Goal: Task Accomplishment & Management: Complete application form

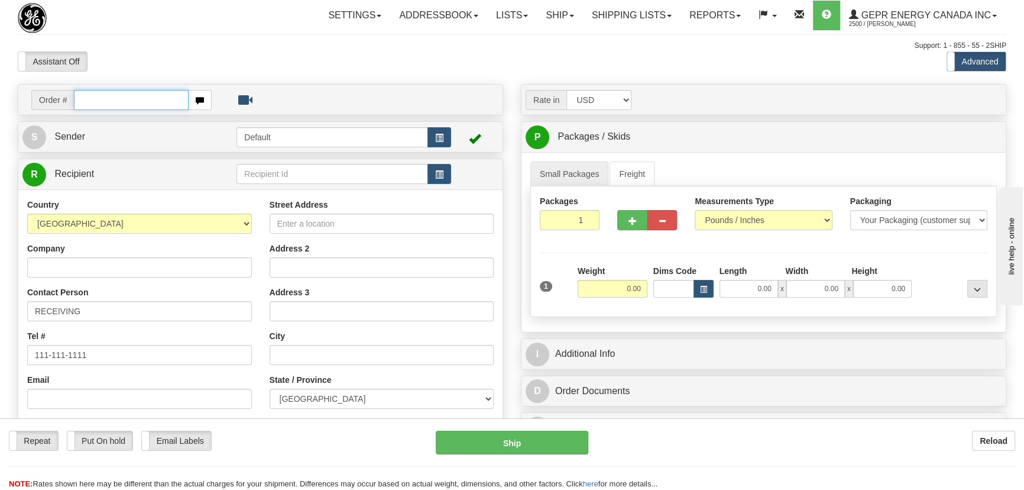
paste input "86679466"
type input "86679466"
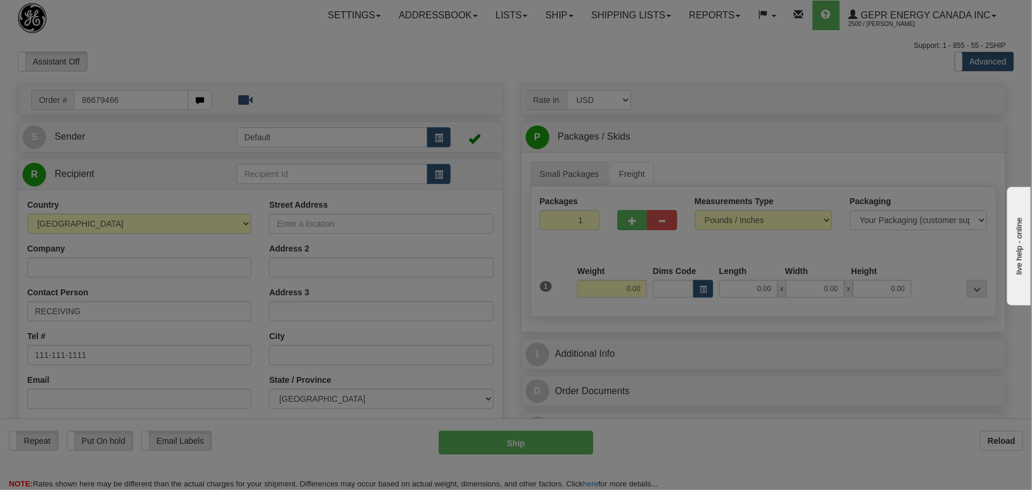
click at [186, 65] on body "Training Course Close Toggle navigation Settings Shipping Preferences New Recip…" at bounding box center [516, 245] width 1032 height 490
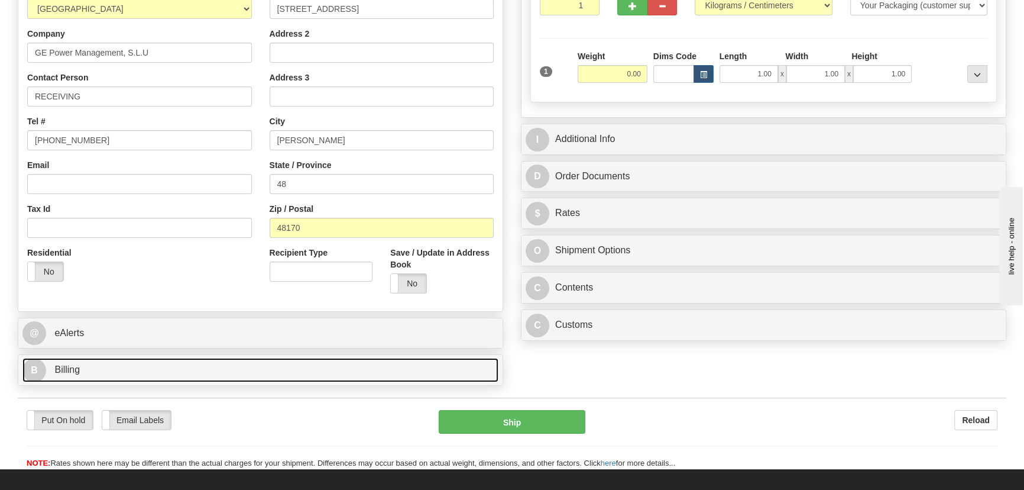
click at [189, 372] on link "B Billing" at bounding box center [260, 370] width 476 height 24
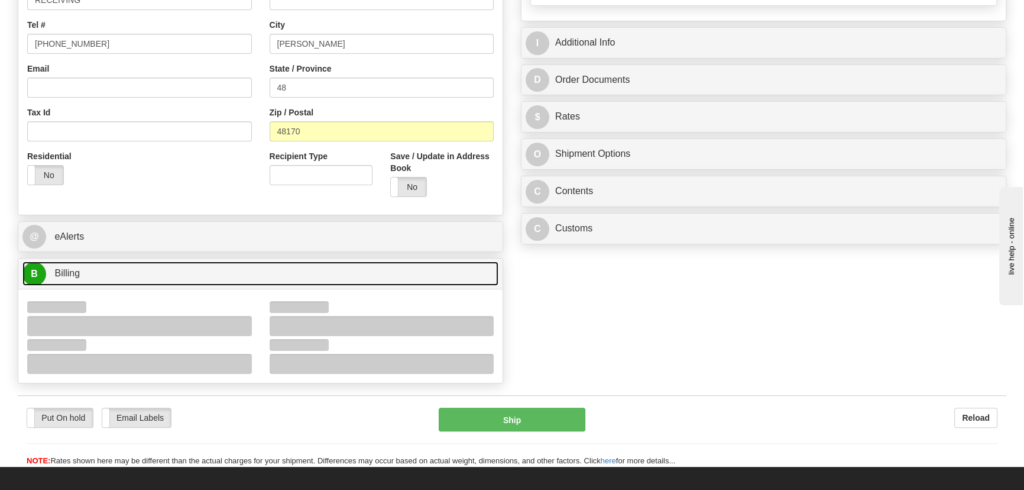
scroll to position [322, 0]
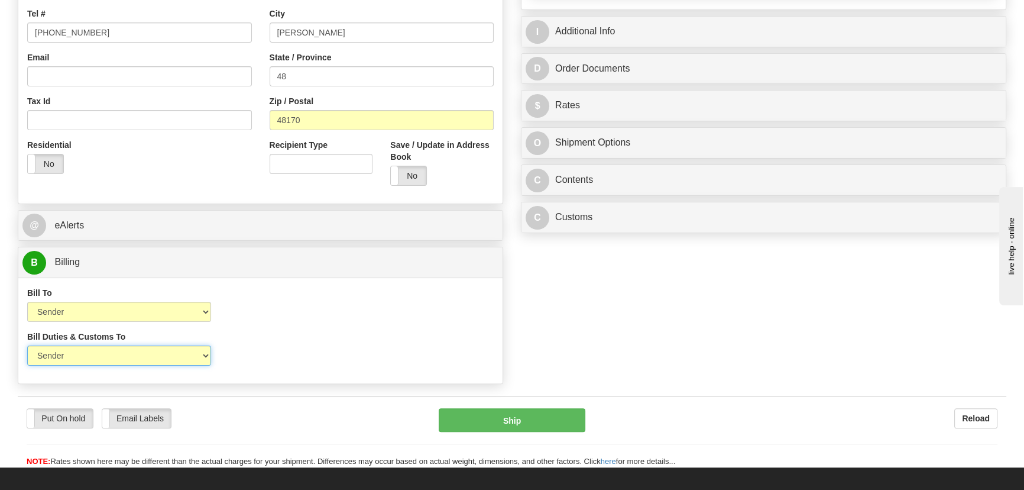
click at [117, 353] on select "Sender Recipient Third Party" at bounding box center [119, 355] width 184 height 20
select select "2"
click at [27, 345] on select "Sender Recipient Third Party" at bounding box center [119, 355] width 184 height 20
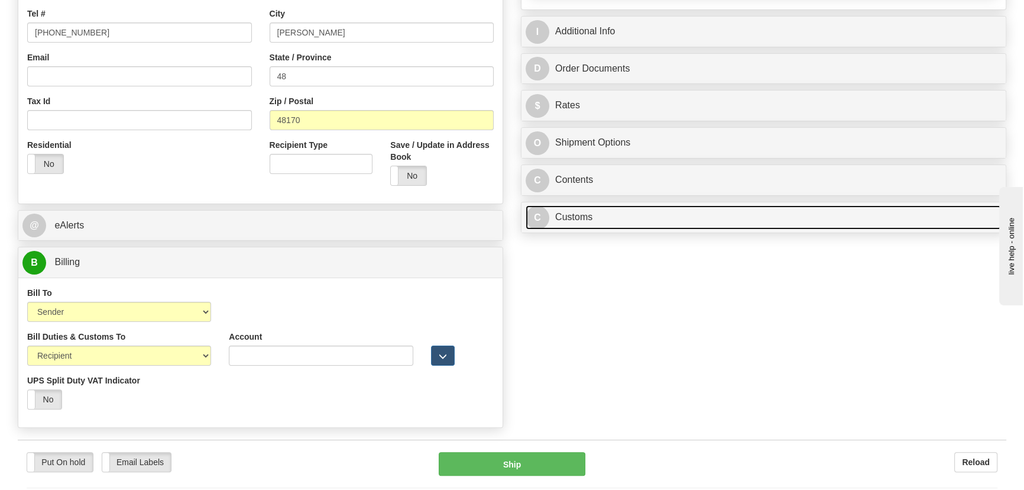
click at [655, 218] on link "C Customs" at bounding box center [764, 217] width 476 height 24
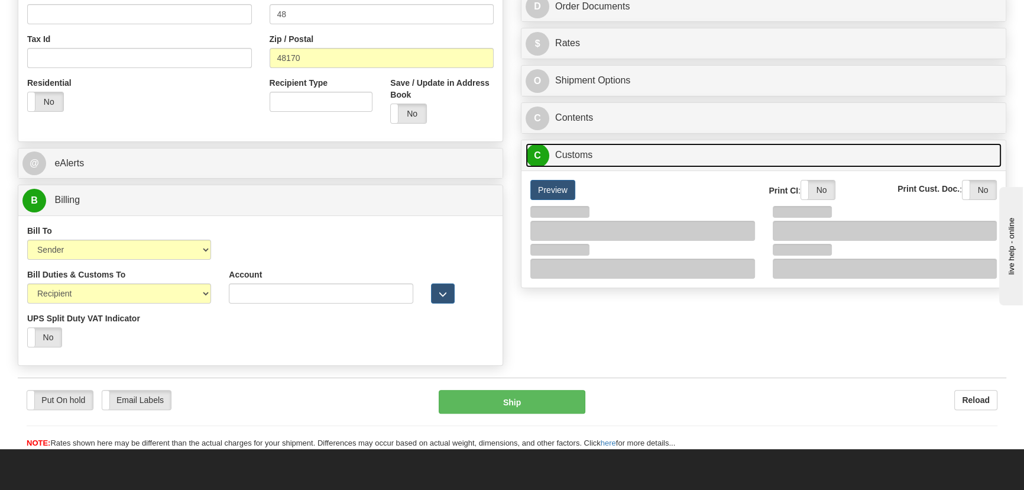
scroll to position [430, 0]
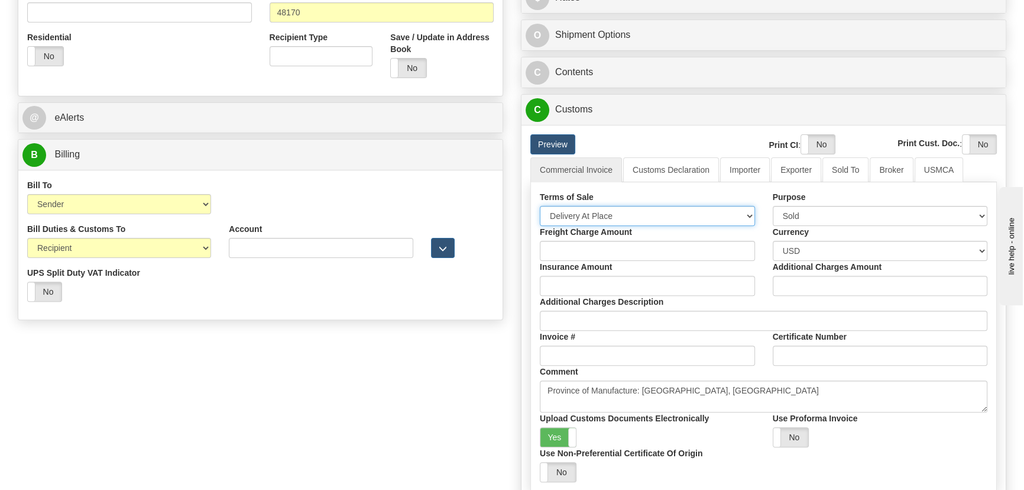
drag, startPoint x: 634, startPoint y: 206, endPoint x: 633, endPoint y: 213, distance: 7.2
click at [634, 207] on select "Free Carrier Free On Board Ex Works Delivered Duty Unpaid Delivered Duty Paid C…" at bounding box center [647, 216] width 215 height 20
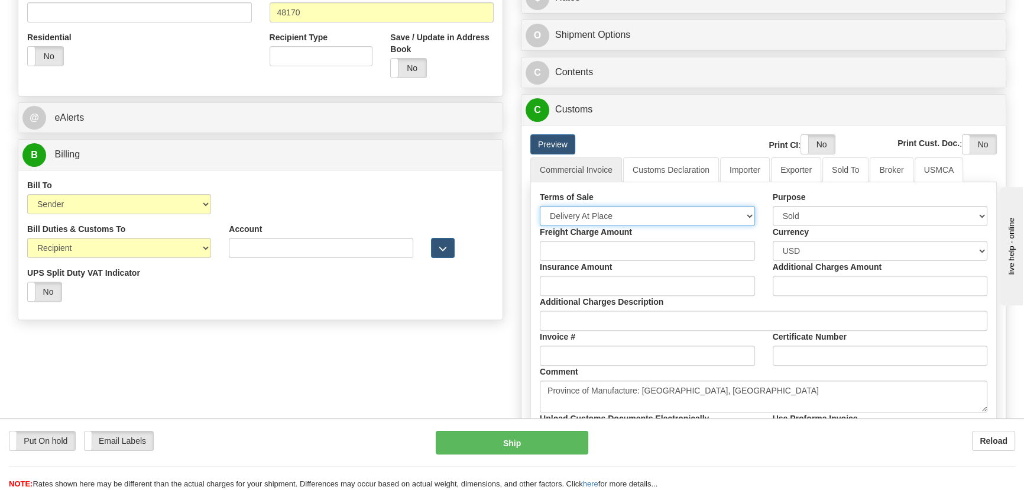
select select "7"
click at [540, 206] on select "Free Carrier Free On Board Ex Works Delivered Duty Unpaid Delivered Duty Paid C…" at bounding box center [647, 216] width 215 height 20
click at [751, 168] on link "Importer" at bounding box center [745, 169] width 50 height 25
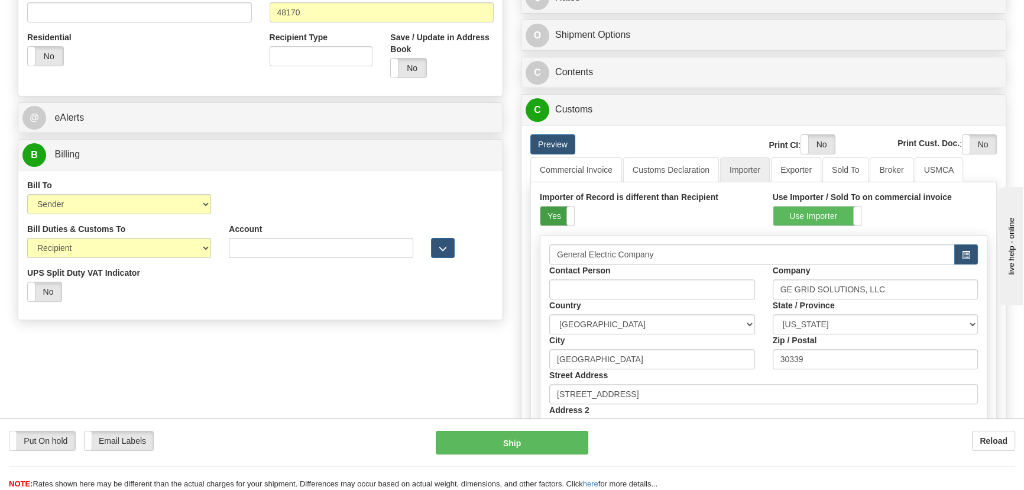
click at [563, 222] on label "Yes" at bounding box center [557, 215] width 34 height 19
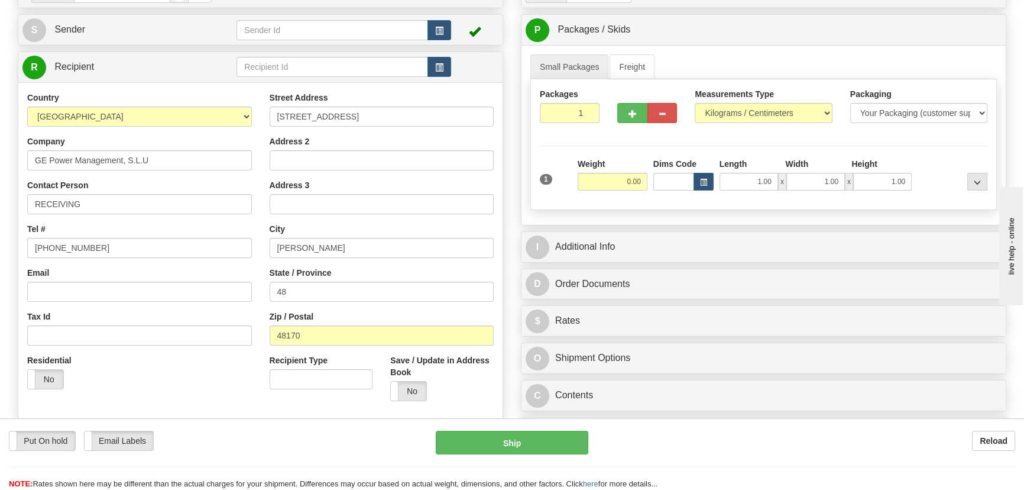
scroll to position [0, 0]
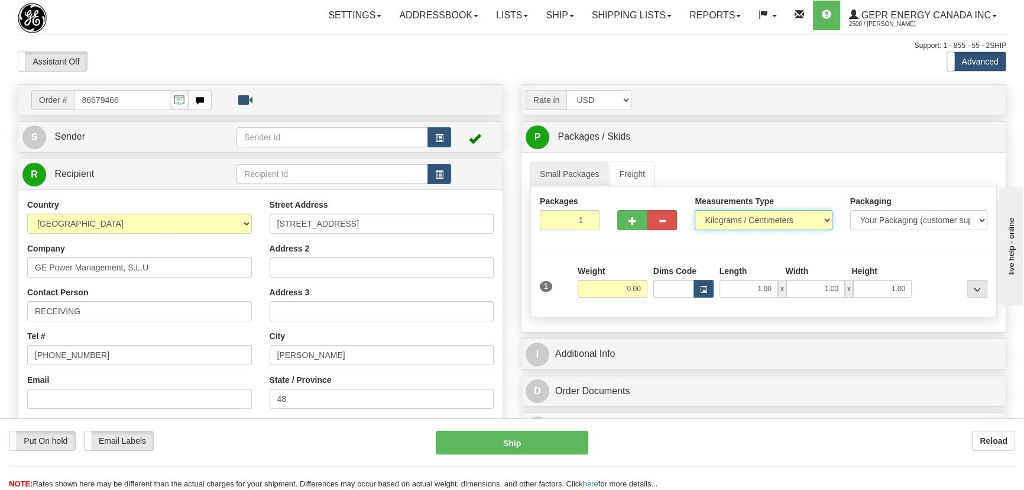
click at [746, 227] on select "Pounds / Inches Kilograms / Centimeters" at bounding box center [763, 220] width 137 height 20
select select "0"
click at [695, 210] on select "Pounds / Inches Kilograms / Centimeters" at bounding box center [763, 220] width 137 height 20
drag, startPoint x: 623, startPoint y: 289, endPoint x: 650, endPoint y: 295, distance: 27.8
click at [648, 297] on div "Weight 0.00" at bounding box center [613, 285] width 76 height 41
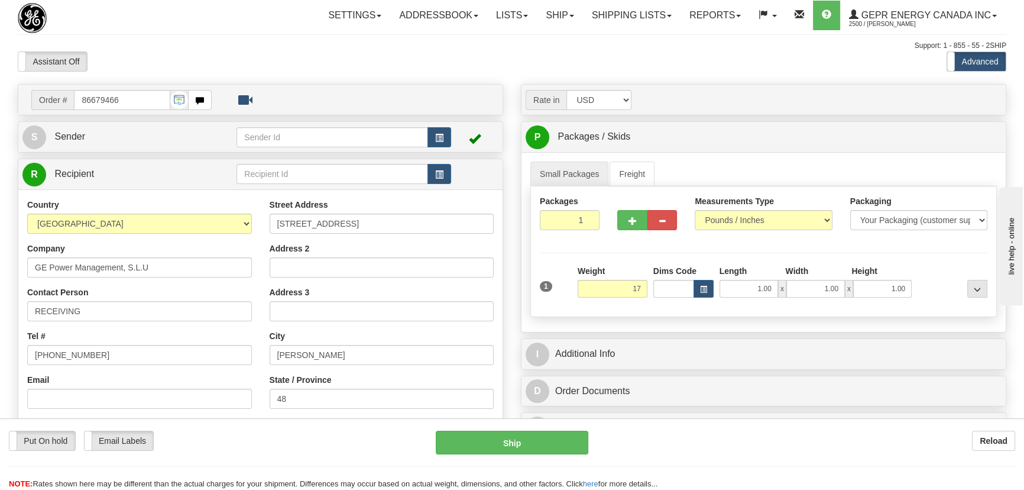
type input "17.00"
click at [918, 265] on div at bounding box center [953, 281] width 76 height 33
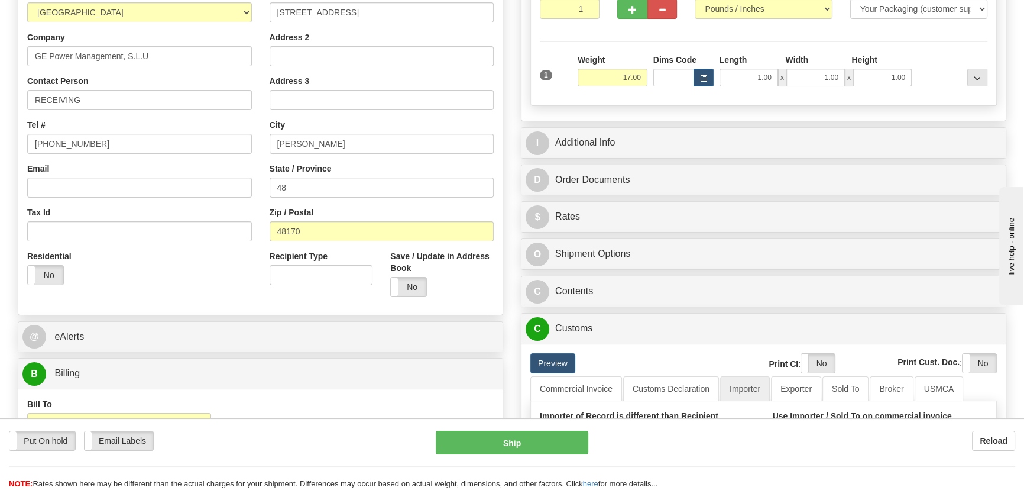
scroll to position [215, 0]
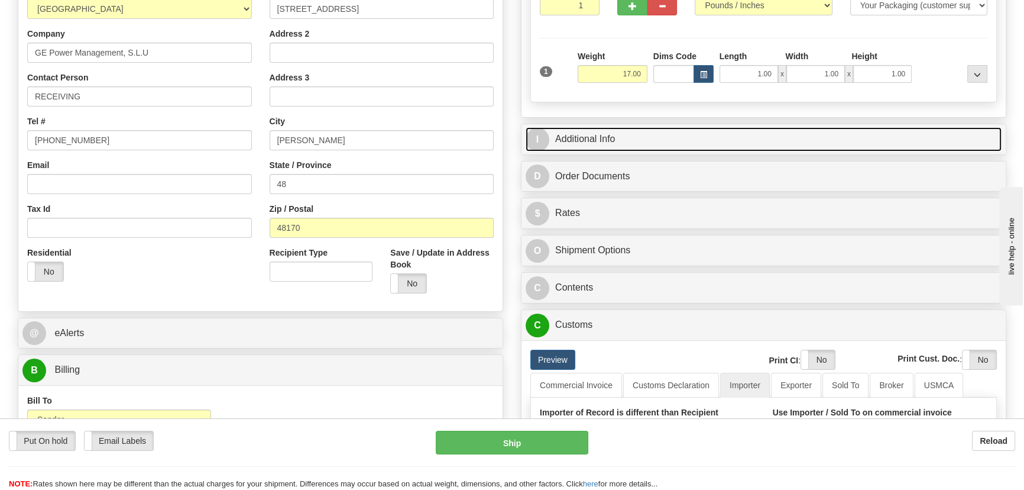
click at [914, 137] on link "I Additional Info" at bounding box center [764, 139] width 476 height 24
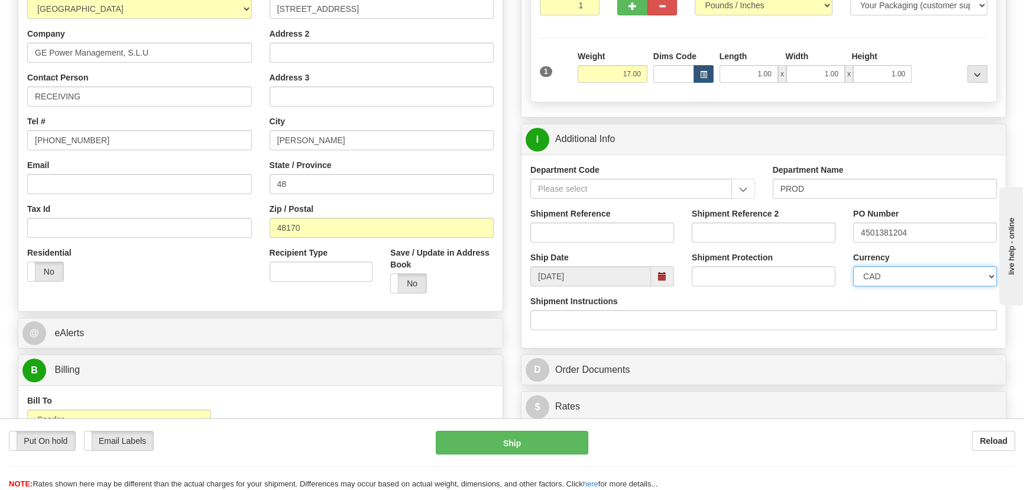
click at [922, 272] on select "CAD USD EUR ZAR [PERSON_NAME] ARN AUD AUS AWG BBD BFR BGN BHD BMD BND BRC BRL C…" at bounding box center [925, 276] width 144 height 20
select select "1"
click at [853, 266] on select "CAD USD EUR ZAR [PERSON_NAME] ARN AUD AUS AWG BBD BFR BGN BHD BMD BND BRC BRL C…" at bounding box center [925, 276] width 144 height 20
click at [629, 235] on input "Shipment Reference" at bounding box center [602, 232] width 144 height 20
drag, startPoint x: 609, startPoint y: 231, endPoint x: 425, endPoint y: 224, distance: 184.0
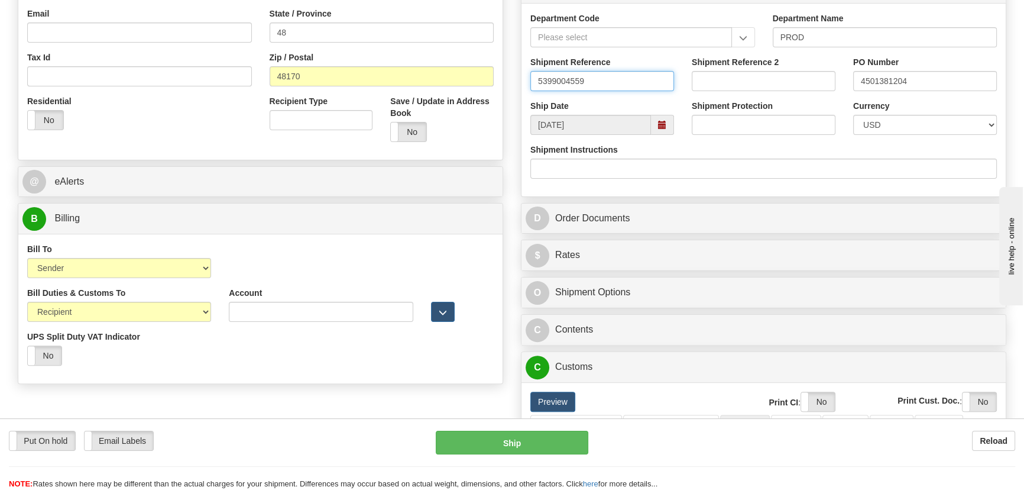
scroll to position [322, 0]
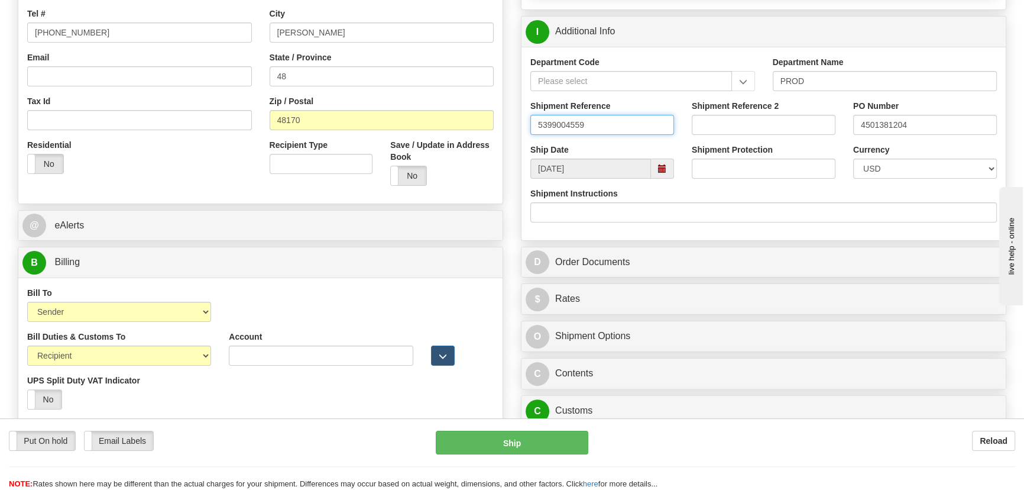
click at [610, 126] on input "5399004559" at bounding box center [602, 125] width 144 height 20
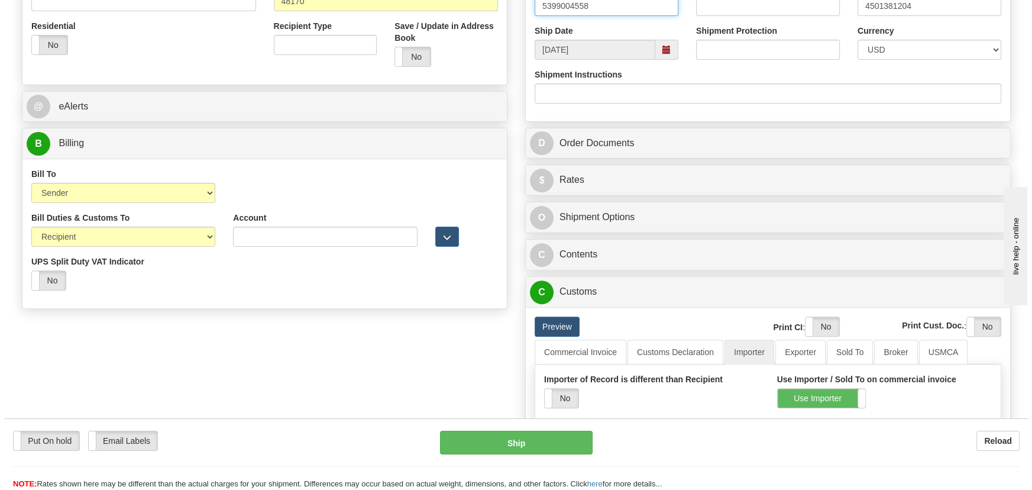
scroll to position [484, 0]
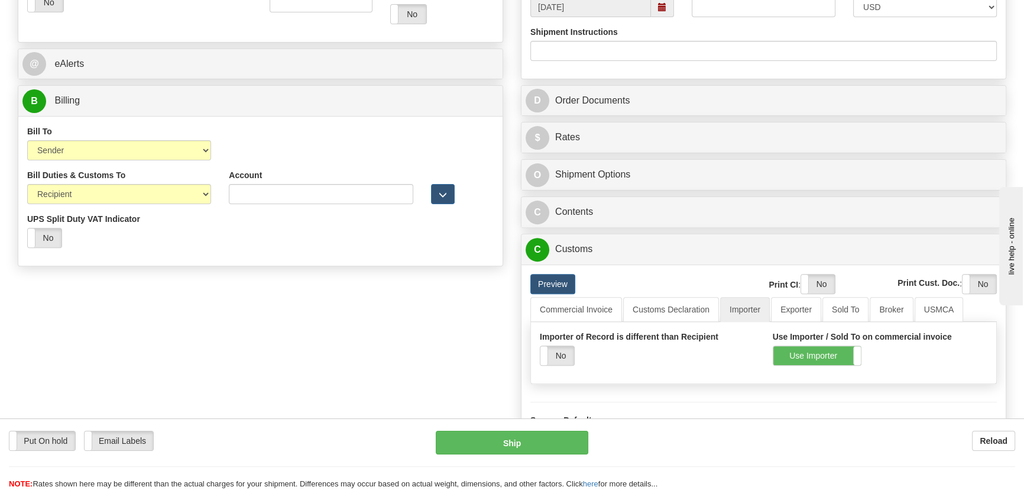
type input "5399004558"
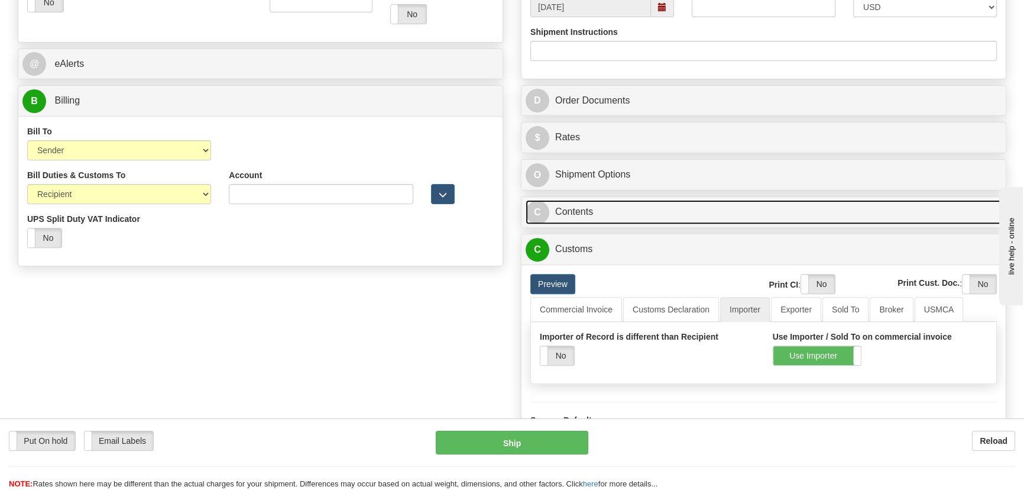
click at [742, 222] on link "C Contents" at bounding box center [764, 212] width 476 height 24
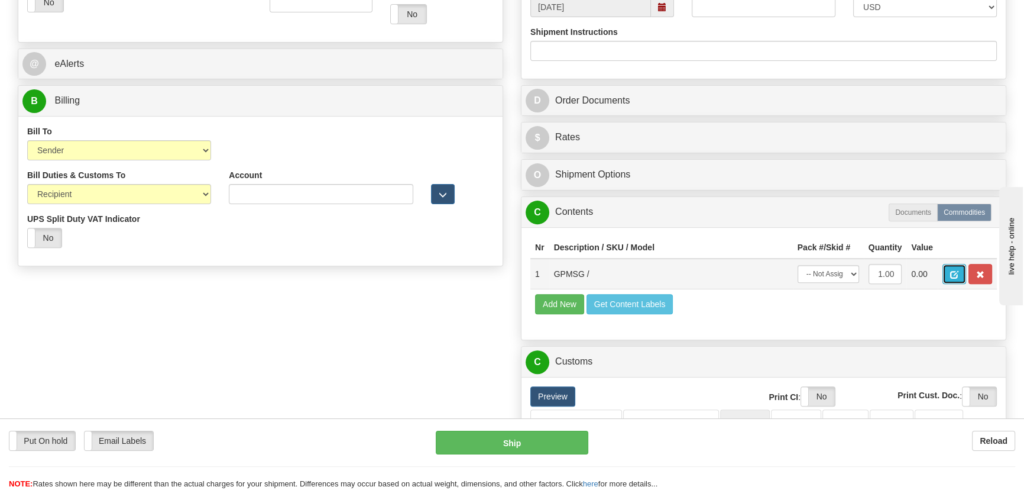
click at [954, 278] on span "button" at bounding box center [954, 275] width 8 height 8
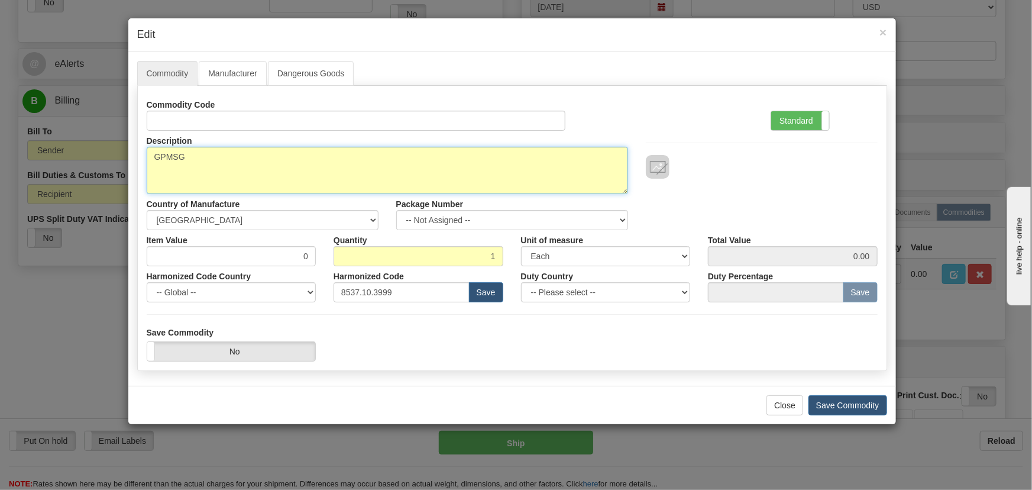
drag, startPoint x: 213, startPoint y: 157, endPoint x: 0, endPoint y: 157, distance: 213.5
click at [0, 157] on div "× Edit Commodity Manufacturer Dangerous Goods Commodity Code Standard Advanced …" at bounding box center [516, 245] width 1032 height 490
paste textarea "3.481,27"
type textarea "3481.27"
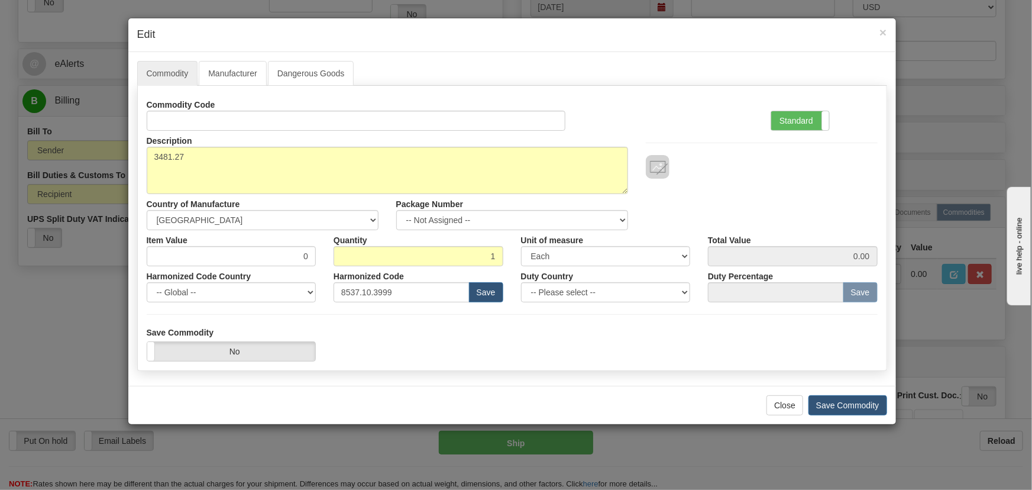
click at [688, 116] on div "Commodity Code Standard Advanced" at bounding box center [512, 113] width 749 height 36
click at [823, 112] on span at bounding box center [828, 120] width 15 height 19
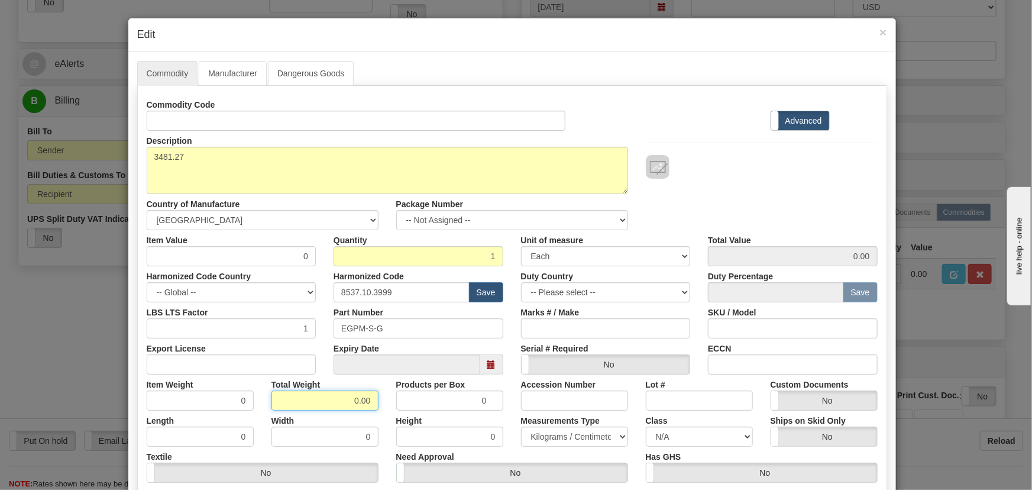
drag, startPoint x: 368, startPoint y: 409, endPoint x: 387, endPoint y: 414, distance: 19.7
click at [386, 413] on div "Commodity Code Standard Advanced Description GPMSG Country of Manufacture -- Un…" at bounding box center [512, 307] width 731 height 424
type input "1"
type input "1.0000"
click at [387, 416] on div "Height 0" at bounding box center [449, 428] width 125 height 36
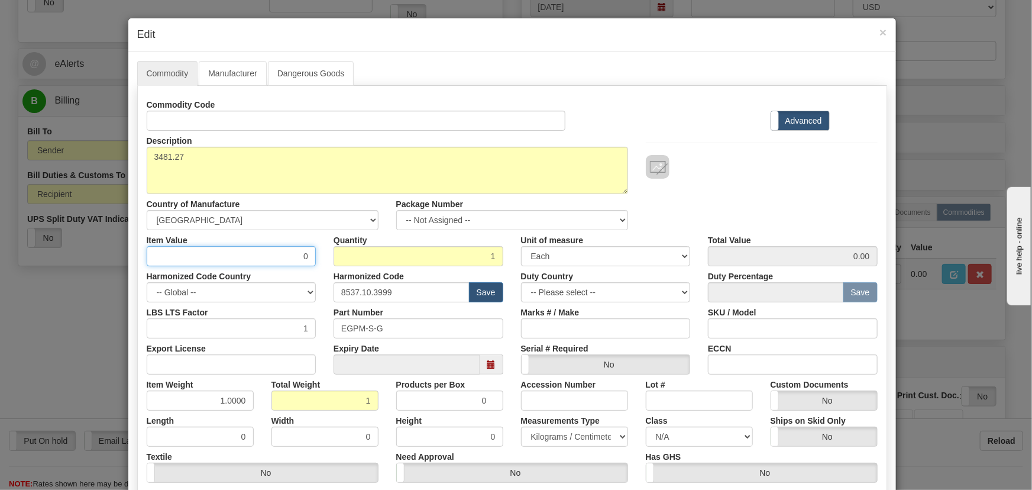
drag, startPoint x: 286, startPoint y: 260, endPoint x: 319, endPoint y: 269, distance: 34.3
click at [319, 269] on div "Commodity Code Standard Advanced Description GPMSG Country of Manufacture -- Un…" at bounding box center [512, 307] width 731 height 424
paste input "3.481,27"
type input "3481.27"
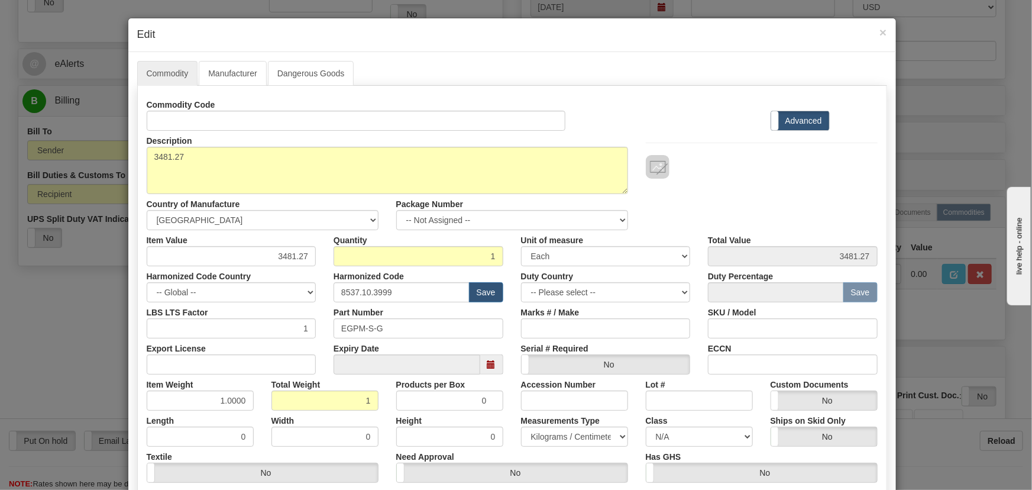
click at [753, 172] on div at bounding box center [762, 167] width 232 height 24
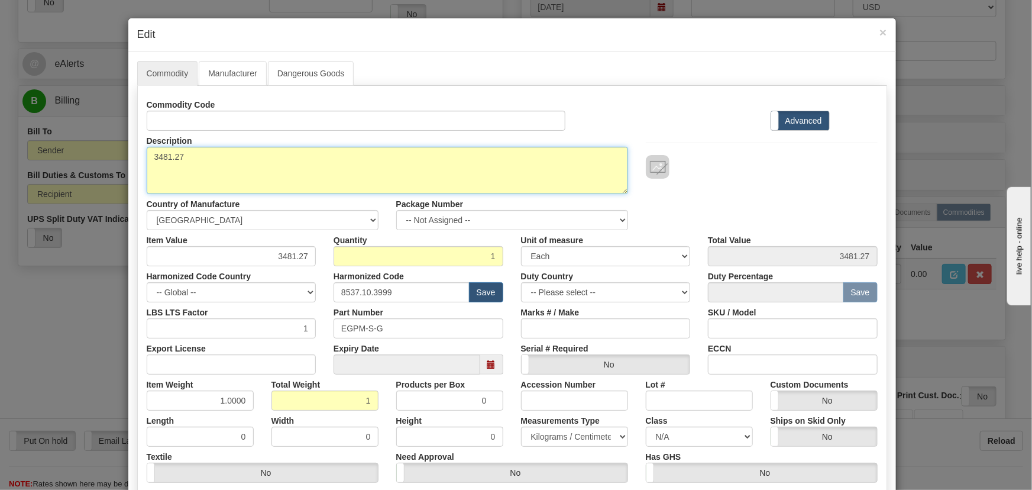
drag, startPoint x: 83, startPoint y: 164, endPoint x: 76, endPoint y: 166, distance: 7.8
click at [76, 166] on div "× Edit Commodity Manufacturer Dangerous Goods Commodity Code Standard Advanced …" at bounding box center [516, 245] width 1032 height 490
paste textarea "GPMSG"
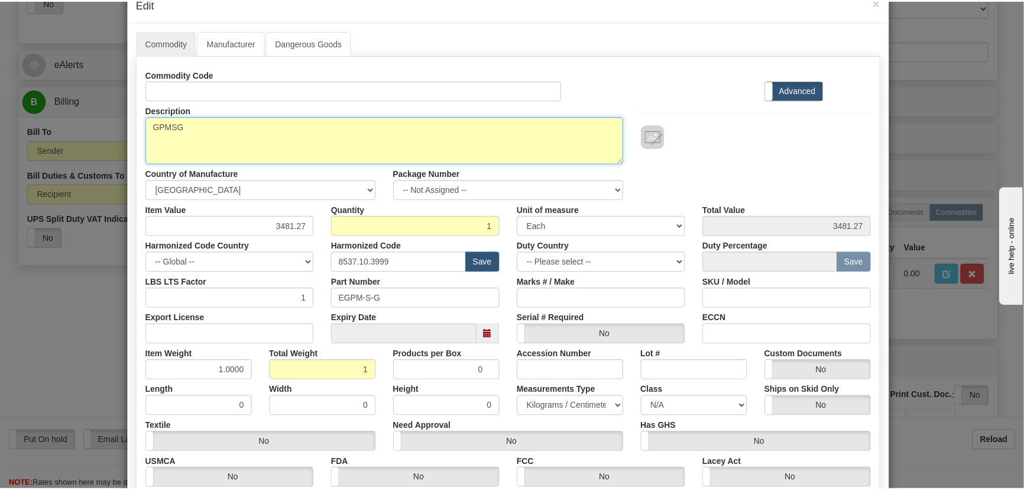
scroll to position [168, 0]
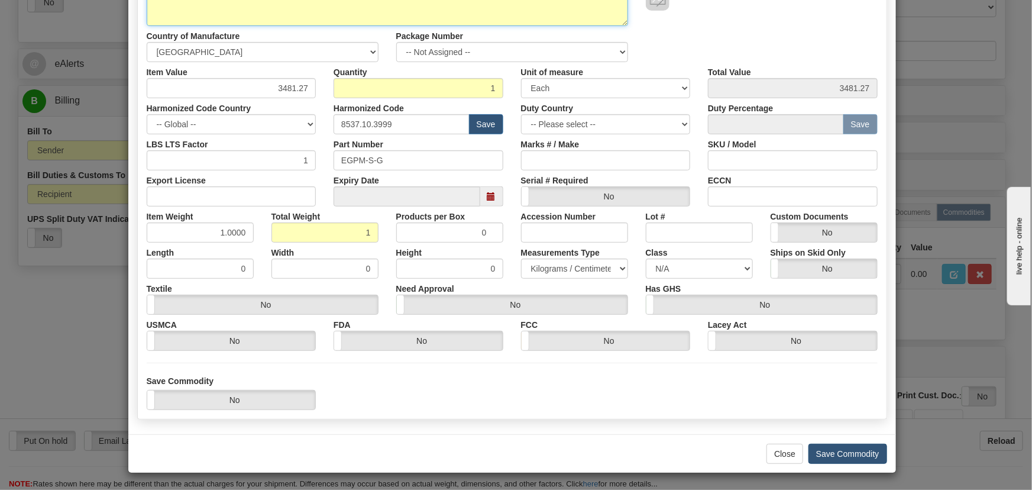
type textarea "GPMSG"
click at [844, 449] on button "Save Commodity" at bounding box center [847, 453] width 79 height 20
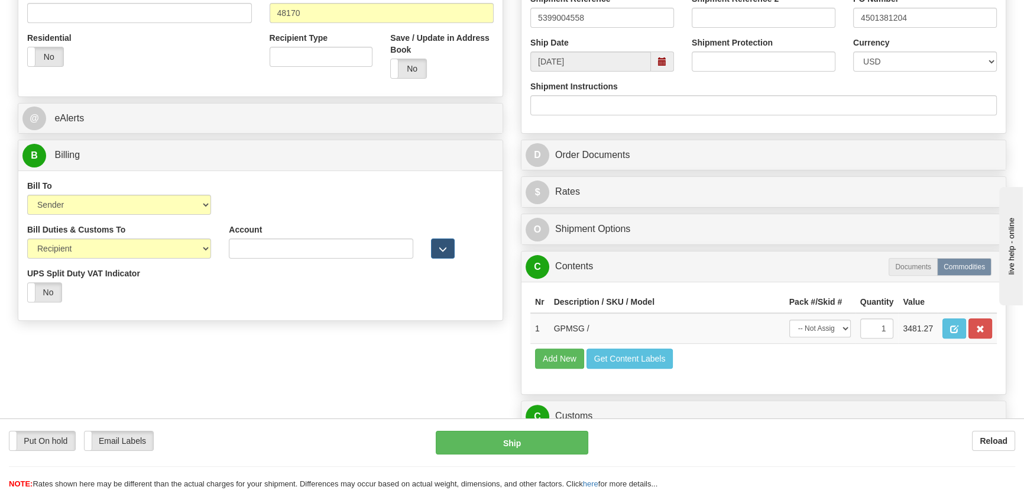
scroll to position [430, 0]
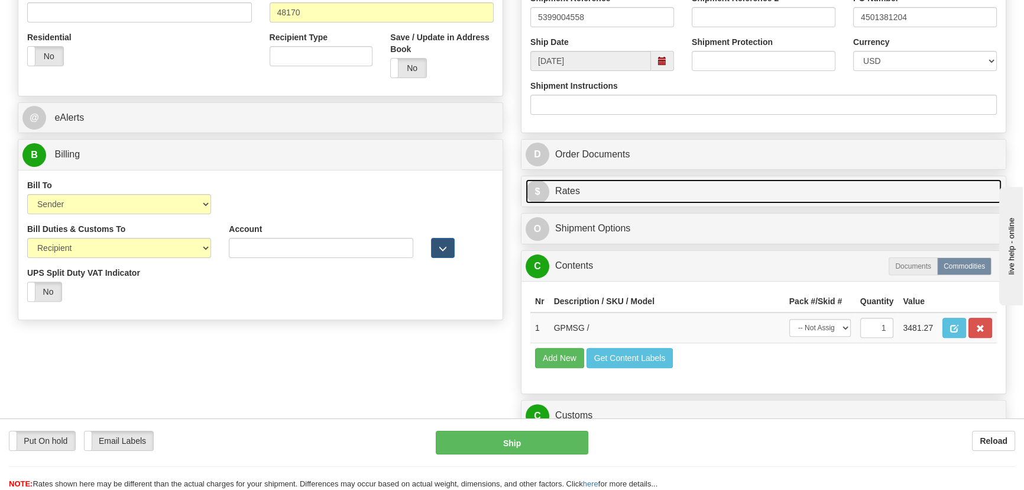
click at [867, 195] on link "$ Rates" at bounding box center [764, 191] width 476 height 24
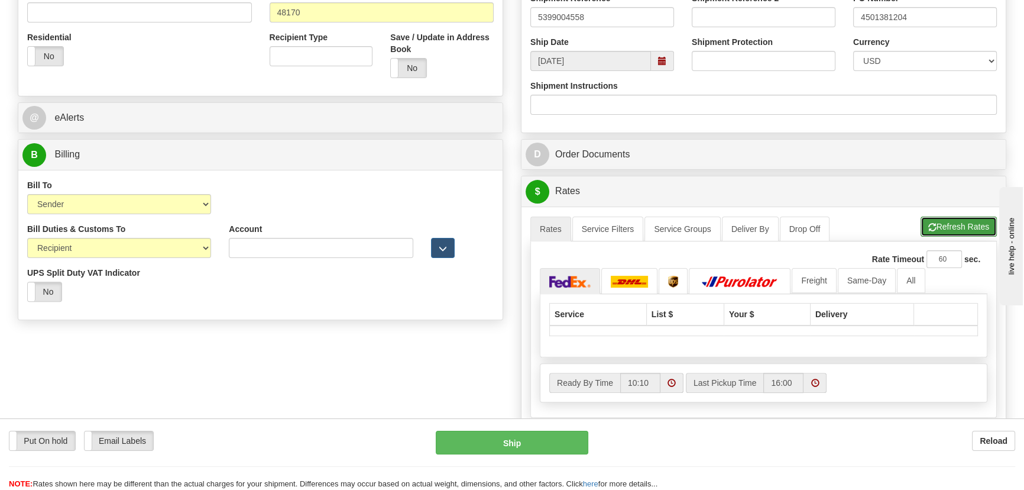
click at [956, 226] on button "Refresh Rates" at bounding box center [959, 226] width 76 height 20
click at [908, 286] on link "All" at bounding box center [911, 280] width 28 height 25
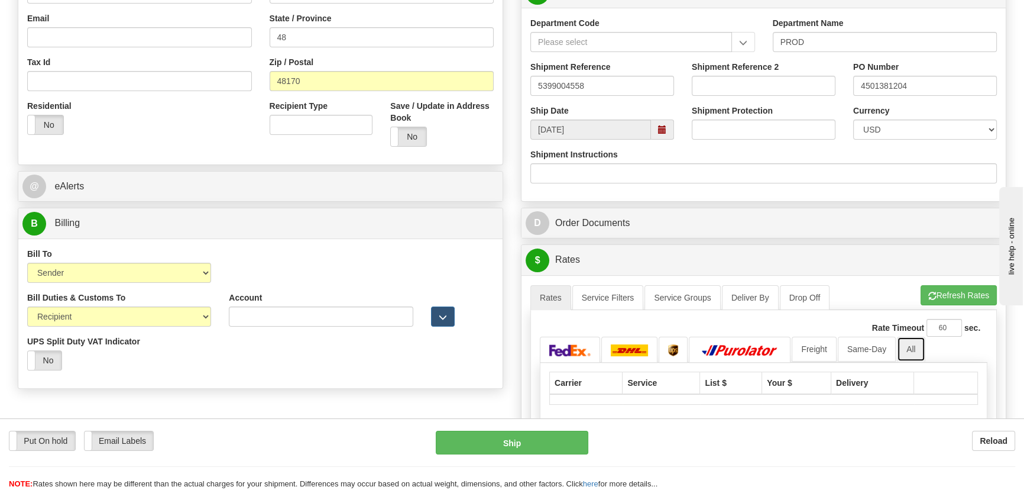
scroll to position [537, 0]
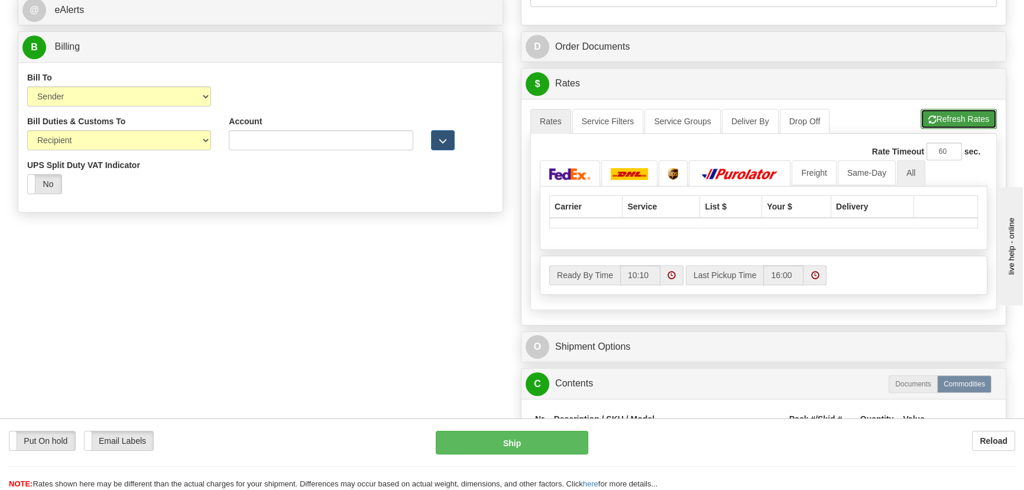
click at [960, 115] on button "Refresh Rates" at bounding box center [959, 119] width 76 height 20
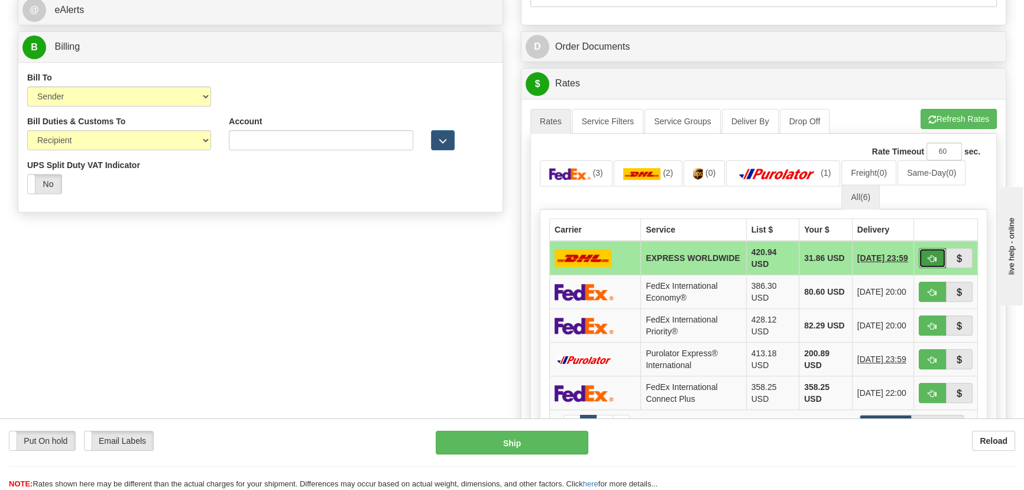
click at [930, 257] on span "button" at bounding box center [932, 259] width 8 height 8
type input "P"
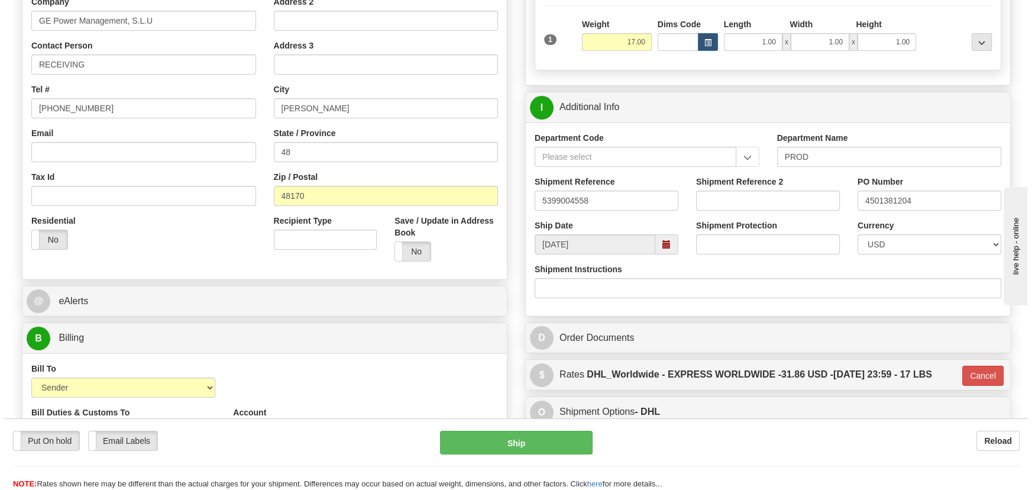
scroll to position [268, 0]
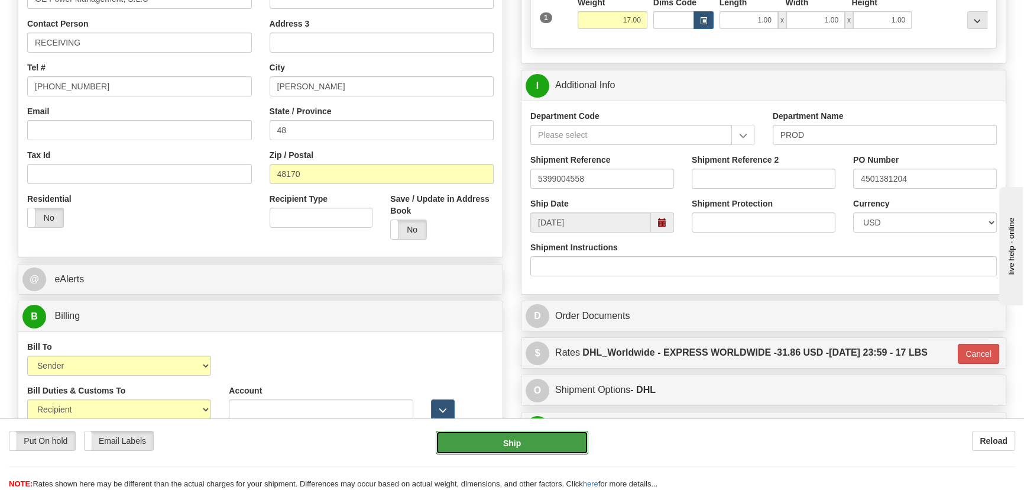
click at [515, 445] on button "Ship" at bounding box center [512, 442] width 153 height 24
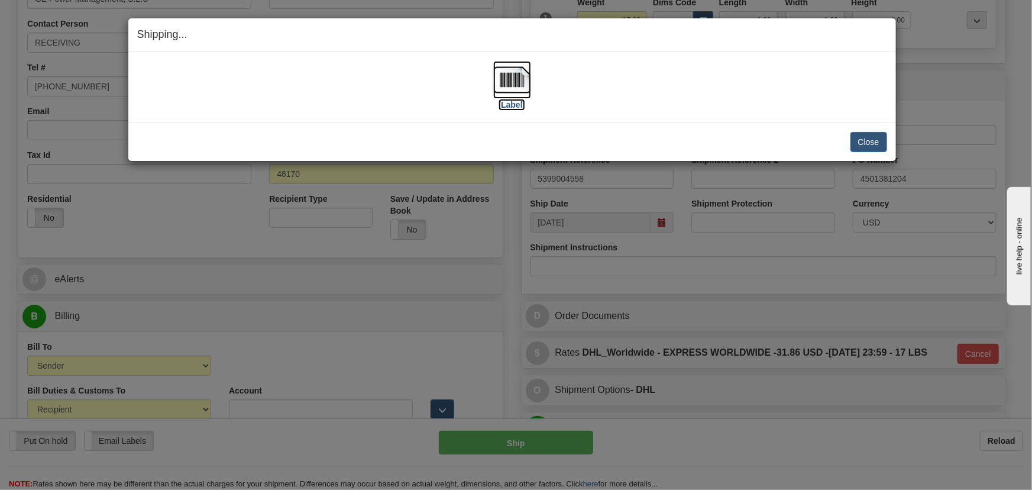
click at [523, 81] on img at bounding box center [512, 80] width 38 height 38
click at [848, 141] on div "Close Cancel" at bounding box center [512, 142] width 750 height 20
click at [861, 144] on button "Close" at bounding box center [868, 142] width 37 height 20
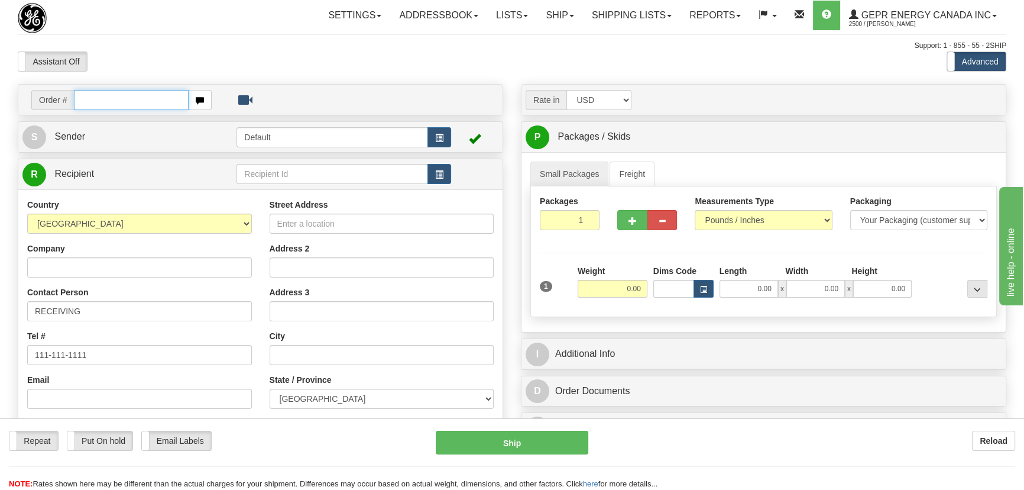
paste input "0086679454"
click at [89, 100] on input "0086679454" at bounding box center [131, 100] width 115 height 20
type input "86679454"
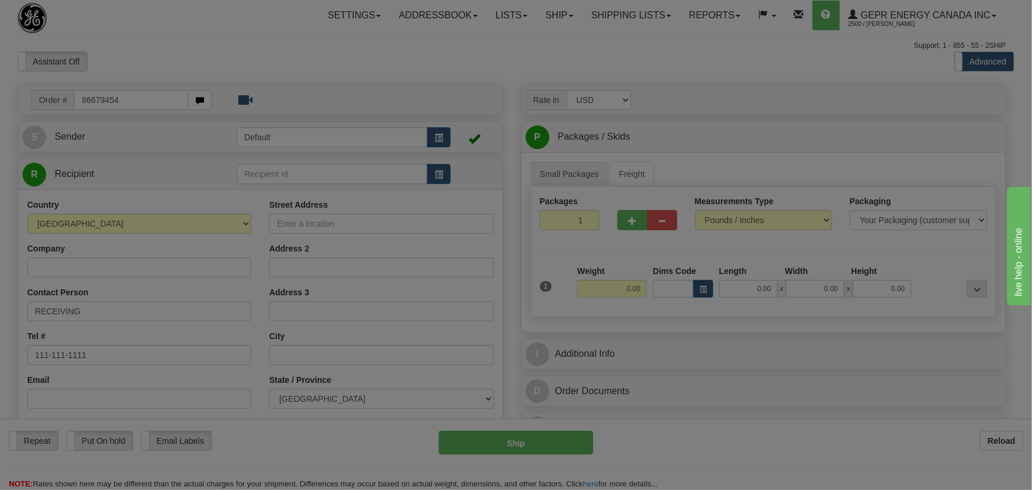
click at [207, 51] on body "Training Course Close Toggle navigation Settings Shipping Preferences New Recip…" at bounding box center [516, 245] width 1032 height 490
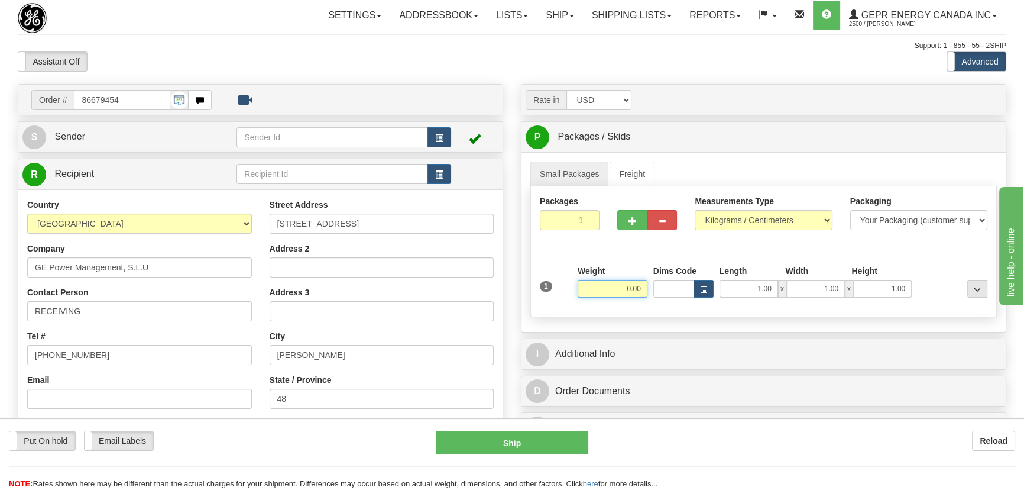
click at [615, 292] on input "0.00" at bounding box center [613, 289] width 70 height 18
type input "17.00"
click at [780, 218] on select "Pounds / Inches Kilograms / Centimeters" at bounding box center [763, 220] width 137 height 20
select select "0"
click at [695, 210] on select "Pounds / Inches Kilograms / Centimeters" at bounding box center [763, 220] width 137 height 20
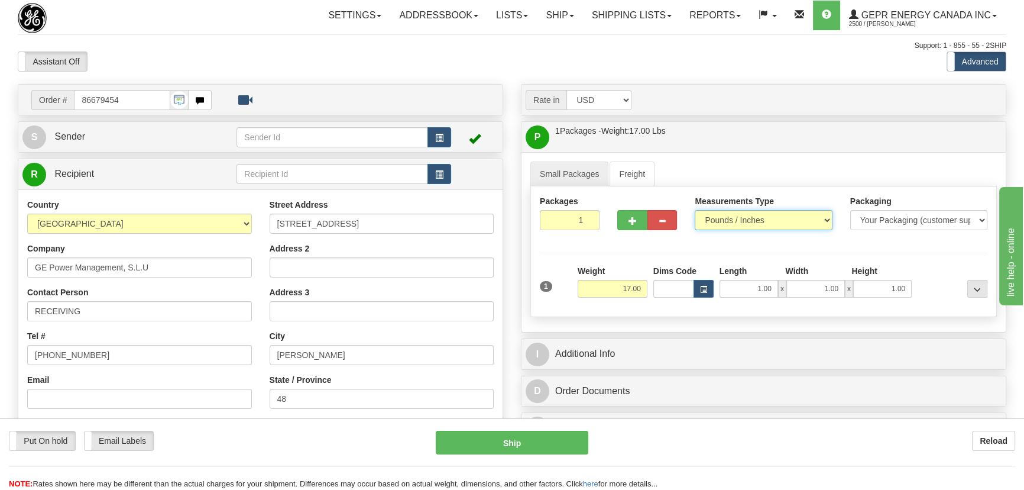
scroll to position [215, 0]
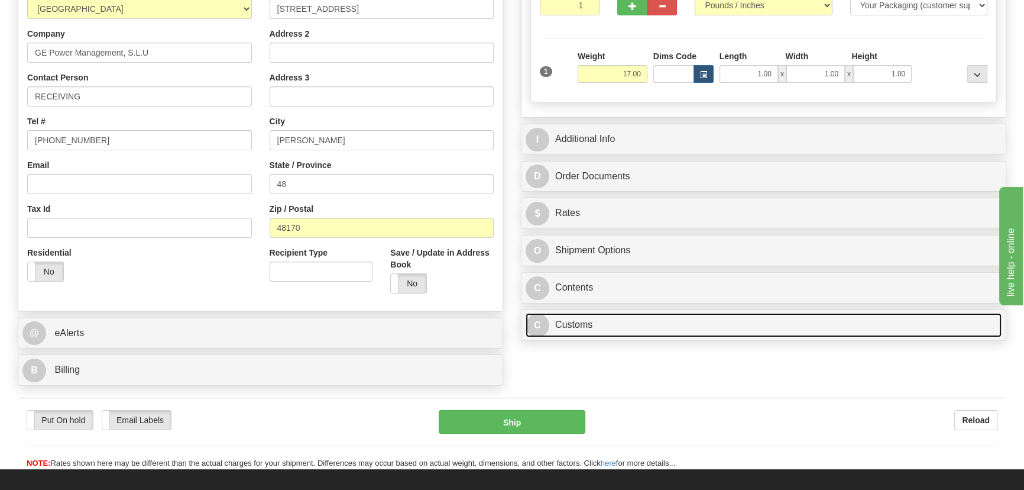
click at [675, 332] on link "C Customs" at bounding box center [764, 325] width 476 height 24
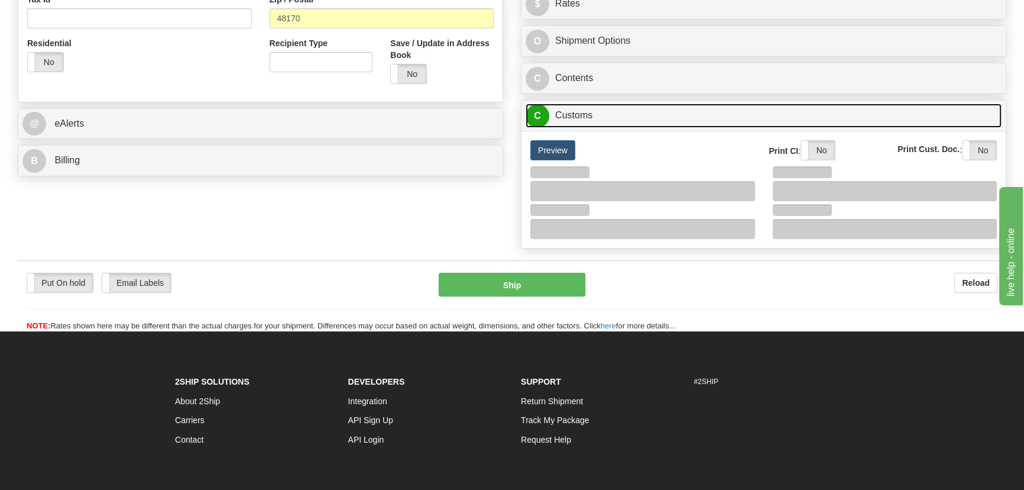
scroll to position [430, 0]
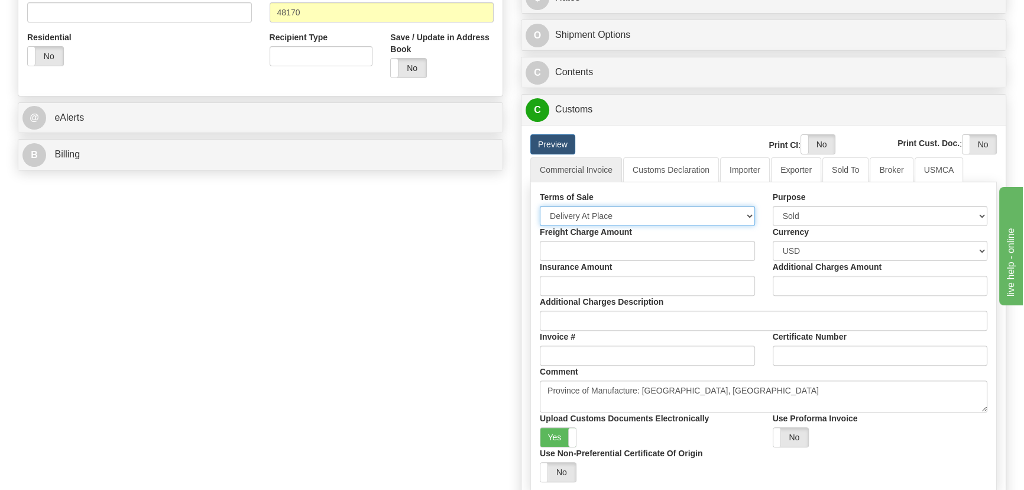
click at [681, 209] on select "Free Carrier Free On Board Ex Works Delivered Duty Unpaid Delivered Duty Paid C…" at bounding box center [647, 216] width 215 height 20
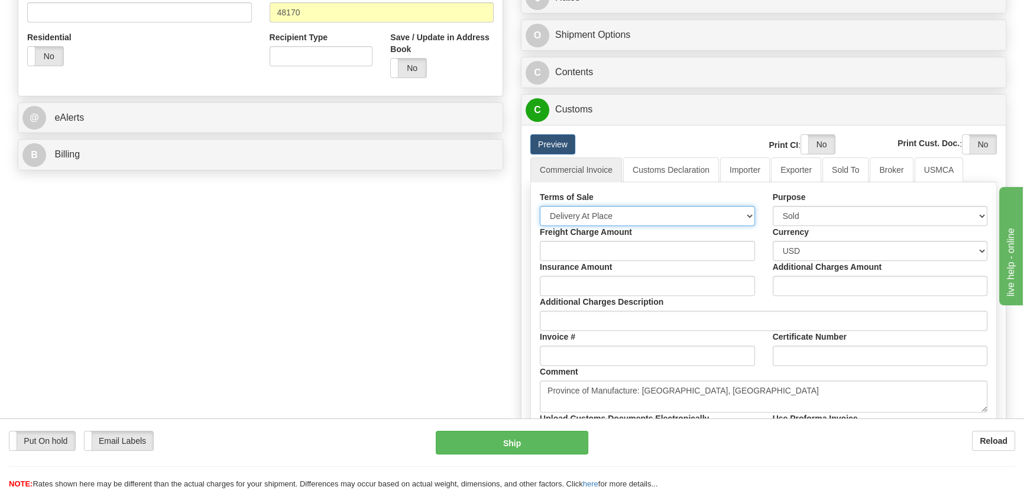
select select "7"
click at [540, 206] on select "Free Carrier Free On Board Ex Works Delivered Duty Unpaid Delivered Duty Paid C…" at bounding box center [647, 216] width 215 height 20
click at [746, 167] on link "Importer" at bounding box center [745, 169] width 50 height 25
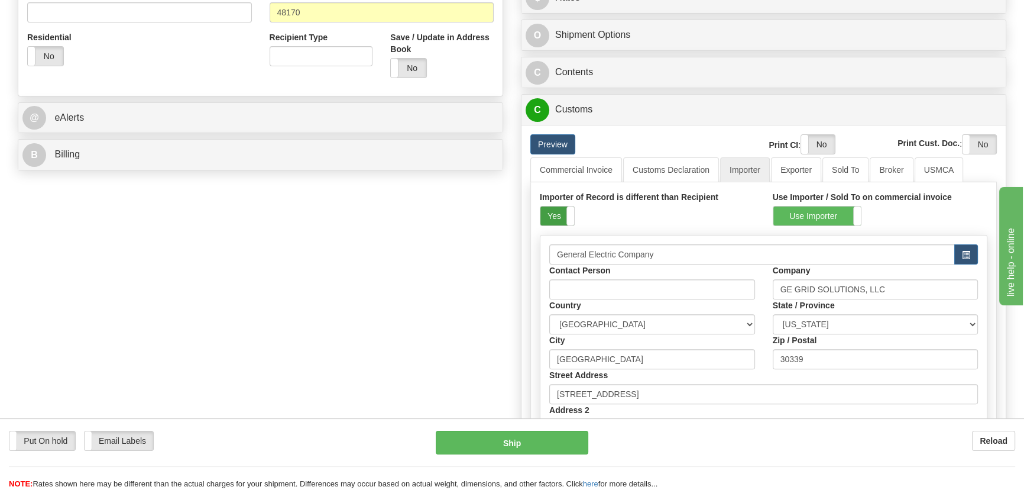
click at [565, 214] on label "Yes" at bounding box center [557, 215] width 34 height 19
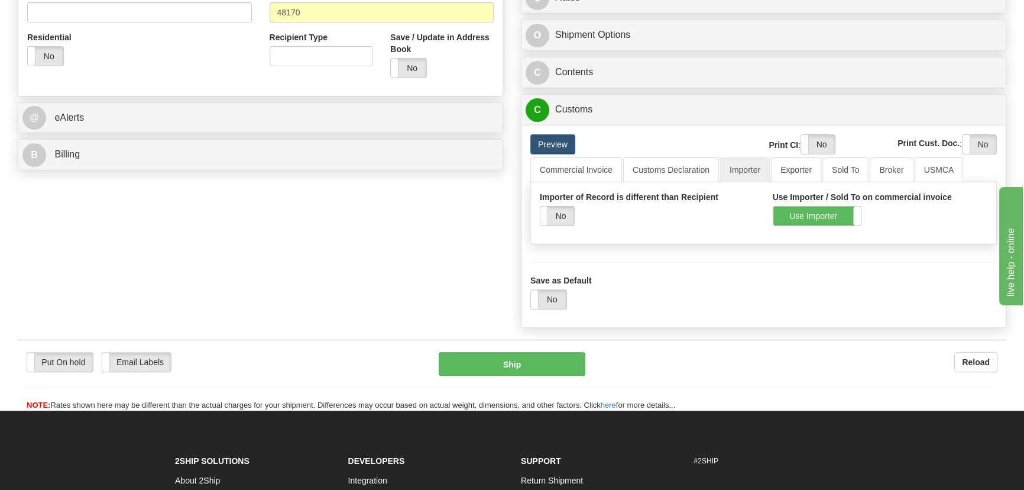
scroll to position [322, 0]
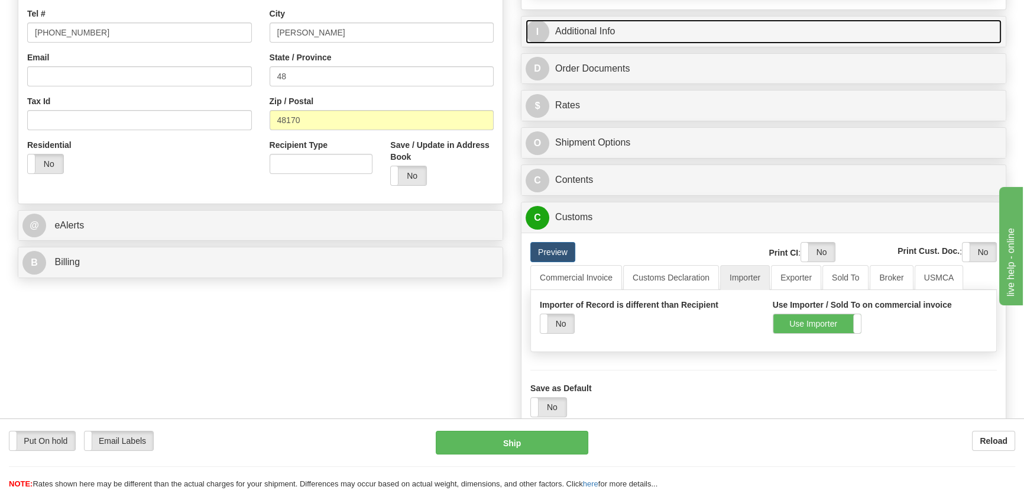
click at [842, 28] on link "I Additional Info" at bounding box center [764, 32] width 476 height 24
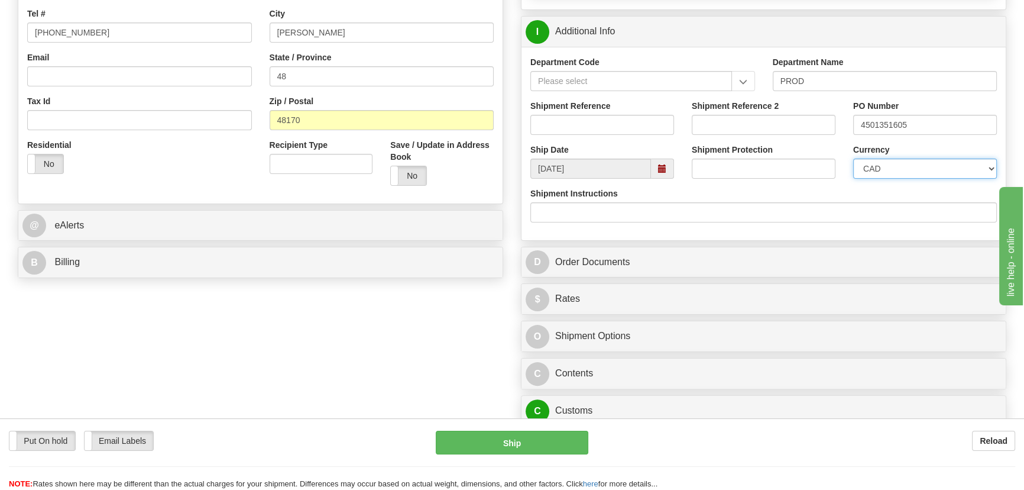
click at [859, 167] on select "CAD USD EUR ZAR [PERSON_NAME] ARN AUD AUS AWG BBD BFR BGN BHD BMD BND BRC BRL C…" at bounding box center [925, 168] width 144 height 20
select select "1"
click at [853, 158] on select "CAD USD EUR ZAR [PERSON_NAME] ARN AUD AUS AWG BBD BFR BGN BHD BMD BND BRC BRL C…" at bounding box center [925, 168] width 144 height 20
click at [599, 123] on input "Shipment Reference" at bounding box center [602, 125] width 144 height 20
drag, startPoint x: 599, startPoint y: 123, endPoint x: 473, endPoint y: 123, distance: 125.9
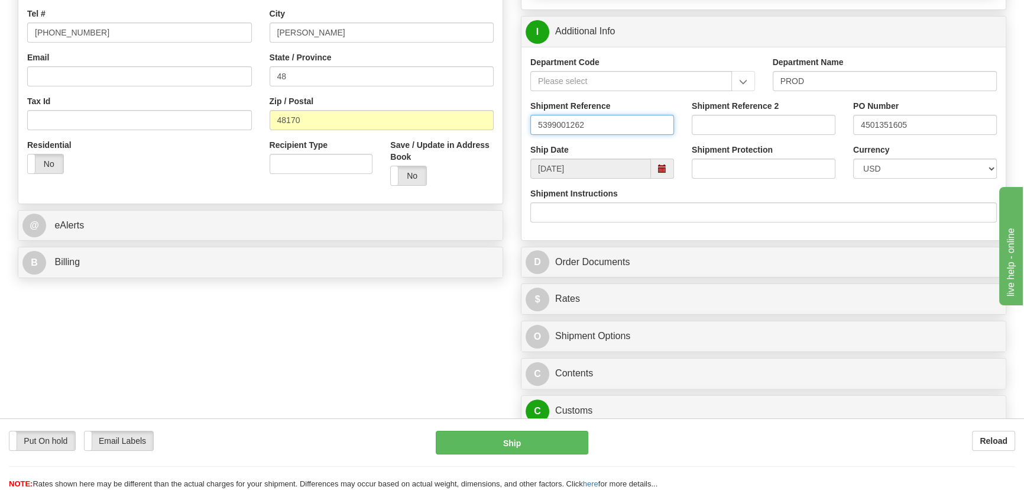
type input "5399001262"
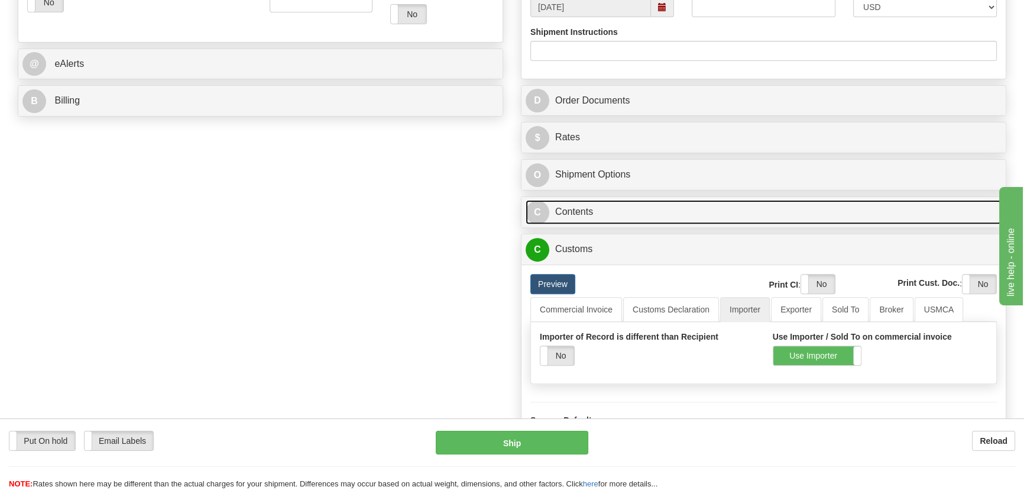
click at [695, 215] on link "C Contents" at bounding box center [764, 212] width 476 height 24
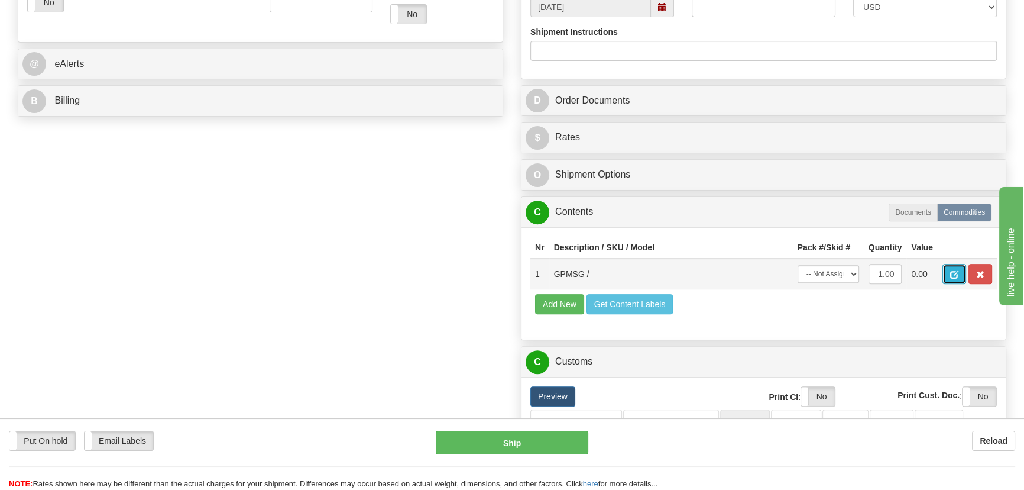
click at [947, 271] on button "button" at bounding box center [955, 274] width 24 height 20
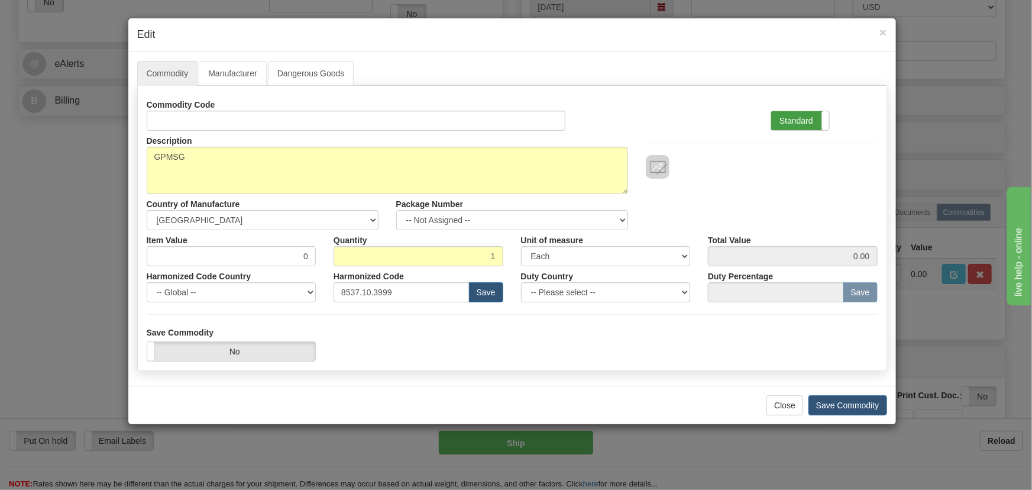
click at [809, 125] on label "Standard" at bounding box center [800, 120] width 58 height 19
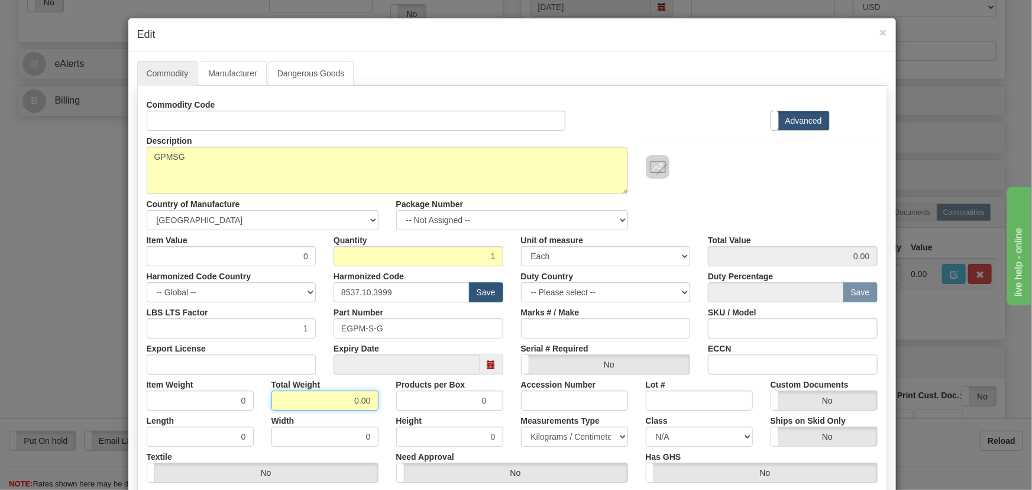
drag, startPoint x: 343, startPoint y: 402, endPoint x: 372, endPoint y: 412, distance: 30.7
click at [372, 412] on div "Commodity Code Standard Advanced Description GPMSG Country of Manufacture -- Un…" at bounding box center [512, 307] width 731 height 424
type input "1"
type input "1.0000"
drag, startPoint x: 281, startPoint y: 255, endPoint x: 330, endPoint y: 277, distance: 53.2
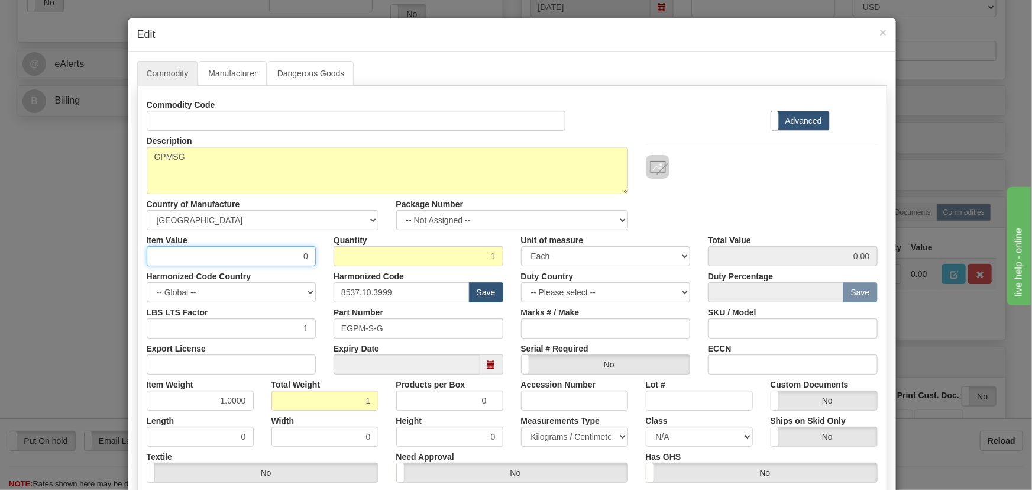
click at [338, 272] on div "Commodity Code Standard Advanced Description GPMSG Country of Manufacture -- Un…" at bounding box center [512, 307] width 731 height 424
paste input "3.294,91"
type input "3294.91"
click at [688, 161] on div at bounding box center [762, 167] width 232 height 24
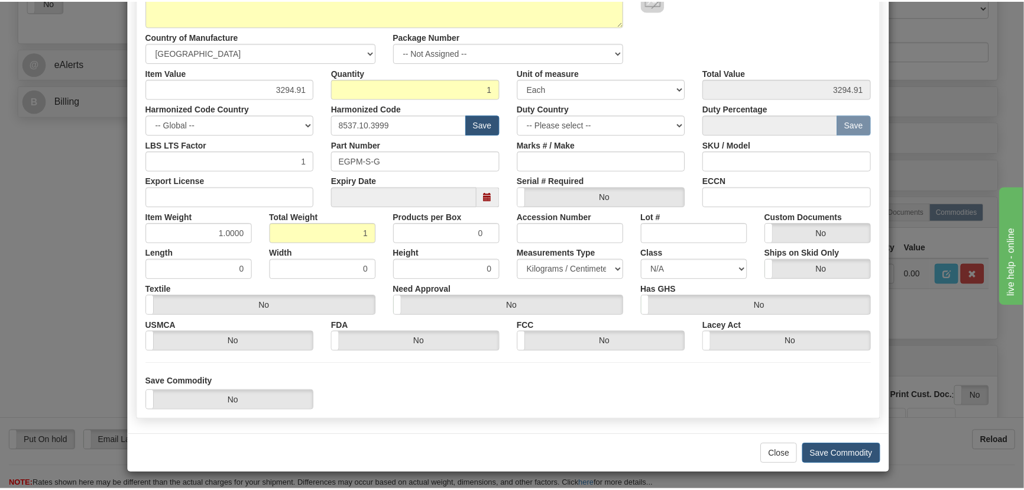
scroll to position [168, 0]
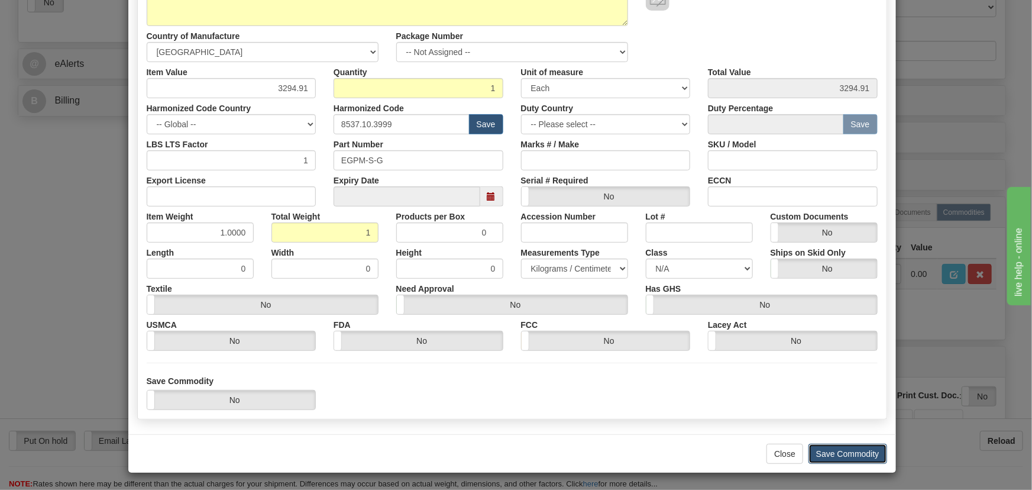
click at [853, 454] on button "Save Commodity" at bounding box center [847, 453] width 79 height 20
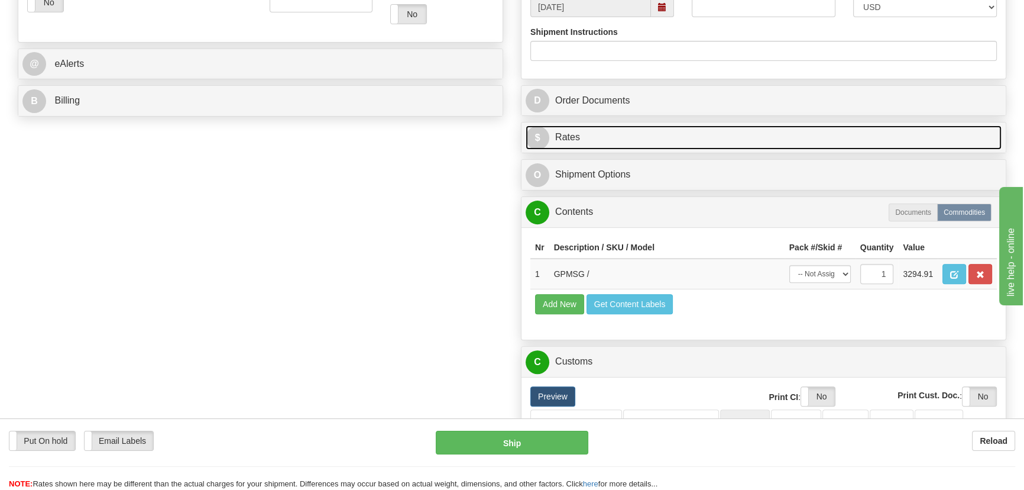
click at [889, 131] on link "$ Rates" at bounding box center [764, 137] width 476 height 24
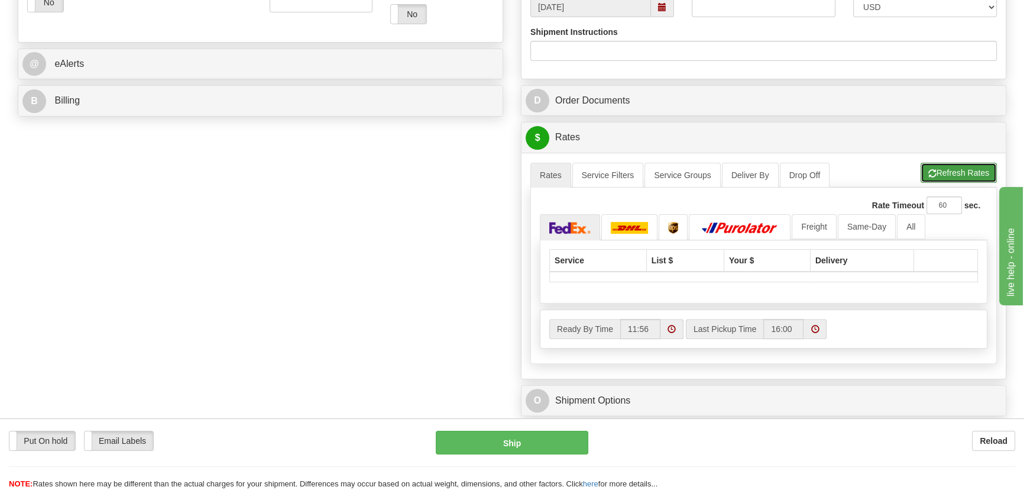
click at [957, 173] on button "Refresh Rates" at bounding box center [959, 173] width 76 height 20
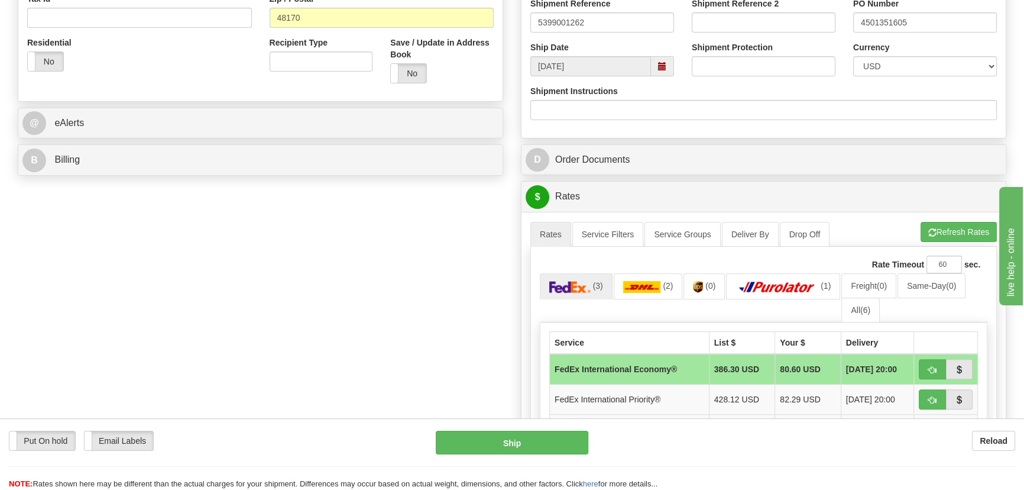
scroll to position [430, 0]
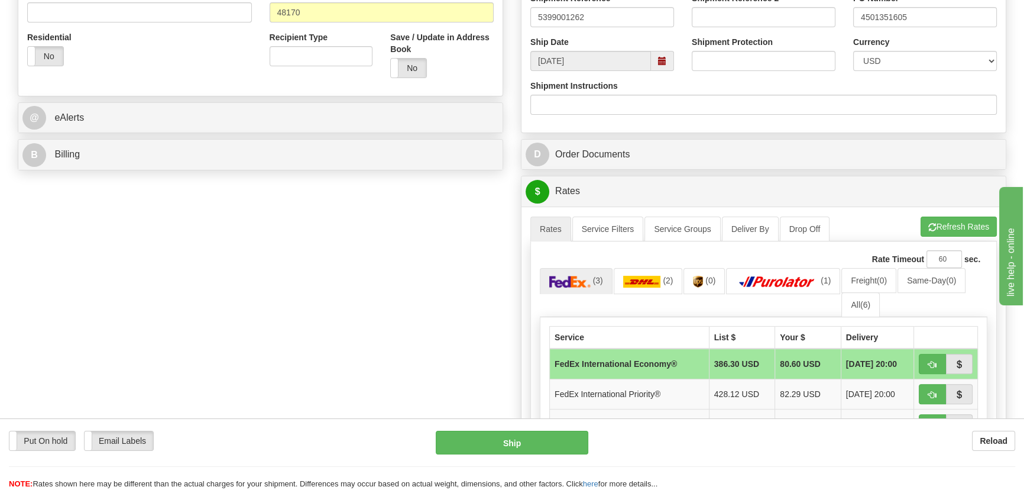
drag, startPoint x: 255, startPoint y: 177, endPoint x: 276, endPoint y: 160, distance: 26.4
click at [257, 177] on div "Order # 86679454 S Sender" at bounding box center [512, 316] width 1006 height 1324
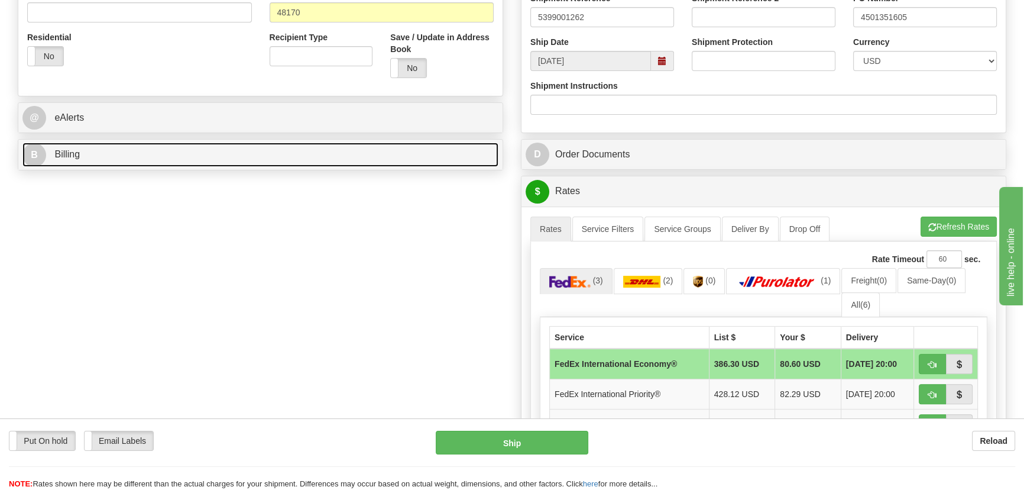
click at [276, 160] on link "B Billing" at bounding box center [260, 154] width 476 height 24
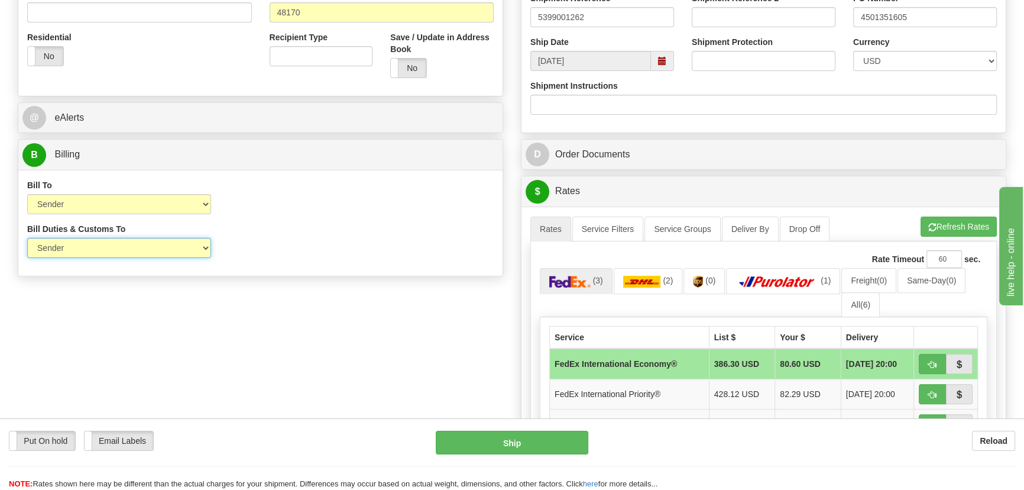
drag, startPoint x: 119, startPoint y: 248, endPoint x: 114, endPoint y: 252, distance: 6.7
click at [119, 248] on select "Sender Recipient Third Party" at bounding box center [119, 248] width 184 height 20
select select "2"
click at [27, 238] on select "Sender Recipient Third Party" at bounding box center [119, 248] width 184 height 20
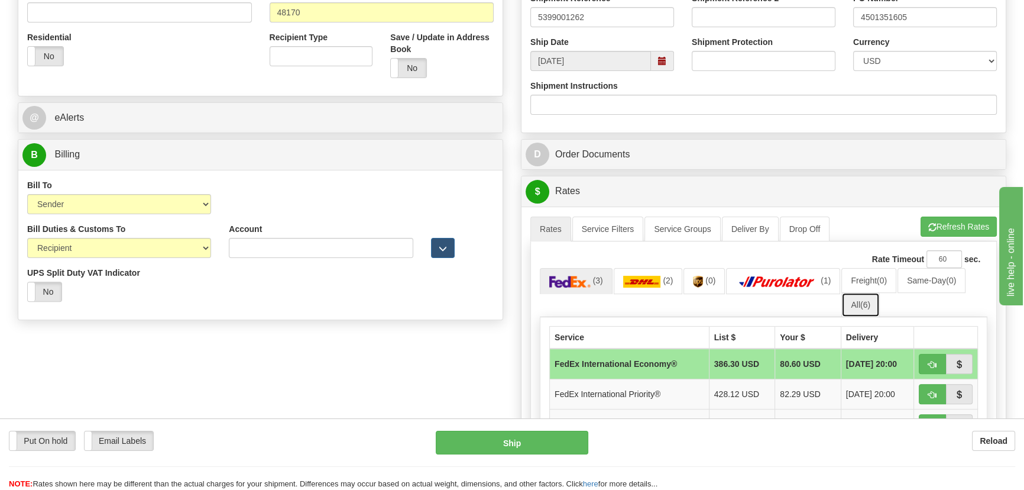
click at [873, 304] on link "All (6)" at bounding box center [860, 304] width 38 height 25
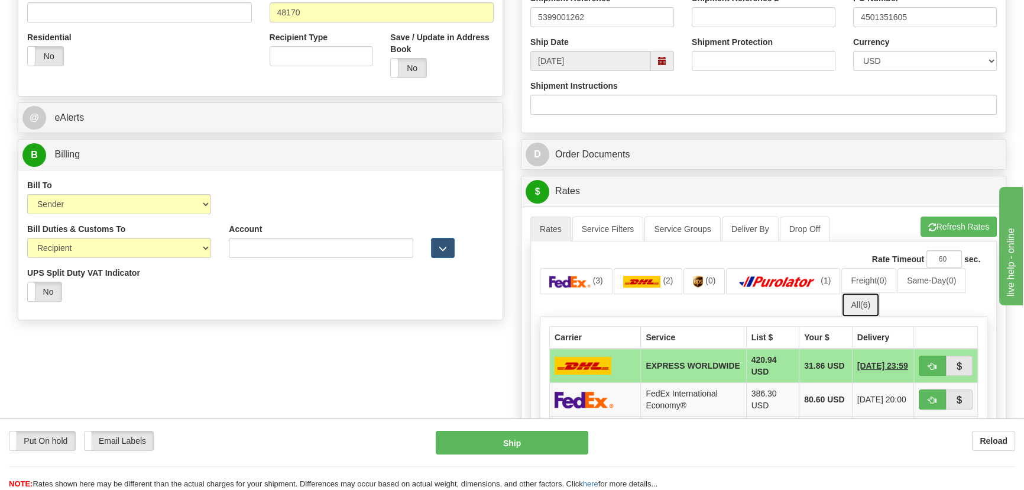
scroll to position [591, 0]
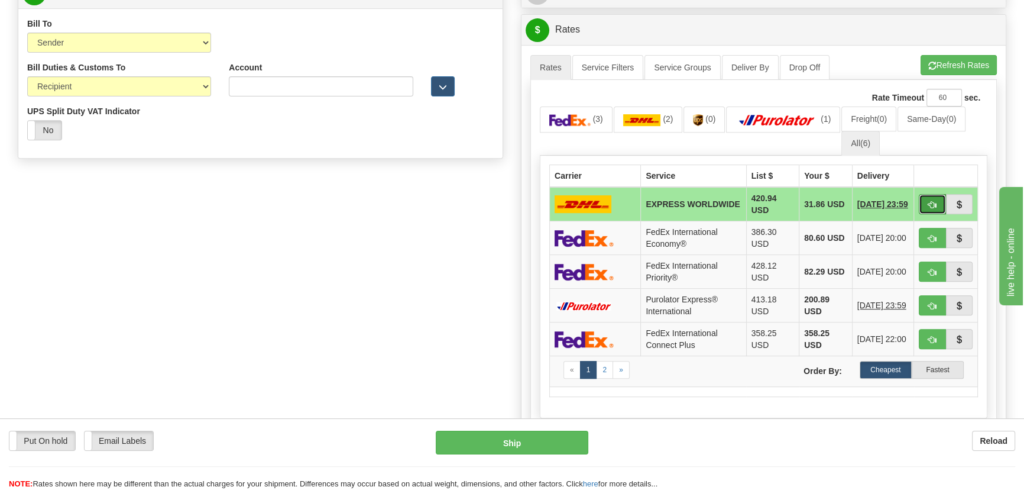
click at [941, 203] on button "button" at bounding box center [932, 204] width 27 height 20
type input "P"
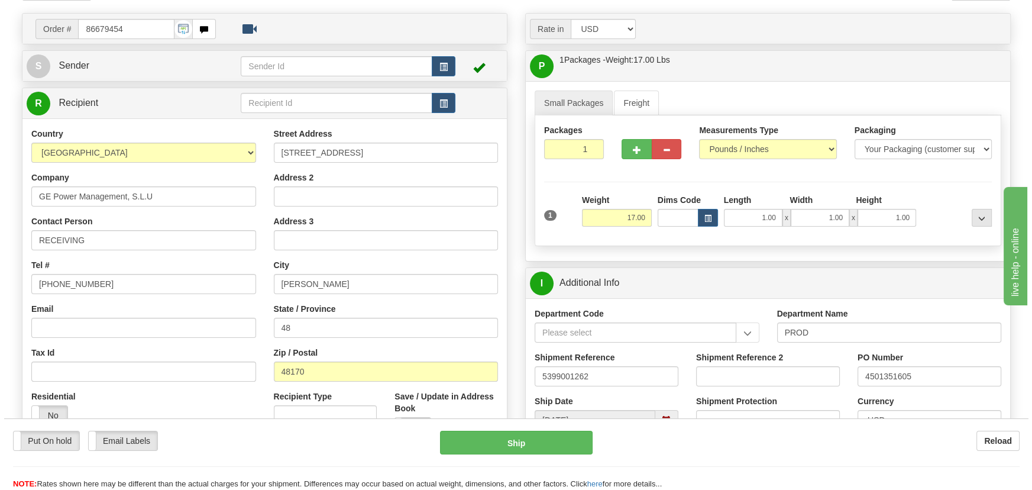
scroll to position [53, 0]
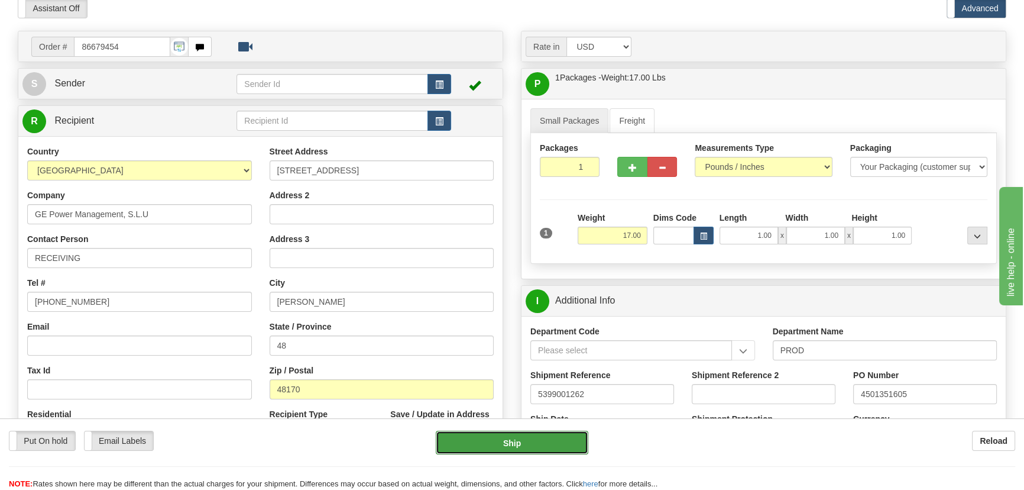
click at [569, 449] on button "Ship" at bounding box center [512, 442] width 153 height 24
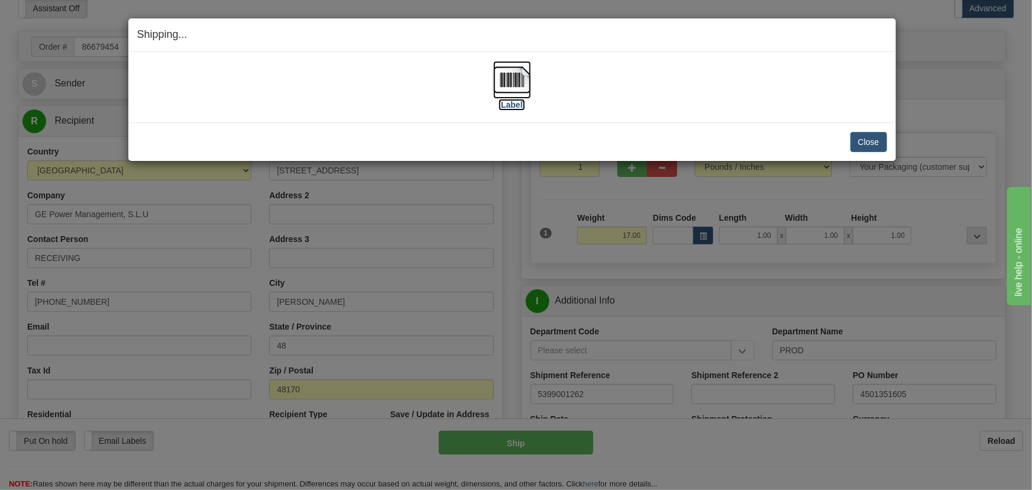
click at [513, 77] on img at bounding box center [512, 80] width 38 height 38
click at [867, 139] on button "Close" at bounding box center [868, 142] width 37 height 20
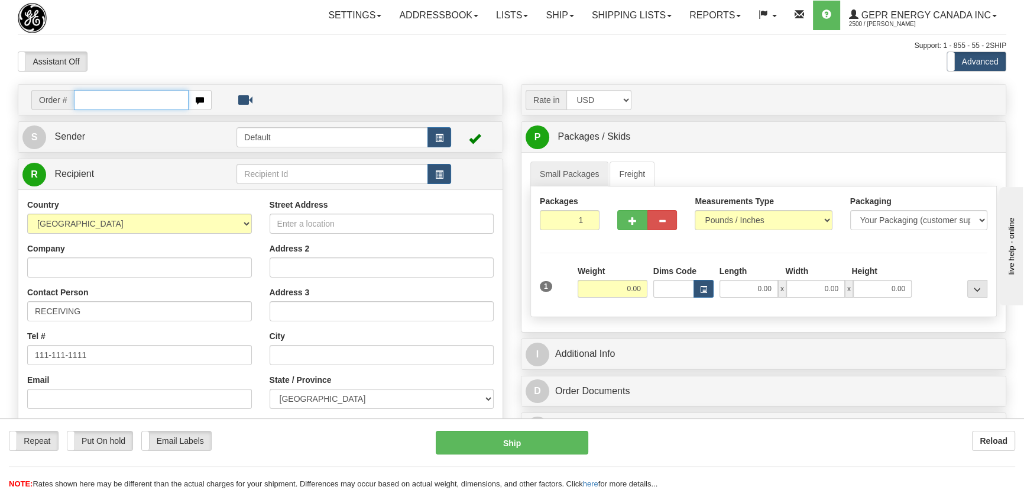
paste input "0086679462"
click at [89, 96] on input "0086679462" at bounding box center [131, 100] width 115 height 20
type input "86679462"
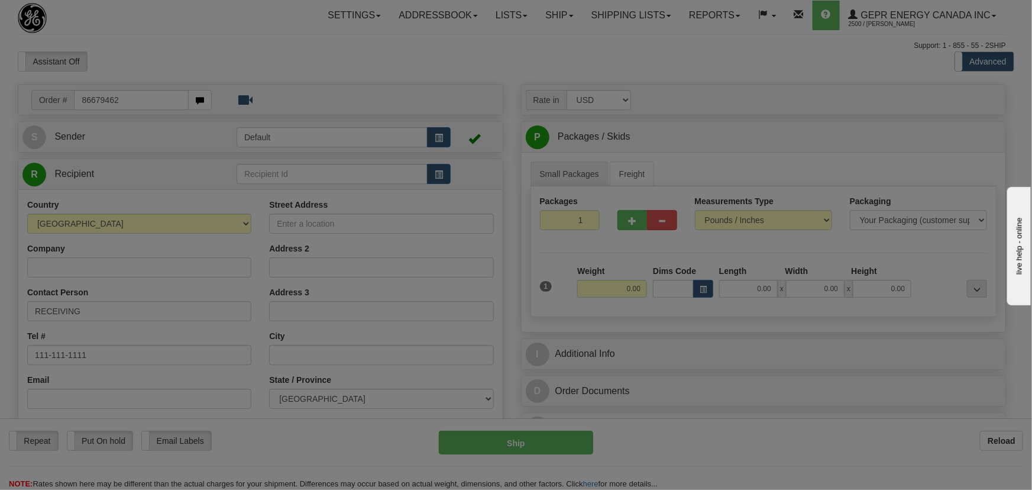
click at [313, 53] on body "Training Course Close Toggle navigation Settings Shipping Preferences New Recip…" at bounding box center [516, 245] width 1032 height 490
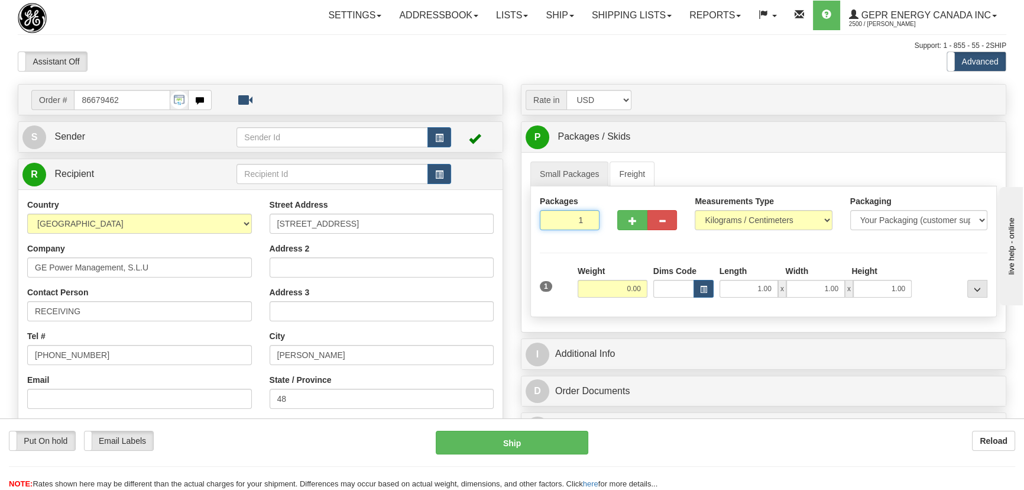
drag, startPoint x: 574, startPoint y: 219, endPoint x: 591, endPoint y: 234, distance: 23.1
click at [591, 231] on div "Packages 1 1" at bounding box center [569, 217] width 77 height 44
type input "2"
click at [597, 247] on div "Packages 2 1 Measurements Type" at bounding box center [763, 251] width 467 height 131
click at [616, 291] on input "0.00" at bounding box center [613, 289] width 70 height 18
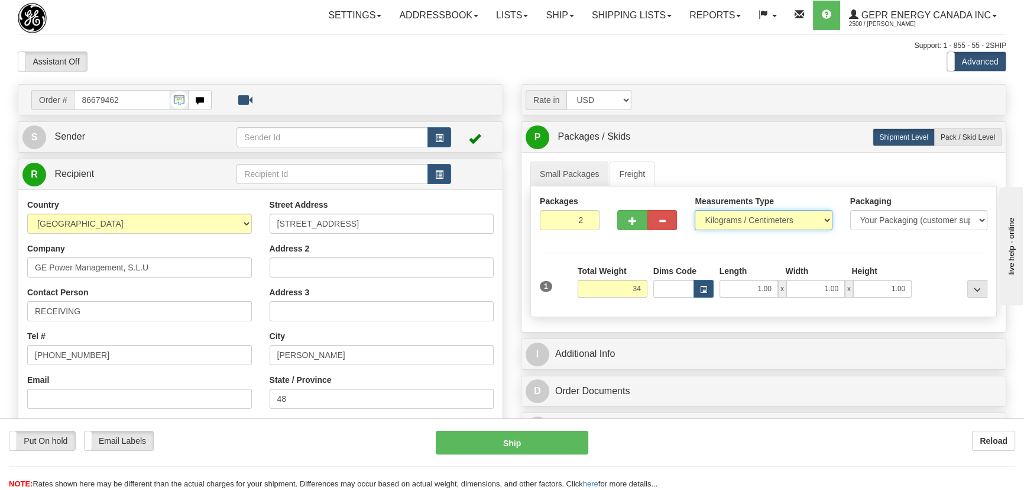
type input "34.00"
click at [791, 221] on select "Pounds / Inches Kilograms / Centimeters" at bounding box center [763, 220] width 137 height 20
click at [695, 210] on select "Pounds / Inches Kilograms / Centimeters" at bounding box center [763, 220] width 137 height 20
drag, startPoint x: 765, startPoint y: 225, endPoint x: 759, endPoint y: 229, distance: 6.7
click at [763, 225] on select "Pounds / Inches Kilograms / Centimeters" at bounding box center [763, 220] width 137 height 20
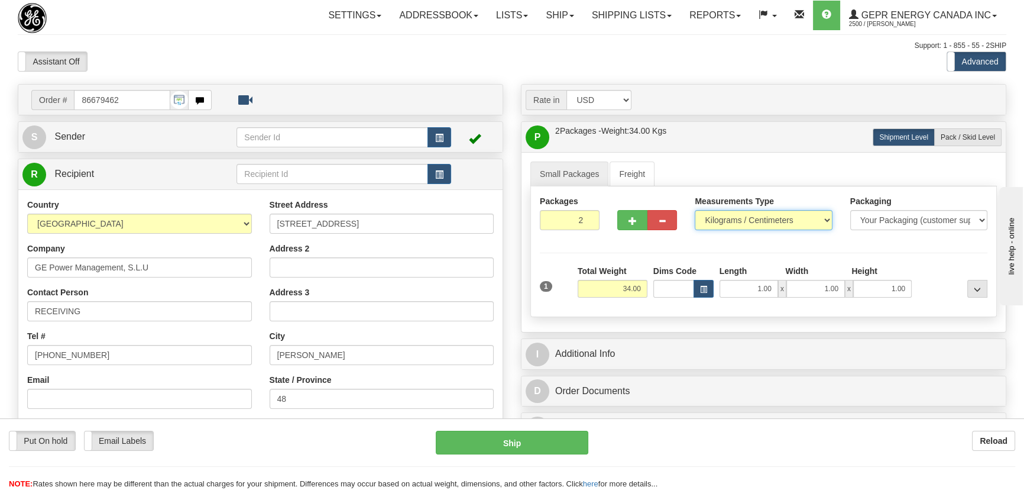
select select "0"
click at [695, 210] on select "Pounds / Inches Kilograms / Centimeters" at bounding box center [763, 220] width 137 height 20
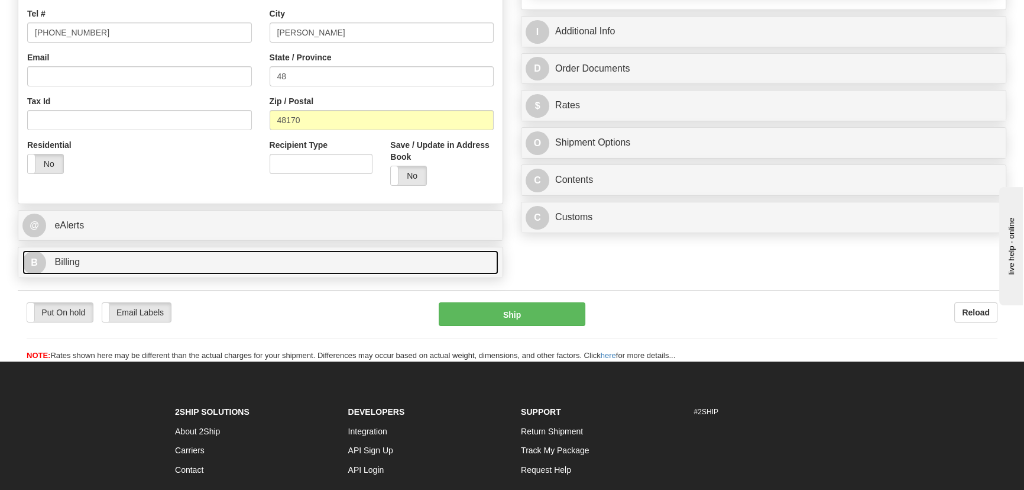
click at [212, 252] on link "B Billing" at bounding box center [260, 262] width 476 height 24
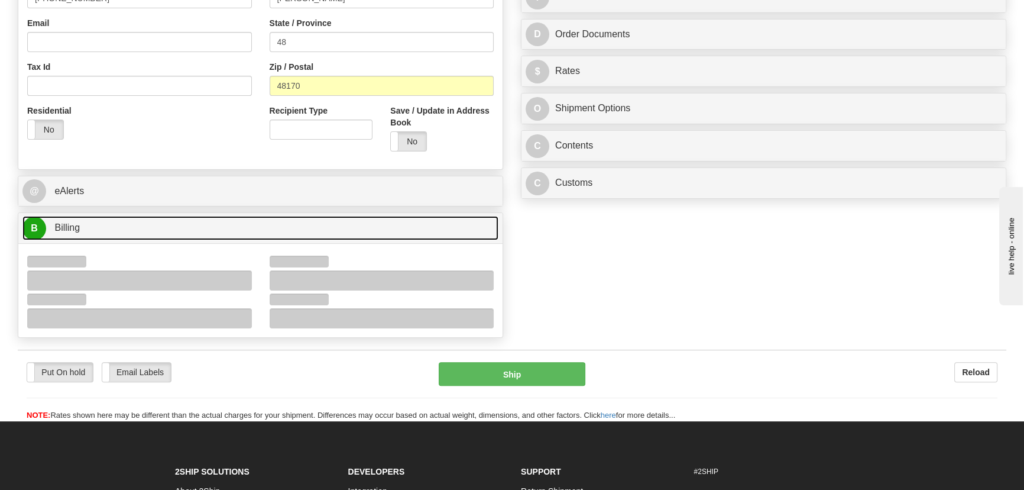
scroll to position [376, 0]
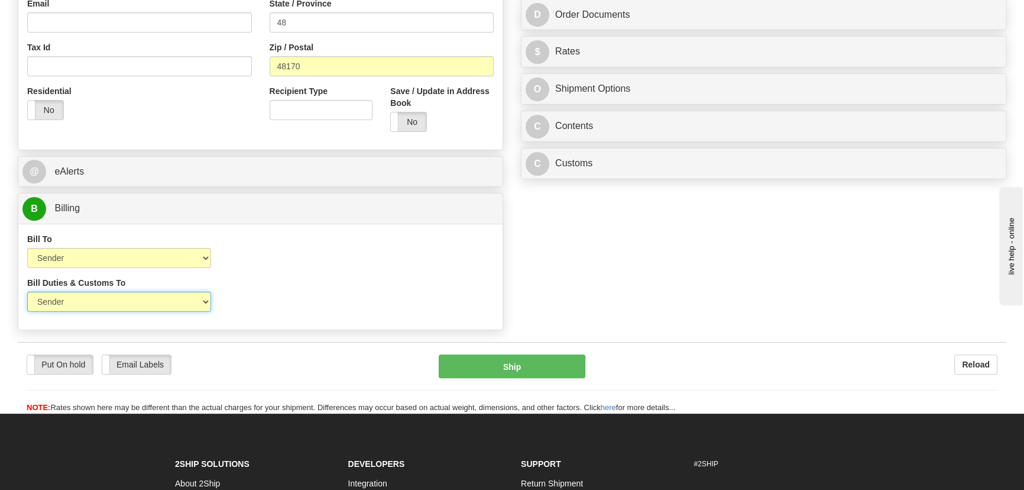
drag, startPoint x: 97, startPoint y: 305, endPoint x: 89, endPoint y: 312, distance: 10.5
click at [97, 305] on select "Sender Recipient Third Party" at bounding box center [119, 302] width 184 height 20
select select "2"
click at [27, 292] on select "Sender Recipient Third Party" at bounding box center [119, 302] width 184 height 20
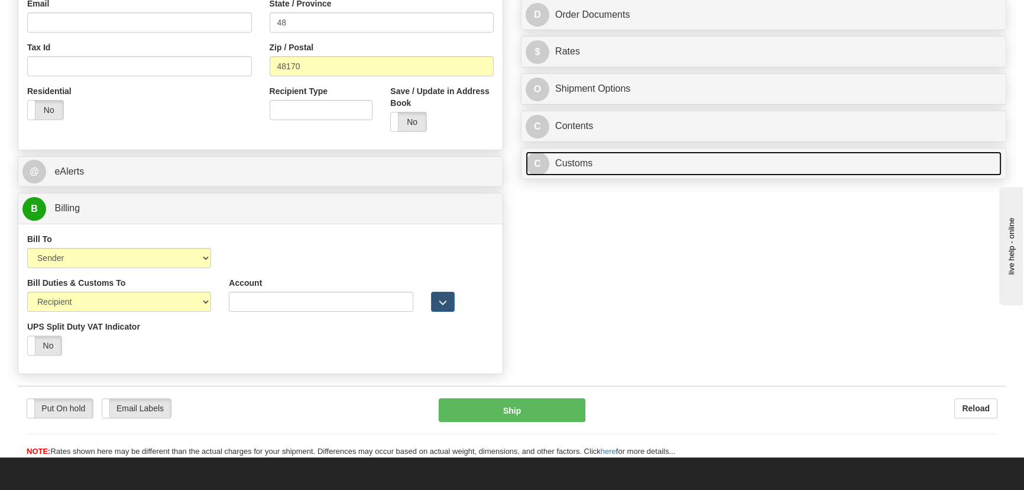
click at [705, 166] on link "C Customs" at bounding box center [764, 163] width 476 height 24
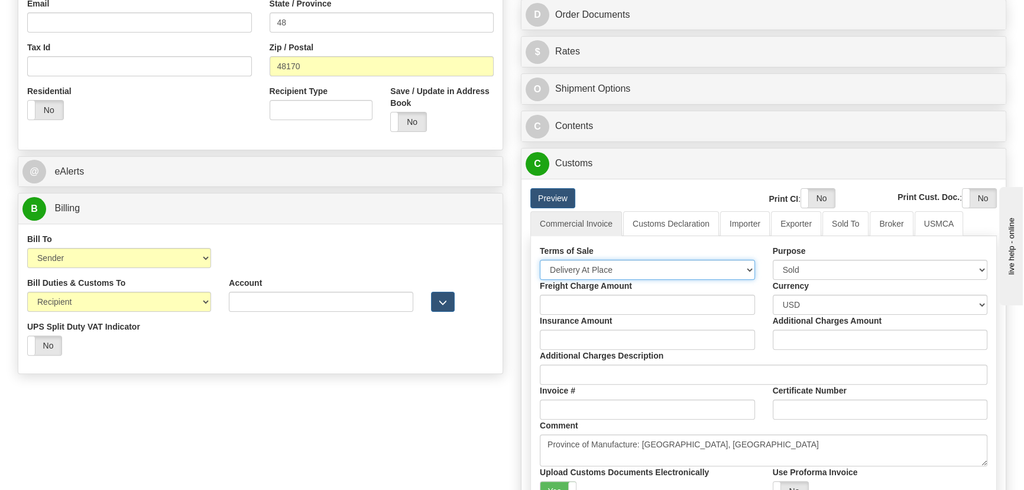
click at [618, 270] on select "Free Carrier Free On Board Ex Works Delivered Duty Unpaid Delivered Duty Paid C…" at bounding box center [647, 270] width 215 height 20
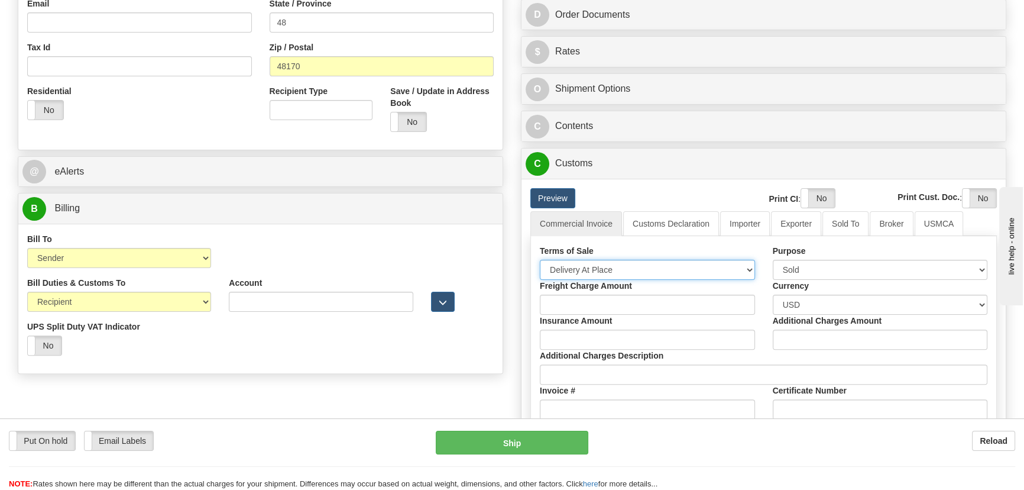
select select "7"
click at [540, 260] on select "Free Carrier Free On Board Ex Works Delivered Duty Unpaid Delivered Duty Paid C…" at bounding box center [647, 270] width 215 height 20
click at [741, 224] on link "Importer" at bounding box center [745, 223] width 50 height 25
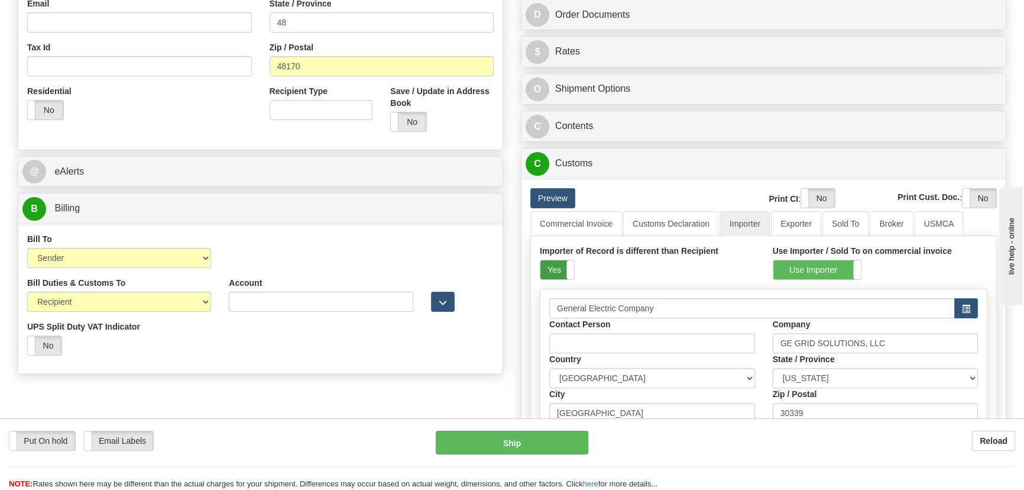
click at [565, 268] on div "Yes No" at bounding box center [573, 269] width 67 height 19
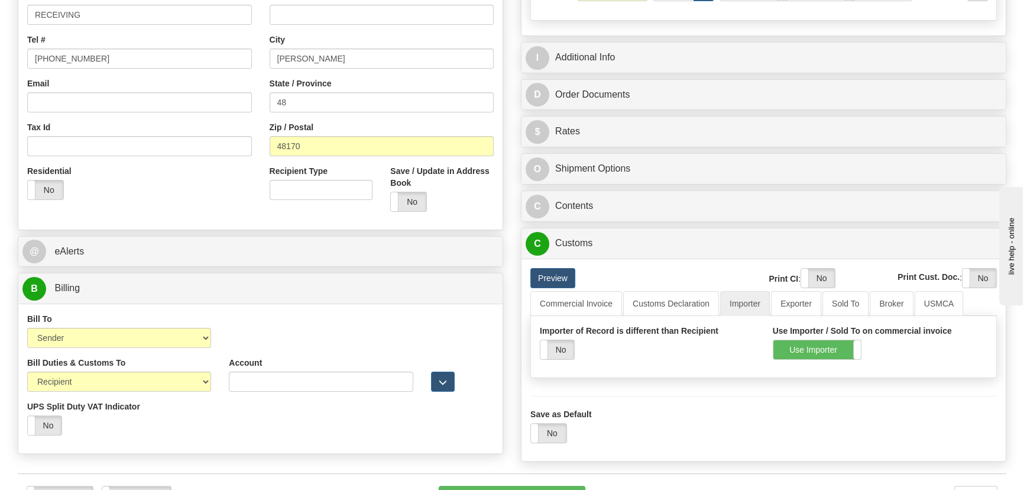
scroll to position [161, 0]
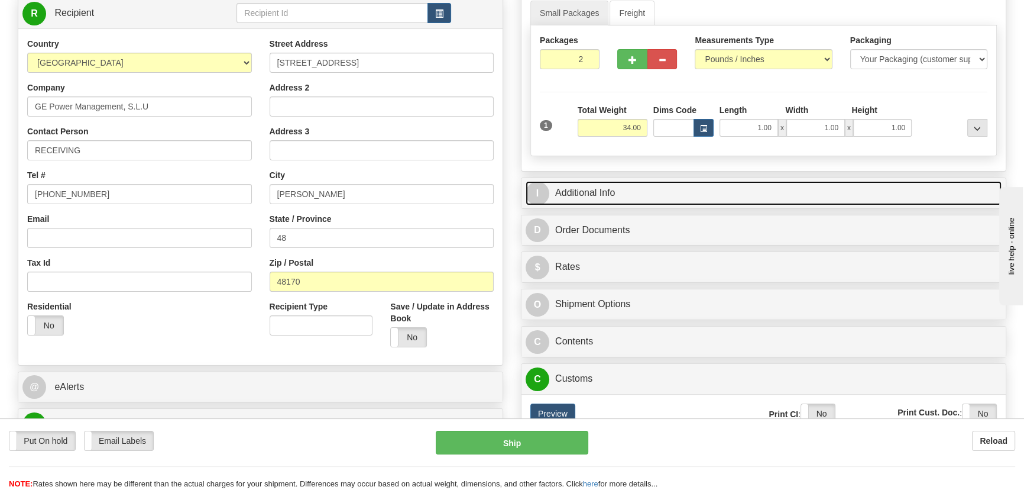
click at [842, 187] on link "I Additional Info" at bounding box center [764, 193] width 476 height 24
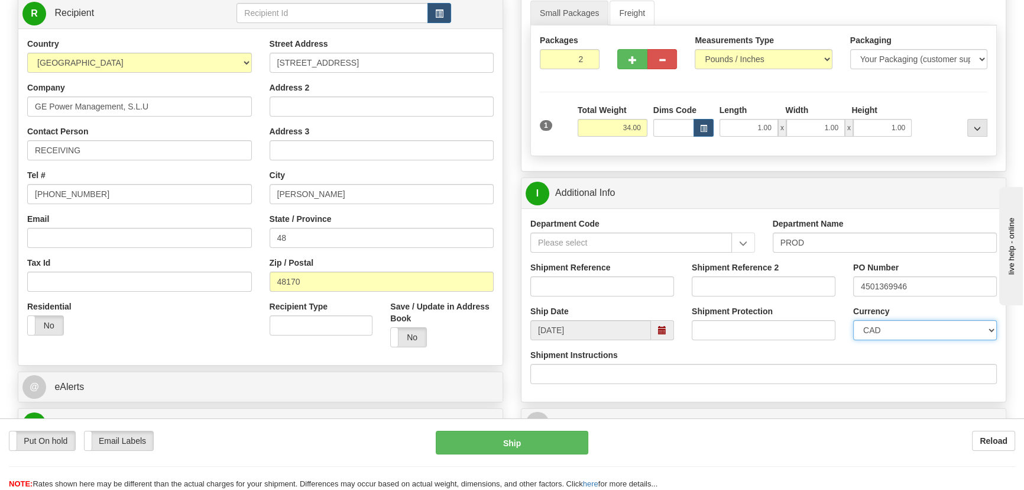
click at [912, 321] on select "CAD USD EUR ZAR [PERSON_NAME] ARN AUD AUS AWG BBD BFR BGN BHD BMD BND BRC BRL C…" at bounding box center [925, 330] width 144 height 20
select select "1"
click at [853, 320] on select "CAD USD EUR ZAR [PERSON_NAME] ARN AUD AUS AWG BBD BFR BGN BHD BMD BND BRC BRL C…" at bounding box center [925, 330] width 144 height 20
click at [590, 290] on input "Shipment Reference" at bounding box center [602, 286] width 144 height 20
drag, startPoint x: 590, startPoint y: 290, endPoint x: 519, endPoint y: 290, distance: 71.5
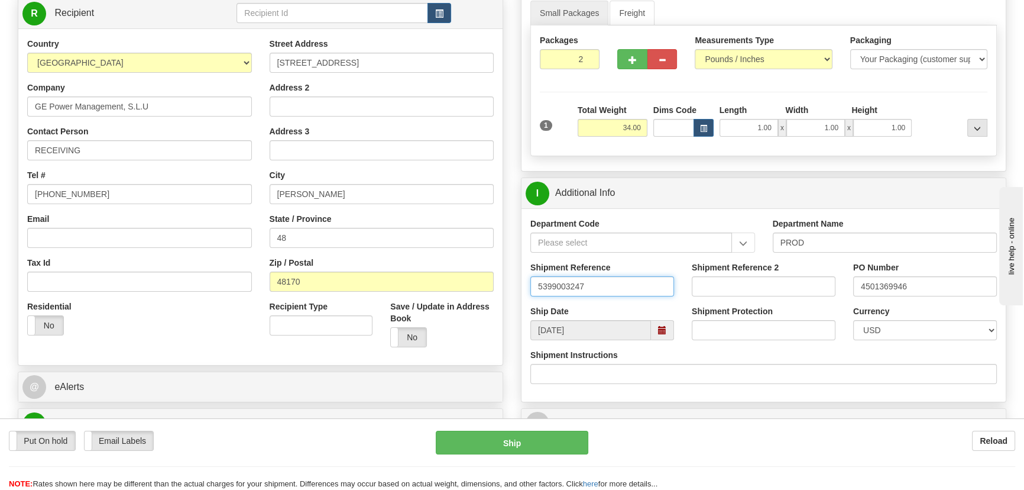
click at [520, 290] on div "Rate in Account Currency ARN AWG AUD AUS BHD BBD BFR BMD BRC BRL GBP UKL BND BG…" at bounding box center [763, 359] width 503 height 872
type input "5399003247"
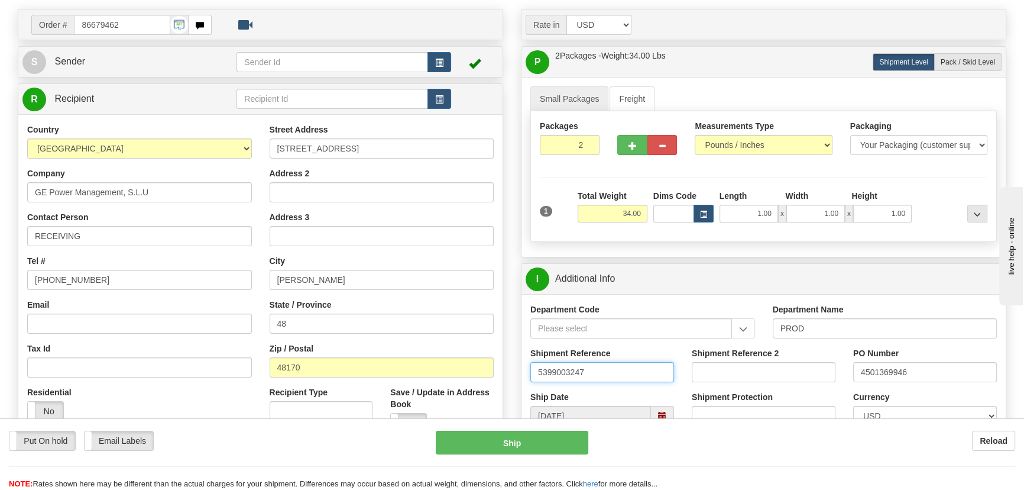
scroll to position [0, 0]
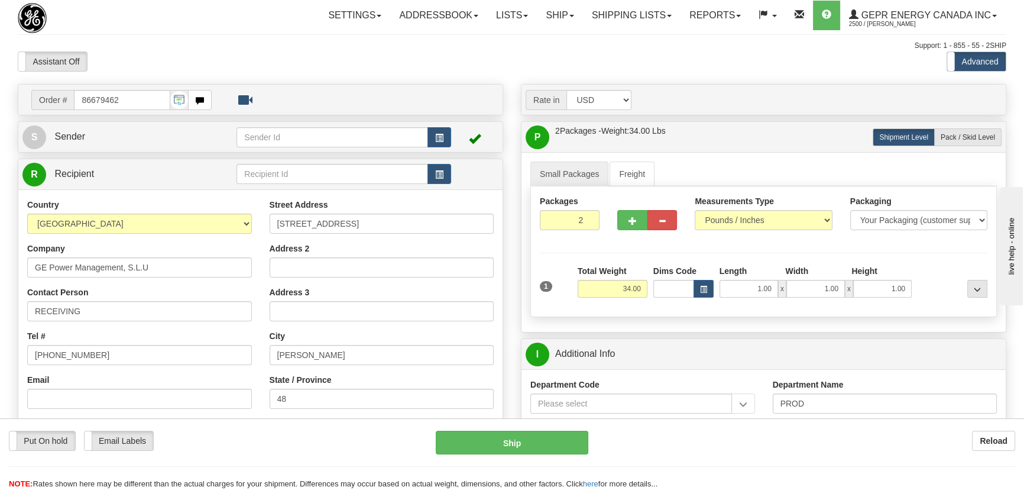
click at [354, 299] on div "Address 3" at bounding box center [382, 303] width 225 height 35
click at [354, 307] on input "Address 3" at bounding box center [382, 311] width 225 height 20
paste input "0086679462"
type input "0086679462"
drag, startPoint x: 358, startPoint y: 311, endPoint x: 229, endPoint y: 301, distance: 129.9
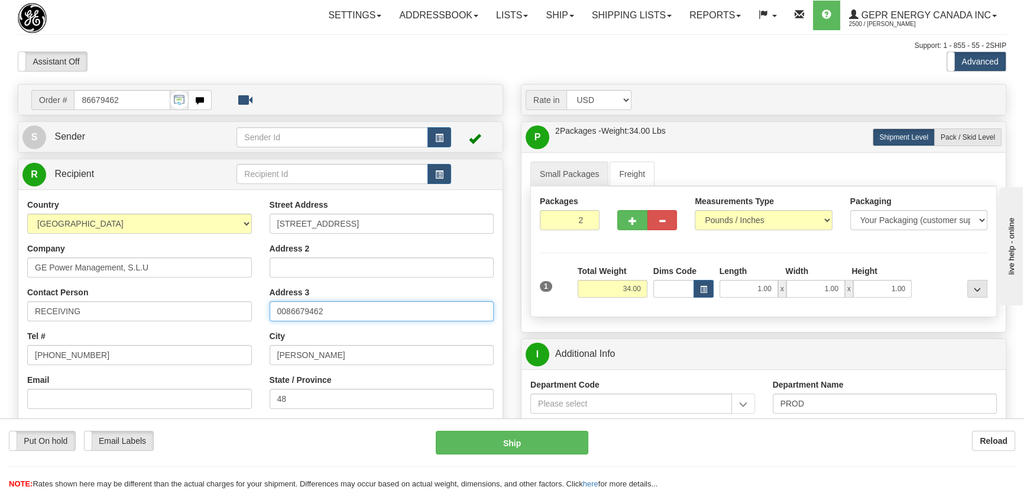
click at [229, 301] on div "Country AFGHANISTAN ALAND ISLANDS ALBANIA ALGERIA AMERICAN SAMOA ANDORRA ANGOLA…" at bounding box center [260, 358] width 484 height 318
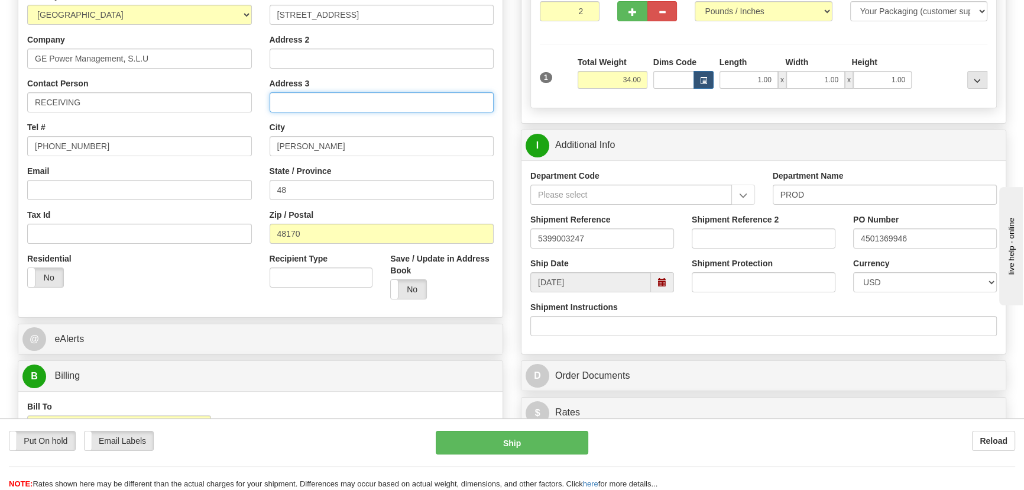
scroll to position [215, 0]
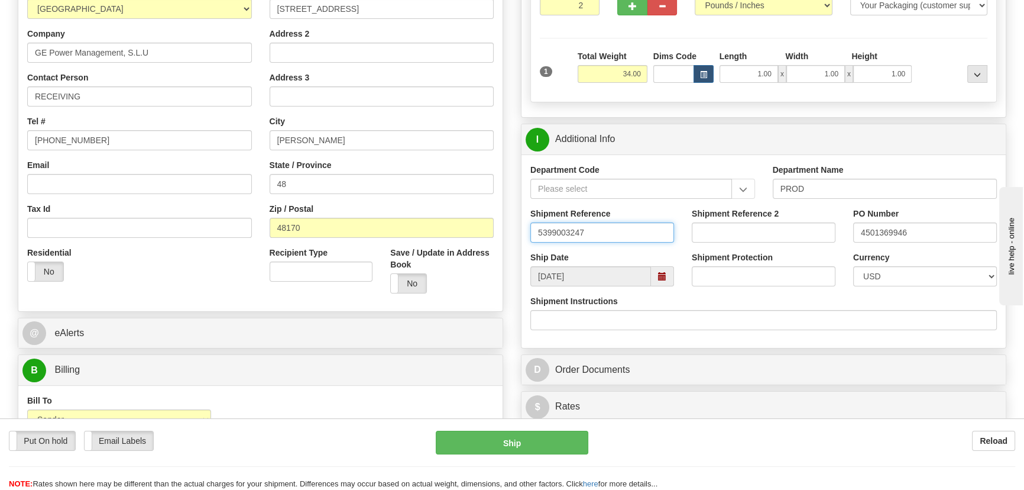
drag, startPoint x: 637, startPoint y: 238, endPoint x: 465, endPoint y: 239, distance: 171.5
click at [601, 239] on input "5399003247" at bounding box center [602, 232] width 144 height 20
type input "5399003247,"
click at [921, 237] on input "4501369946" at bounding box center [925, 232] width 144 height 20
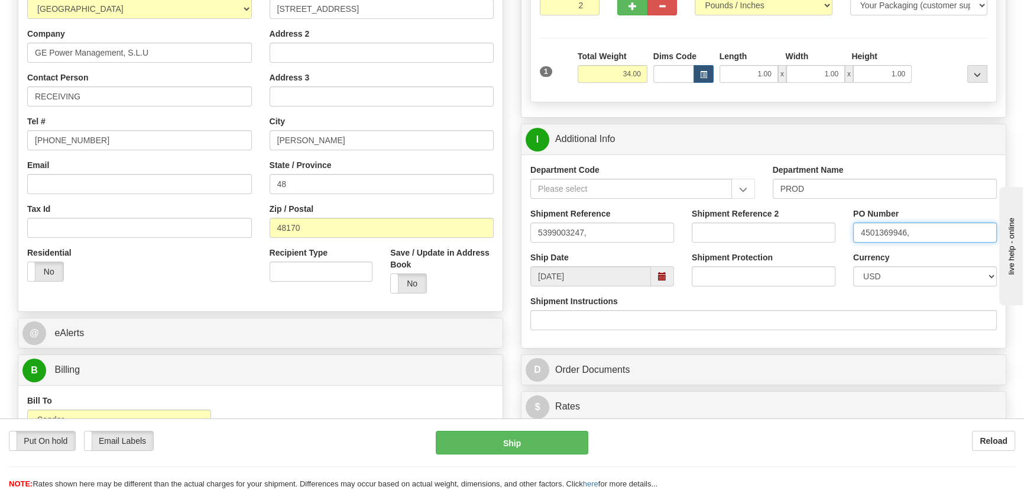
type input "4501369946,"
click at [604, 232] on input "5399003247," at bounding box center [602, 232] width 144 height 20
drag, startPoint x: 588, startPoint y: 232, endPoint x: 631, endPoint y: 235, distance: 43.8
click at [631, 235] on input "5399003247,5399003249" at bounding box center [602, 232] width 144 height 20
type input "5399003247,5399003249"
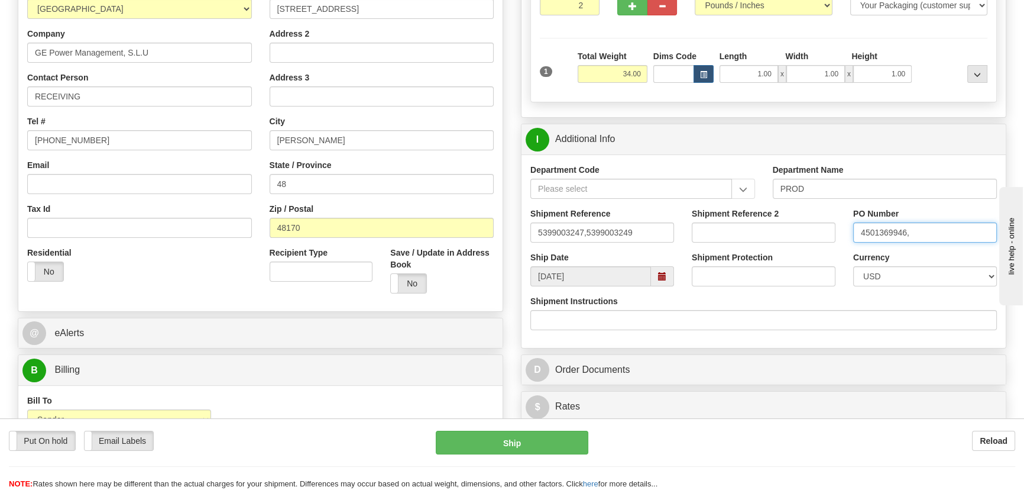
click at [927, 235] on input "4501369946," at bounding box center [925, 232] width 144 height 20
paste input "4501369963"
type input "4501369946,4501369963"
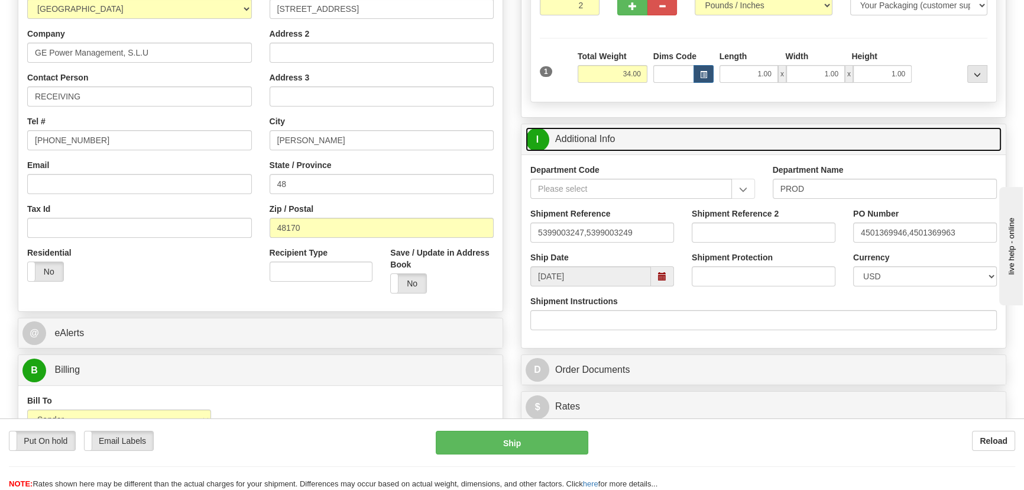
click at [727, 142] on link "I Additional Info" at bounding box center [764, 139] width 476 height 24
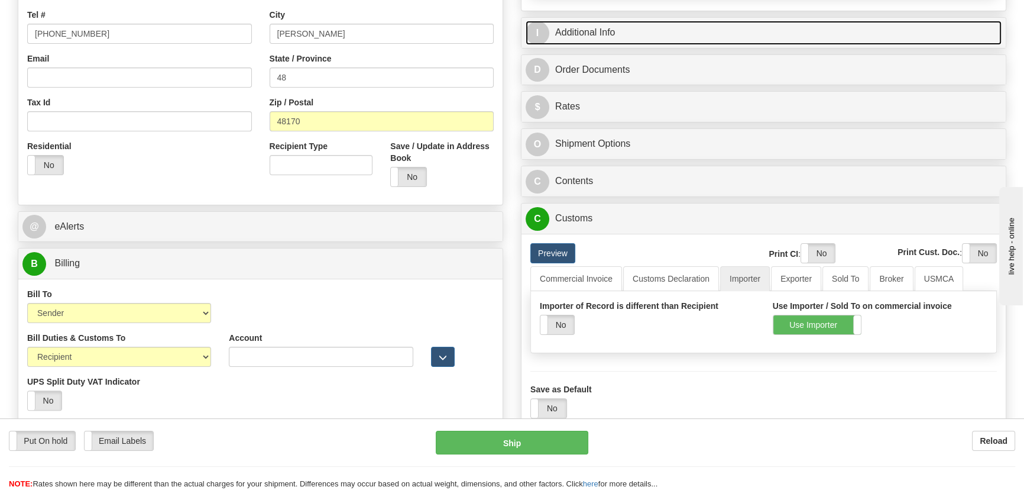
scroll to position [322, 0]
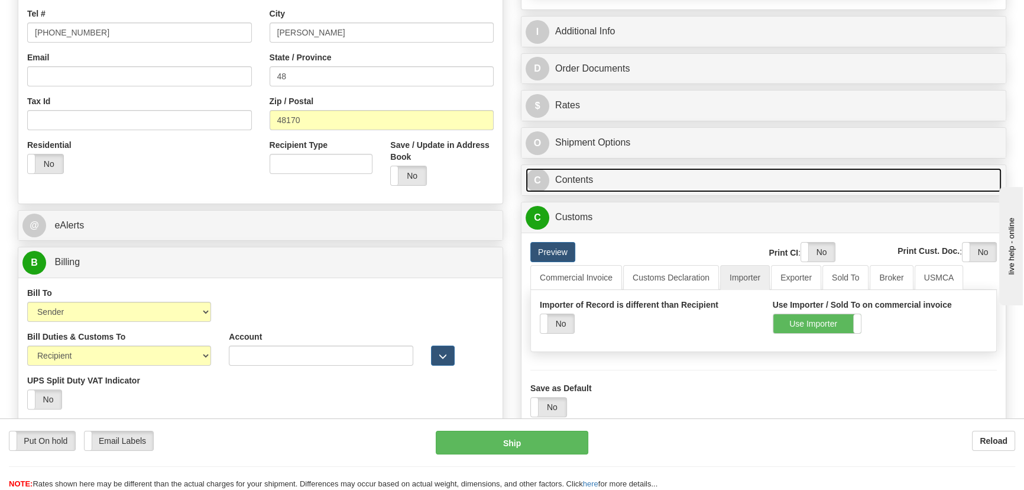
click at [750, 176] on link "C Contents" at bounding box center [764, 180] width 476 height 24
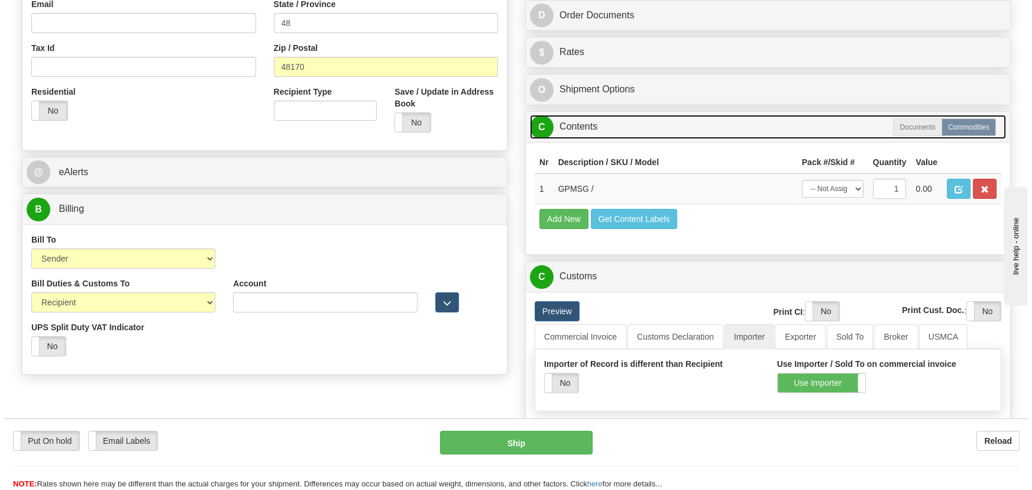
scroll to position [376, 0]
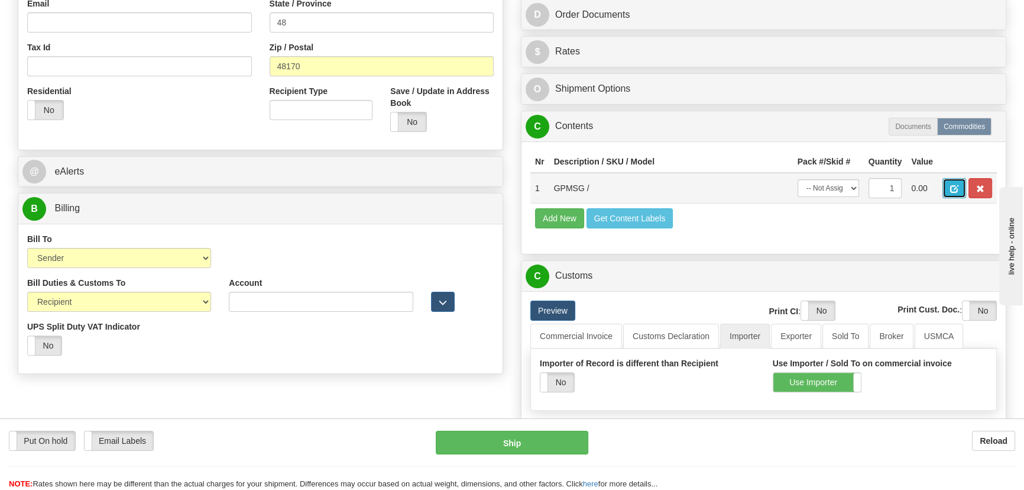
click at [944, 189] on button "button" at bounding box center [955, 188] width 24 height 20
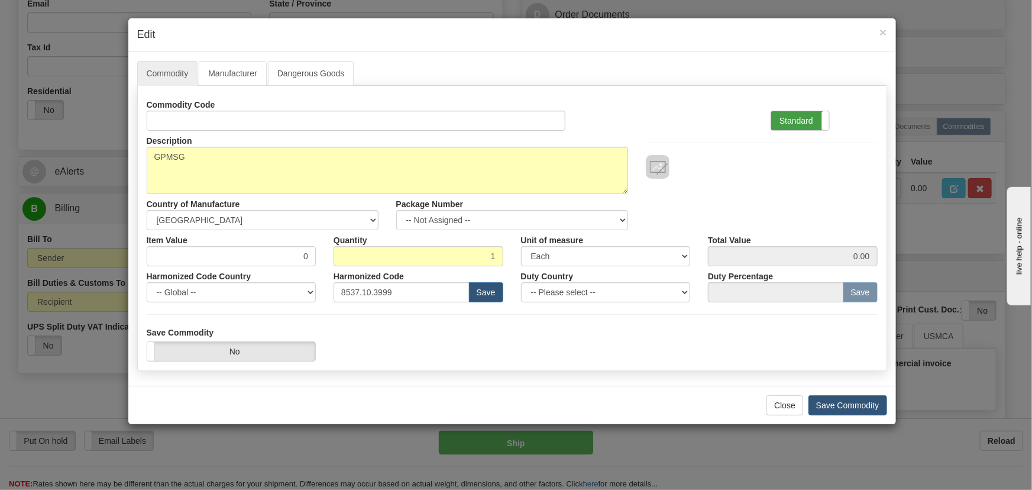
click at [782, 119] on label "Standard" at bounding box center [800, 120] width 58 height 19
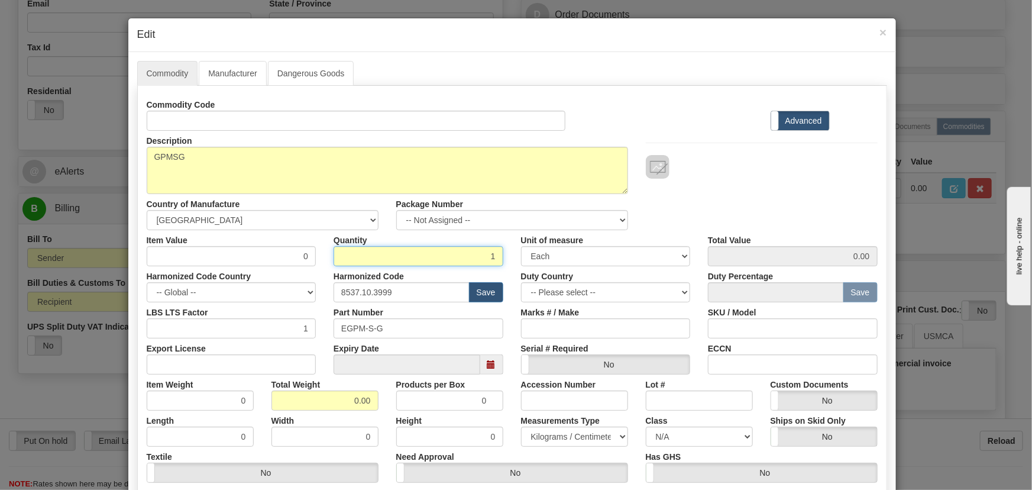
drag, startPoint x: 494, startPoint y: 260, endPoint x: 503, endPoint y: 267, distance: 11.4
click at [504, 264] on div "Quantity 1" at bounding box center [418, 248] width 187 height 36
type input "2"
click at [339, 406] on input "0.00" at bounding box center [324, 400] width 107 height 20
drag, startPoint x: 338, startPoint y: 402, endPoint x: 365, endPoint y: 410, distance: 28.3
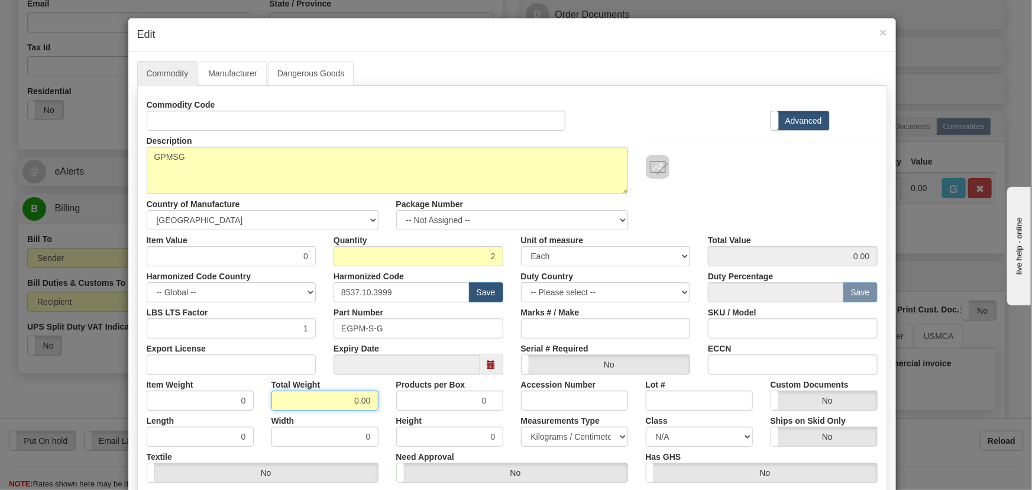
click at [365, 410] on div "Commodity Code Standard Advanced Description GPMSG Country of Manufacture -- Un…" at bounding box center [512, 307] width 731 height 424
type input "2"
type input "1.0000"
click at [380, 418] on div "Width 0" at bounding box center [325, 428] width 125 height 36
drag, startPoint x: 218, startPoint y: 264, endPoint x: 331, endPoint y: 268, distance: 113.6
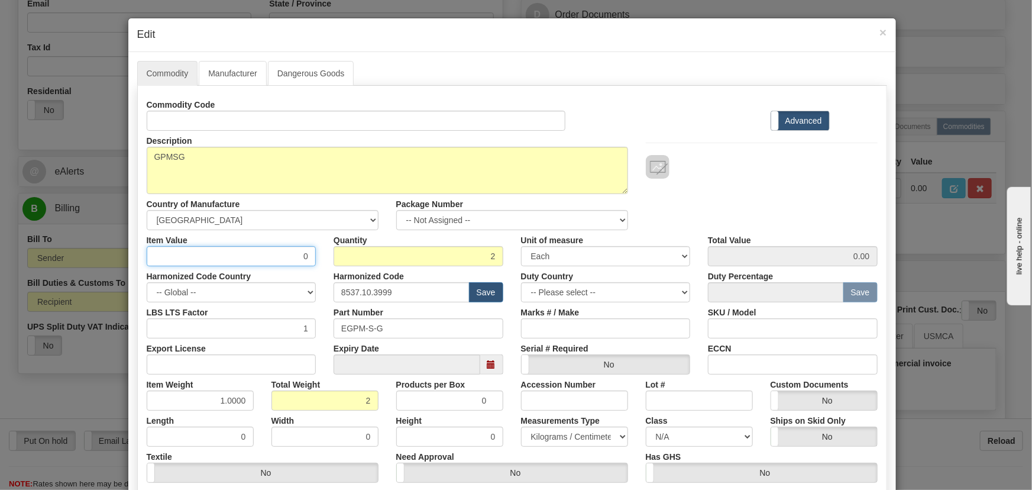
click at [331, 268] on div "Commodity Code Standard Advanced Description GPMSG Country of Manufacture -- Un…" at bounding box center [512, 307] width 731 height 424
type input "3325.97"
type input "6651.94"
click at [749, 200] on div "Description GPMSG Country of Manufacture -- Unknown -- AFGHANISTAN ALAND ISLAND…" at bounding box center [512, 180] width 749 height 99
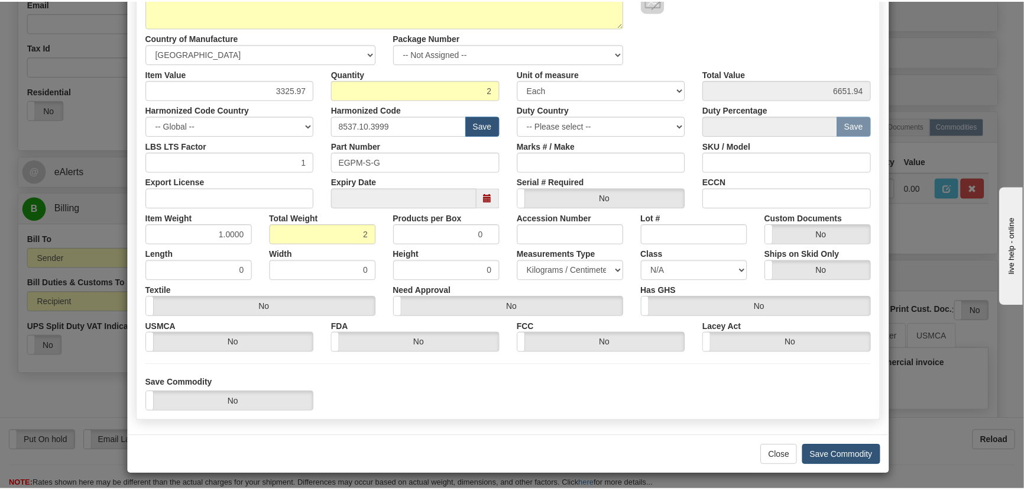
scroll to position [168, 0]
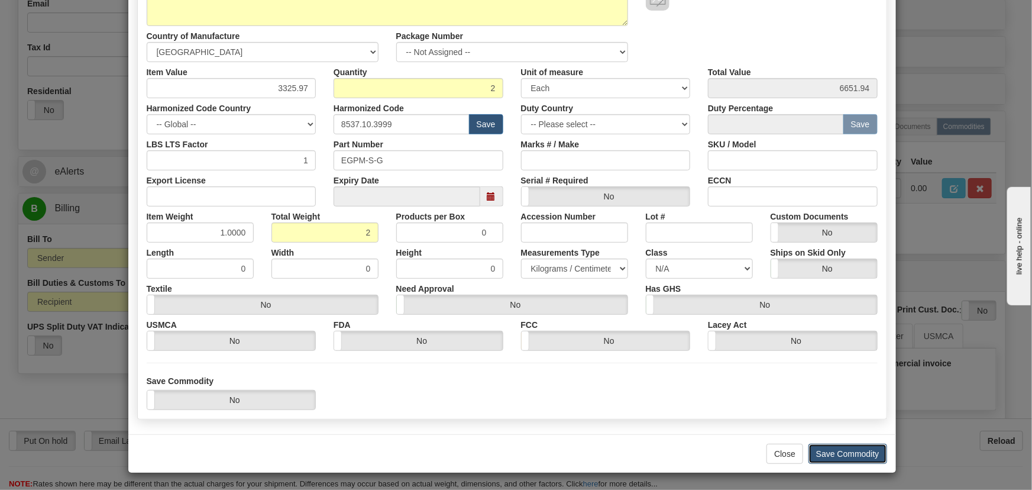
click at [824, 457] on button "Save Commodity" at bounding box center [847, 453] width 79 height 20
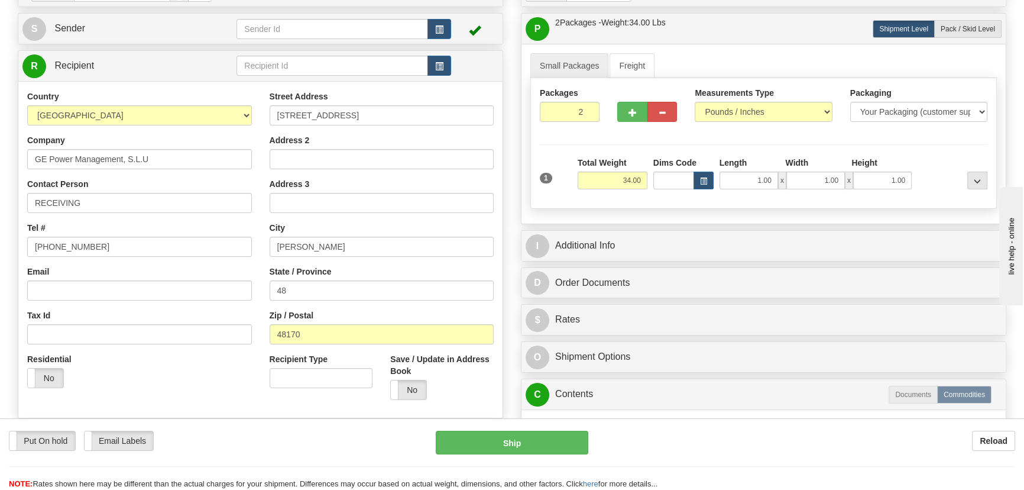
scroll to position [107, 0]
click at [778, 228] on div "Rate in Account Currency ARN AWG AUD AUS BHD BBD BFR BMD BRC BRL GBP UKL BND BG…" at bounding box center [763, 372] width 503 height 791
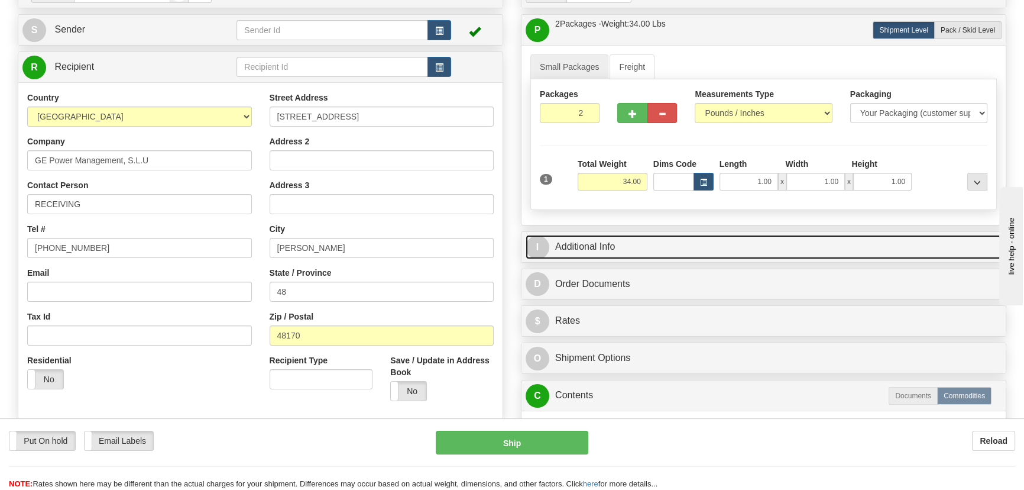
click at [785, 245] on link "I Additional Info" at bounding box center [764, 247] width 476 height 24
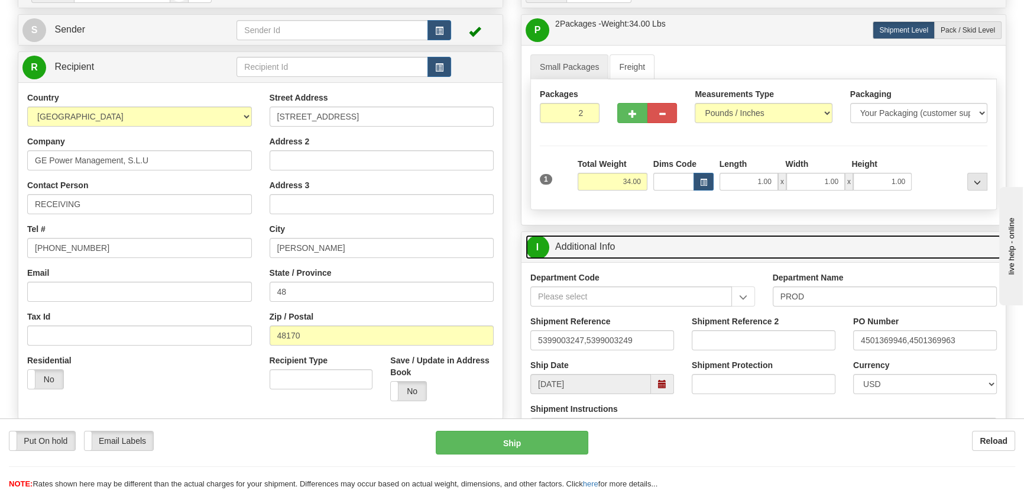
click at [785, 245] on link "I Additional Info" at bounding box center [764, 247] width 476 height 24
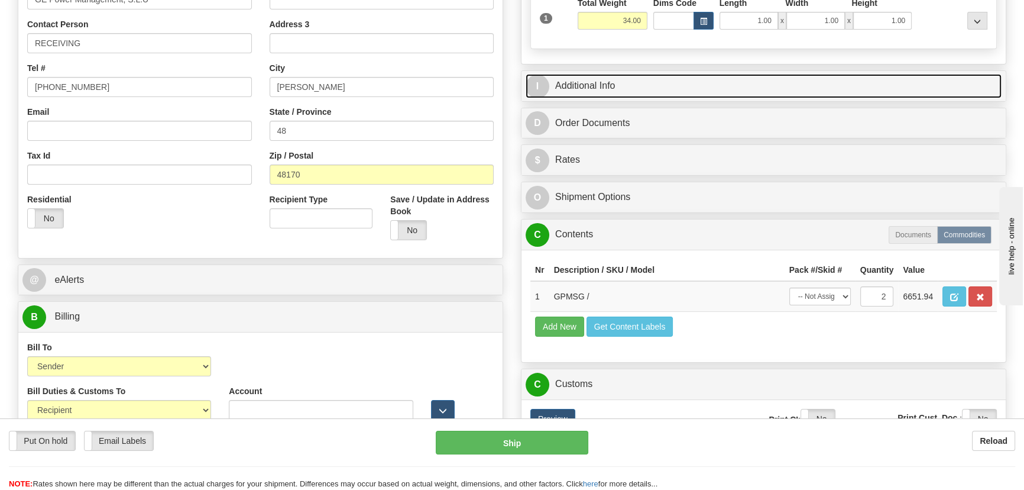
scroll to position [268, 0]
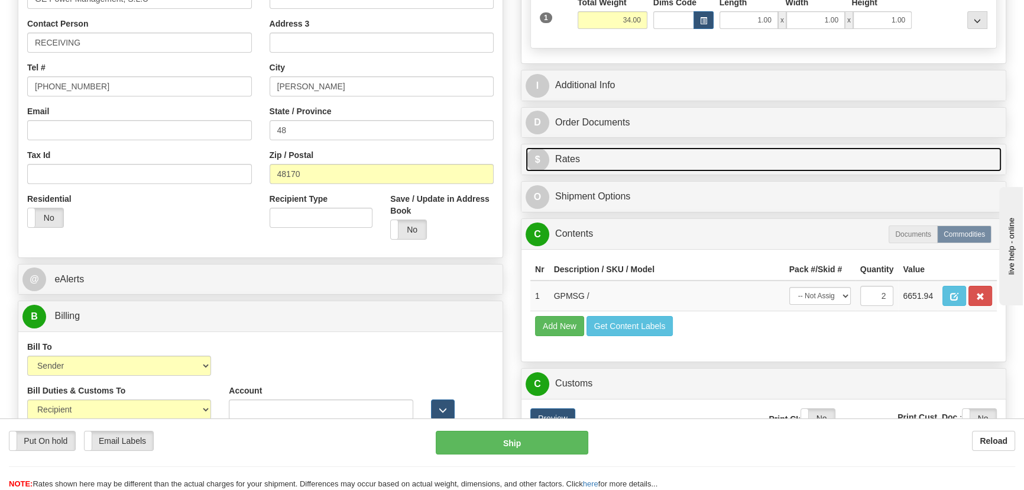
click at [745, 154] on link "$ Rates" at bounding box center [764, 159] width 476 height 24
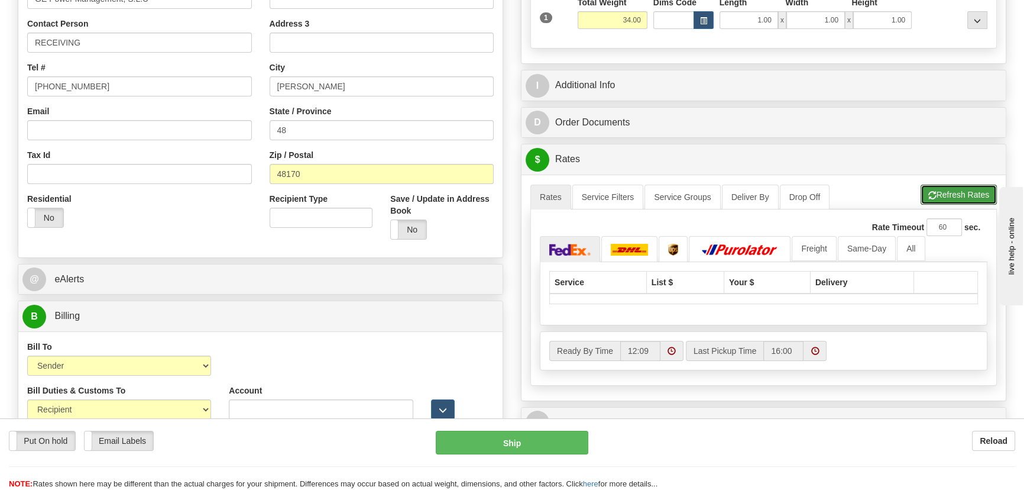
drag, startPoint x: 964, startPoint y: 186, endPoint x: 950, endPoint y: 186, distance: 14.2
click at [964, 186] on button "Refresh Rates" at bounding box center [959, 194] width 76 height 20
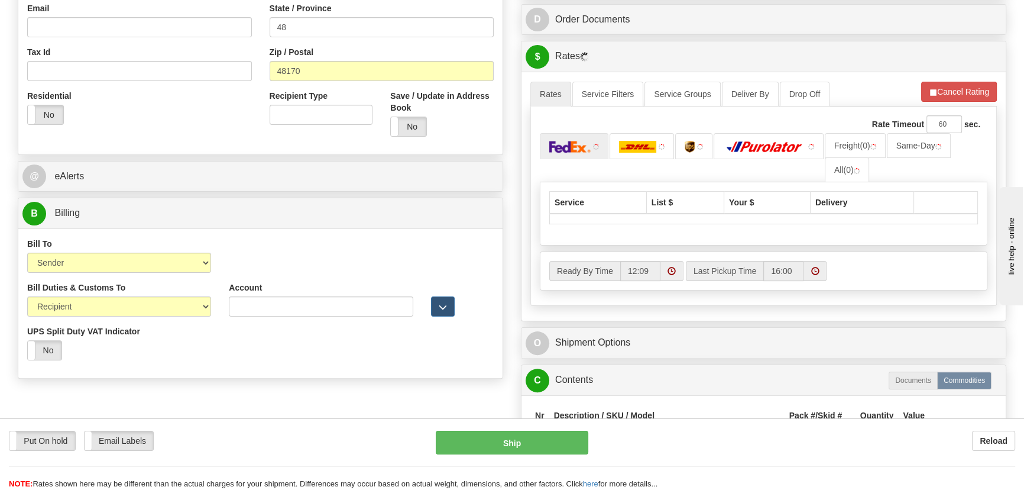
scroll to position [376, 0]
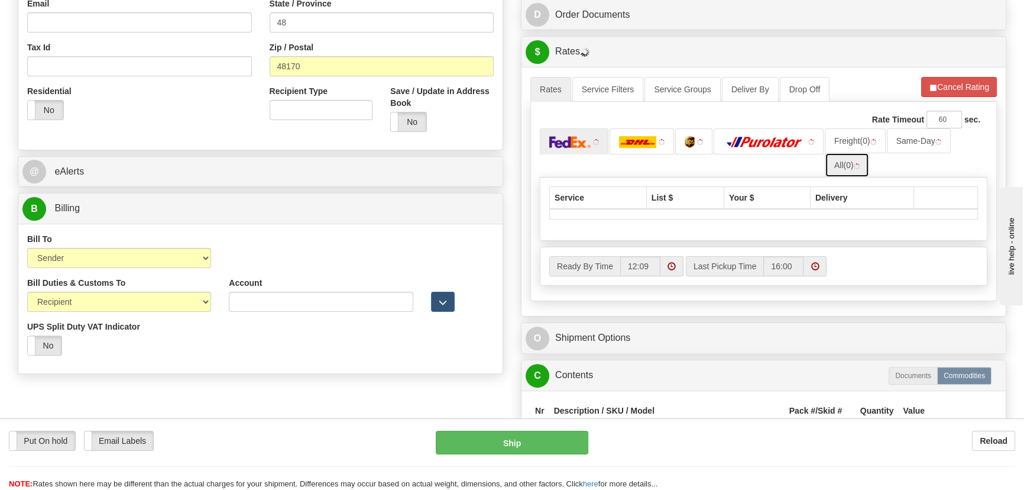
click at [851, 160] on link "All (0)" at bounding box center [847, 165] width 44 height 25
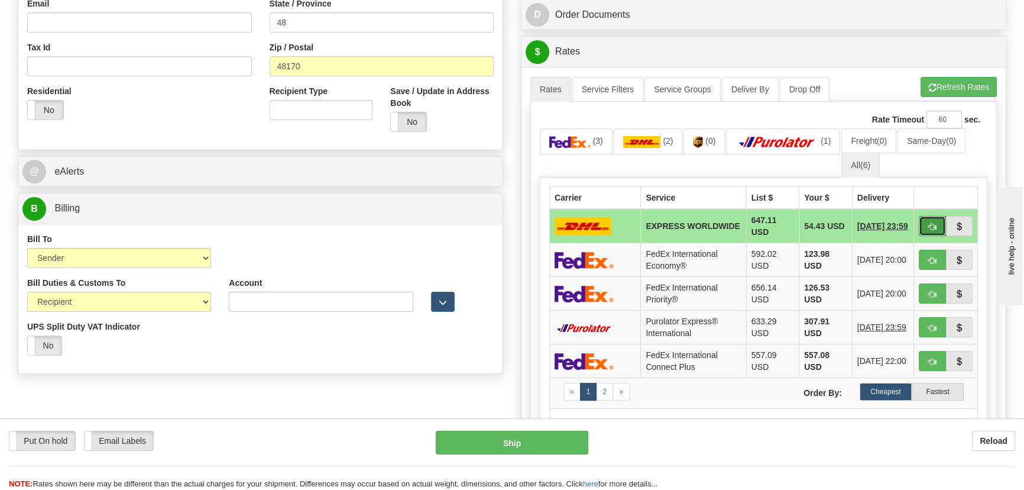
click at [928, 231] on button "button" at bounding box center [932, 226] width 27 height 20
type input "P"
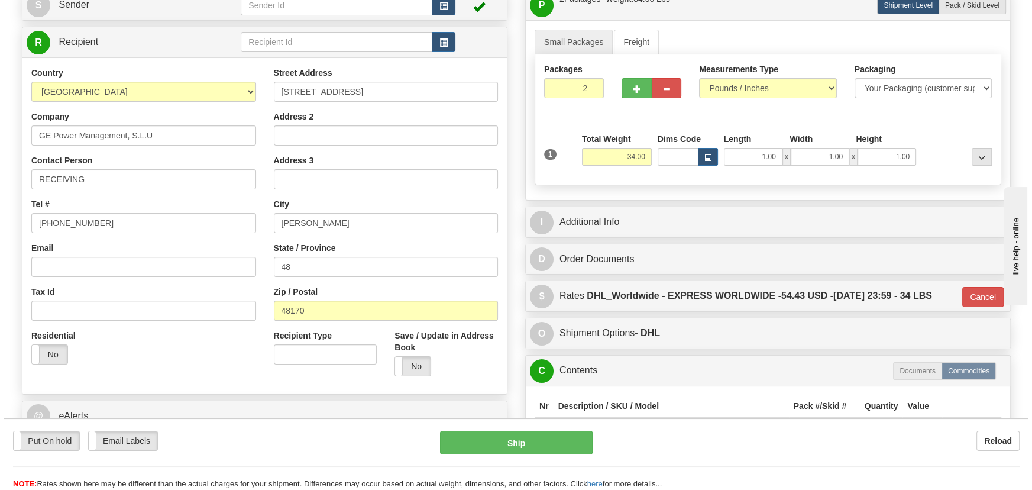
scroll to position [107, 0]
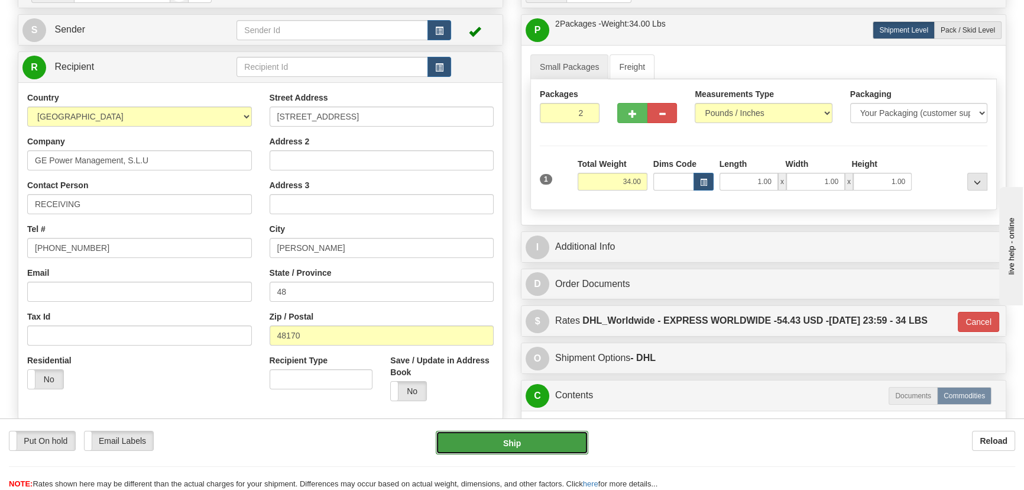
click at [544, 443] on button "Ship" at bounding box center [512, 442] width 153 height 24
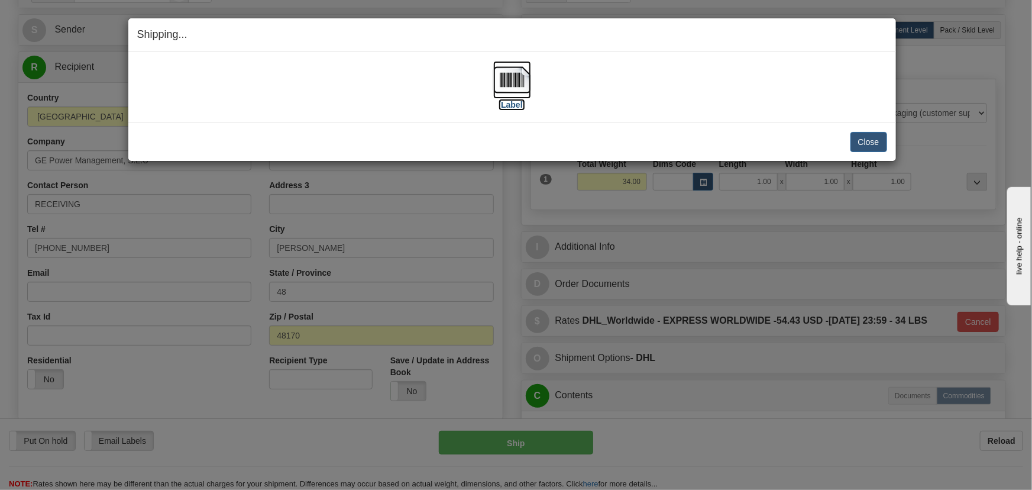
click at [506, 93] on img at bounding box center [512, 80] width 38 height 38
click at [869, 140] on button "Close" at bounding box center [868, 142] width 37 height 20
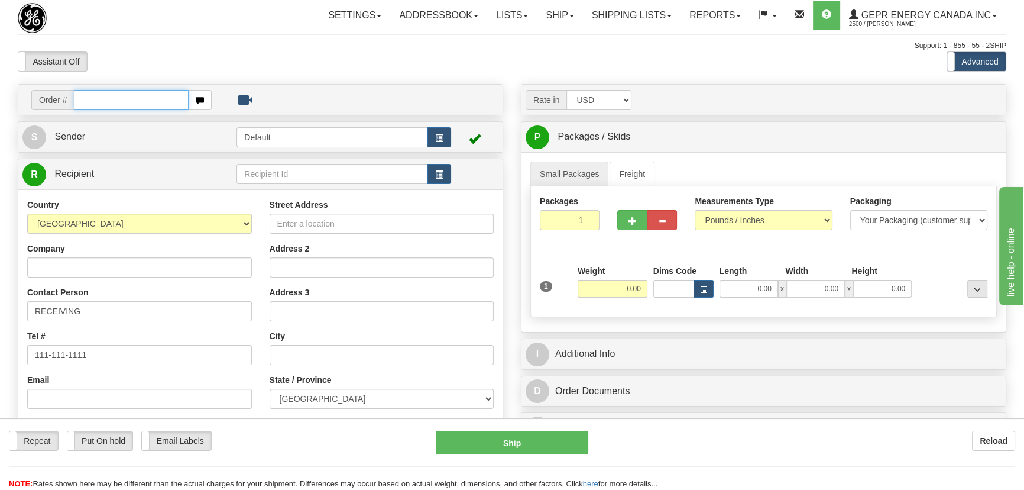
paste input "0086679475"
click at [90, 97] on input "0086679475" at bounding box center [131, 100] width 115 height 20
type input "86679475"
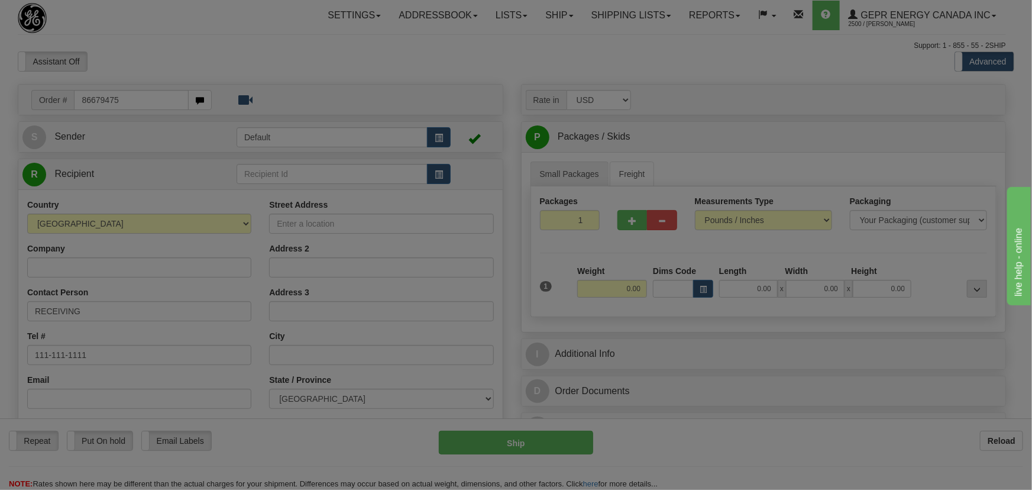
click at [273, 66] on body "Training Course Close Toggle navigation Settings Shipping Preferences New Recip…" at bounding box center [516, 245] width 1032 height 490
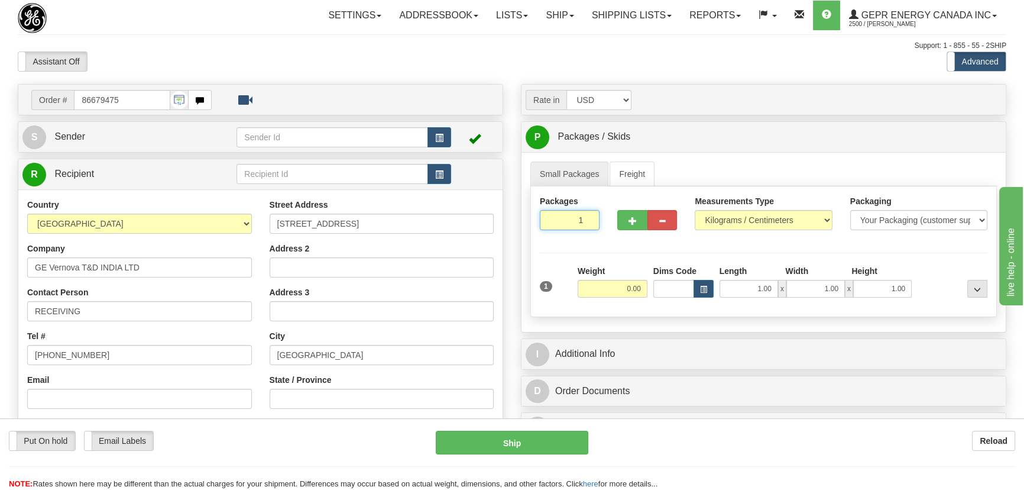
drag, startPoint x: 576, startPoint y: 221, endPoint x: 603, endPoint y: 245, distance: 35.6
click at [603, 244] on div "Packages 1 1 Measurements Type" at bounding box center [763, 251] width 467 height 131
click at [603, 247] on div "Packages 1 1 Measurements Type" at bounding box center [763, 251] width 467 height 131
drag, startPoint x: 574, startPoint y: 226, endPoint x: 598, endPoint y: 243, distance: 29.4
click at [597, 242] on div "Packages 1 1 Measurements Type" at bounding box center [763, 251] width 467 height 131
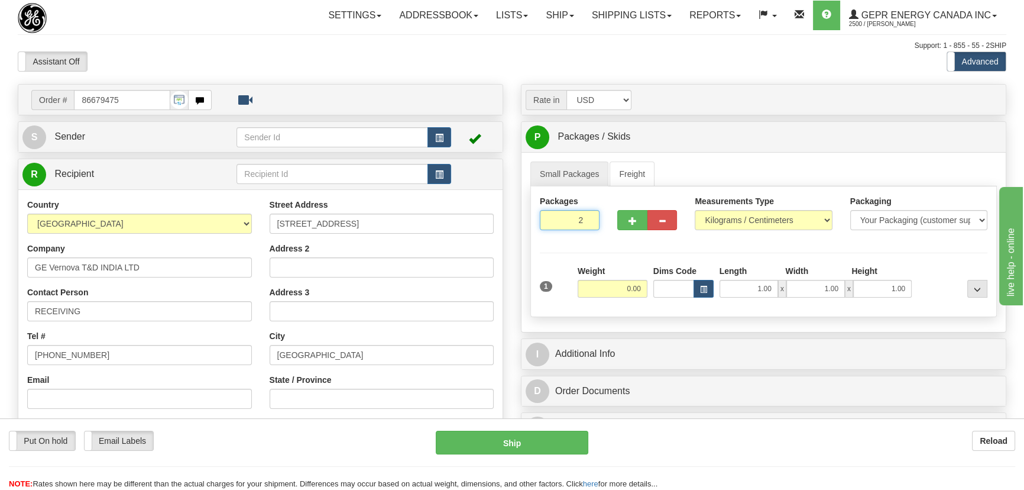
type input "2"
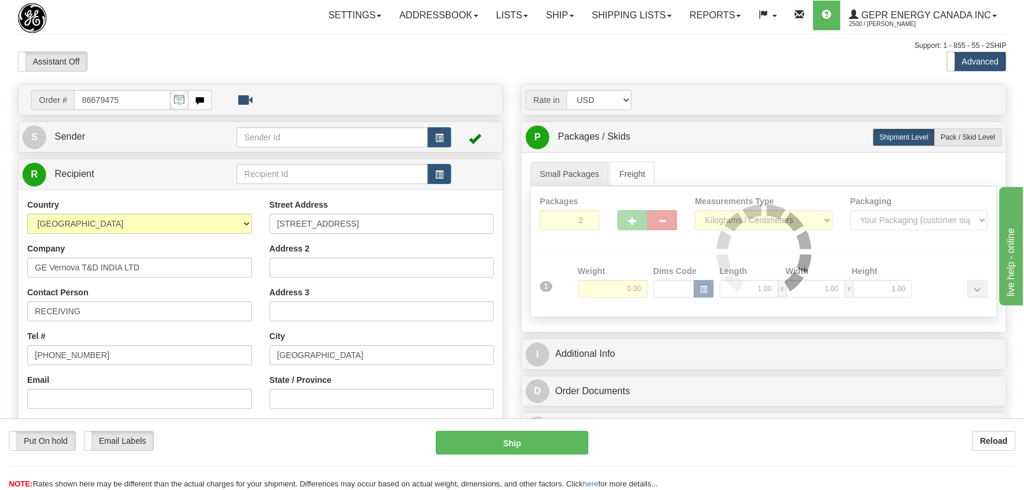
click at [731, 231] on div "Packages 2 1 Measurements Type" at bounding box center [763, 251] width 467 height 131
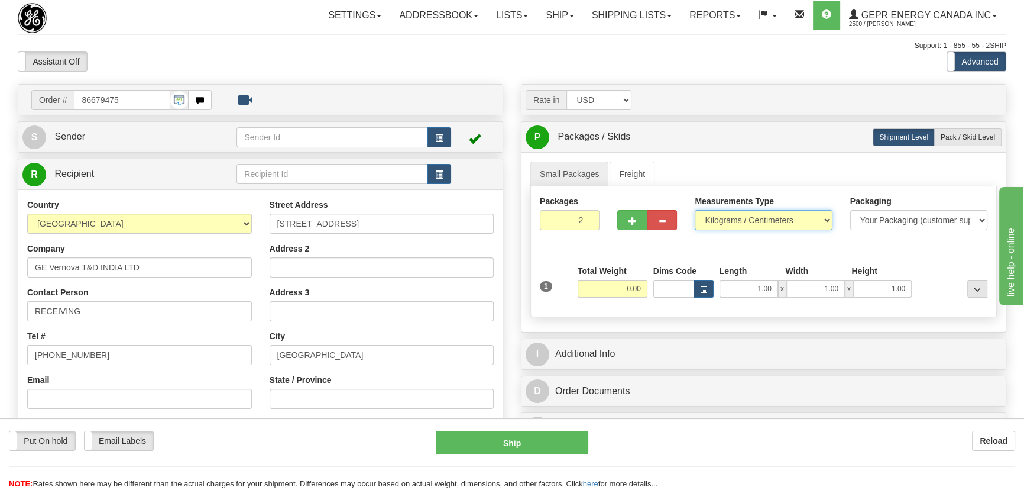
click at [734, 222] on select "Pounds / Inches Kilograms / Centimeters" at bounding box center [763, 220] width 137 height 20
select select "0"
click at [695, 210] on select "Pounds / Inches Kilograms / Centimeters" at bounding box center [763, 220] width 137 height 20
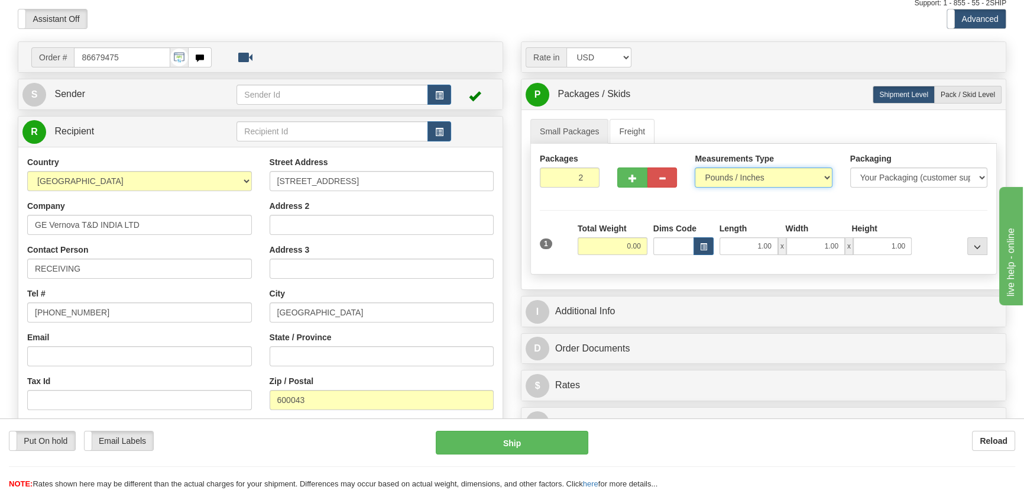
scroll to position [107, 0]
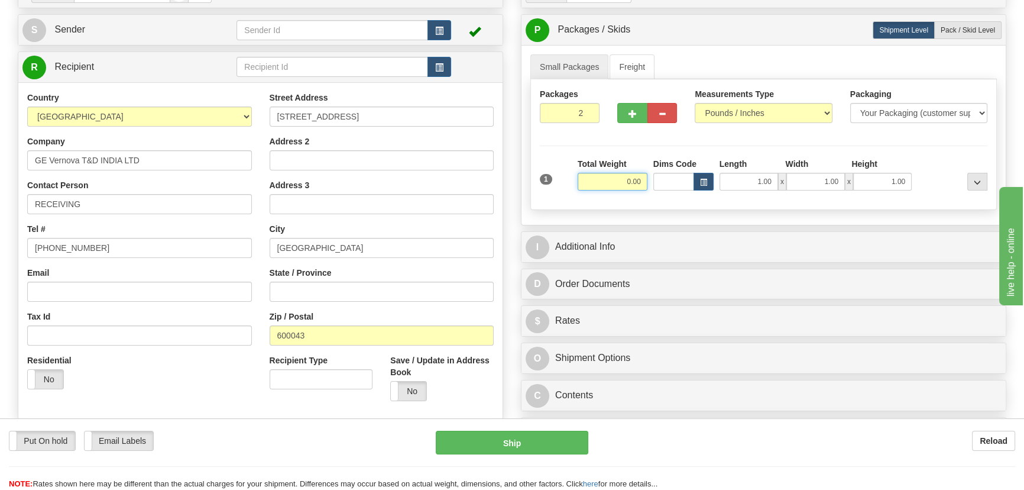
click at [620, 184] on input "0.00" at bounding box center [613, 182] width 70 height 18
type input "0.00"
click at [619, 182] on input "0.00" at bounding box center [613, 182] width 70 height 18
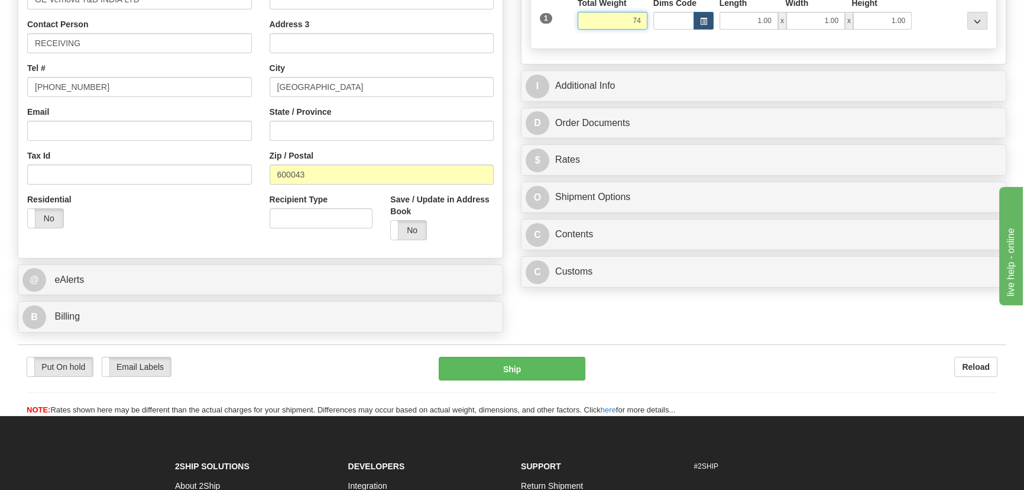
scroll to position [268, 0]
type input "74.00"
click at [353, 353] on div "Put On hold Put On hold Email Labels Email Labels Edit Reload Ship Reload" at bounding box center [512, 380] width 989 height 72
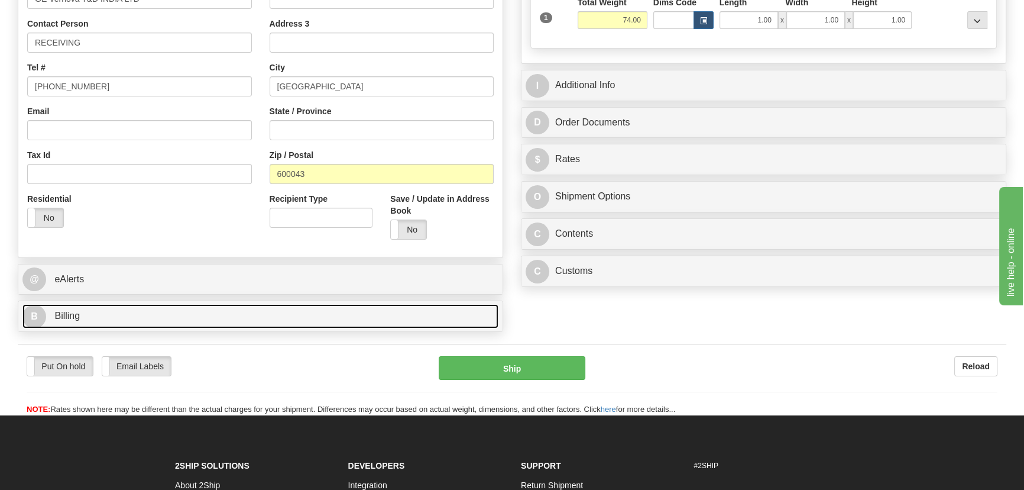
click at [342, 315] on link "B Billing" at bounding box center [260, 316] width 476 height 24
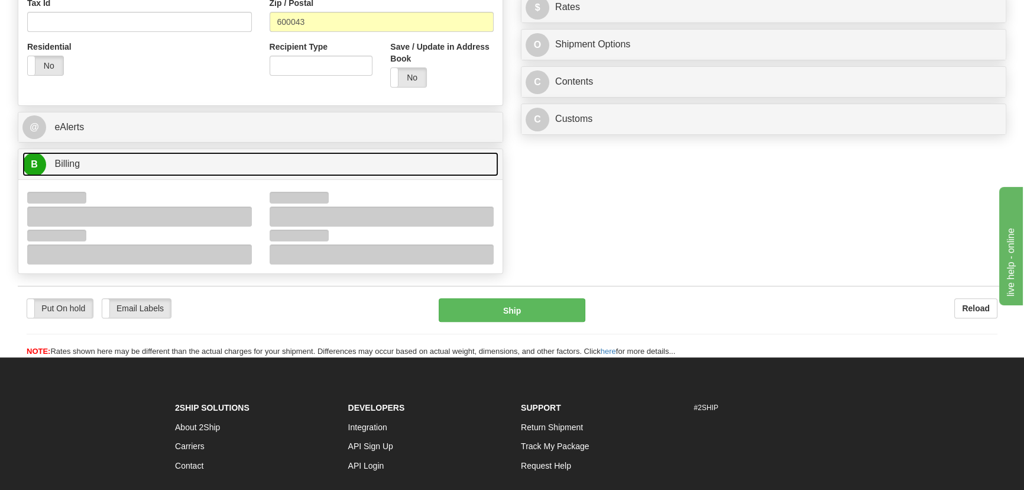
scroll to position [430, 0]
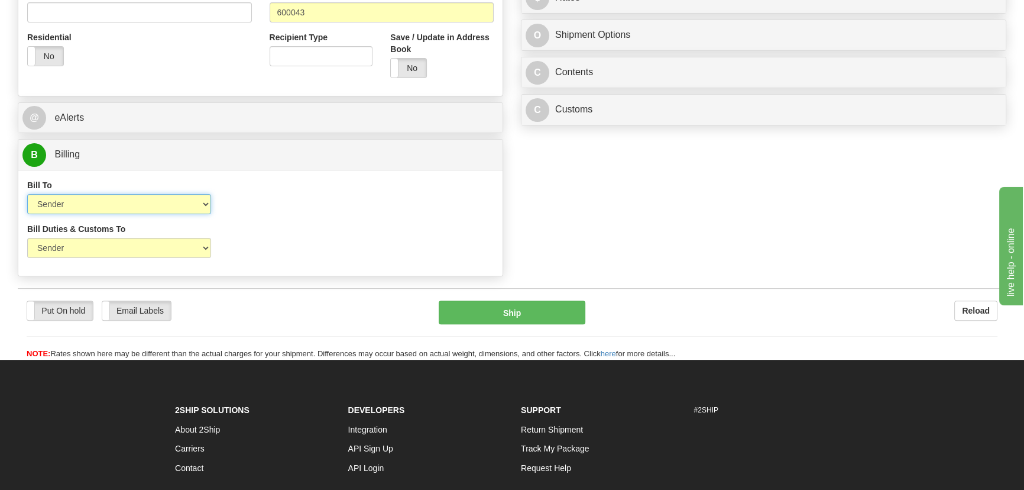
click at [95, 203] on select "Sender Recipient Third Party Collect" at bounding box center [119, 204] width 184 height 20
select select "2"
click at [27, 194] on select "Sender Recipient Third Party Collect" at bounding box center [119, 204] width 184 height 20
click at [95, 259] on div "Bill Duties & Customs To Sender Recipient Third Party UPS Split Duty VAT Indica…" at bounding box center [119, 245] width 202 height 44
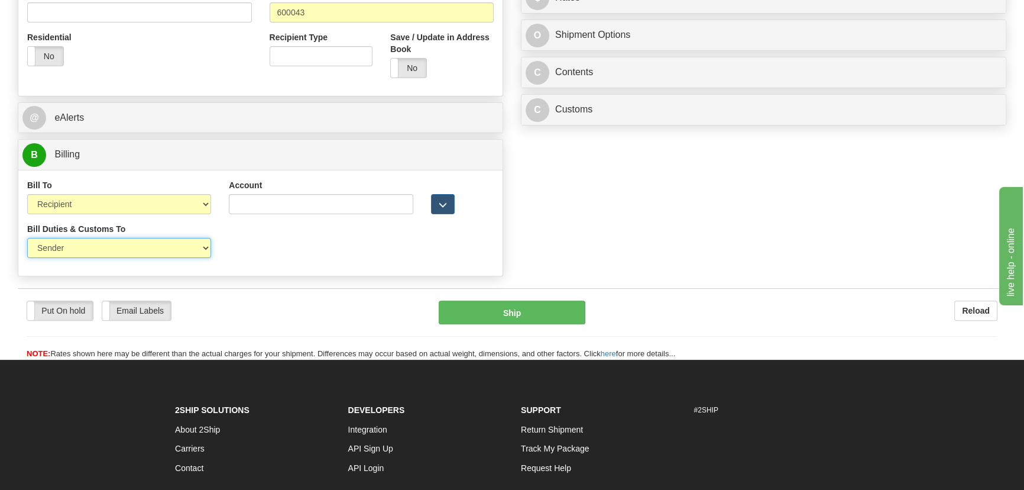
drag, startPoint x: 93, startPoint y: 250, endPoint x: 89, endPoint y: 258, distance: 8.7
click at [93, 251] on select "Sender Recipient Third Party" at bounding box center [119, 248] width 184 height 20
select select "2"
click at [27, 238] on select "Sender Recipient Third Party" at bounding box center [119, 248] width 184 height 20
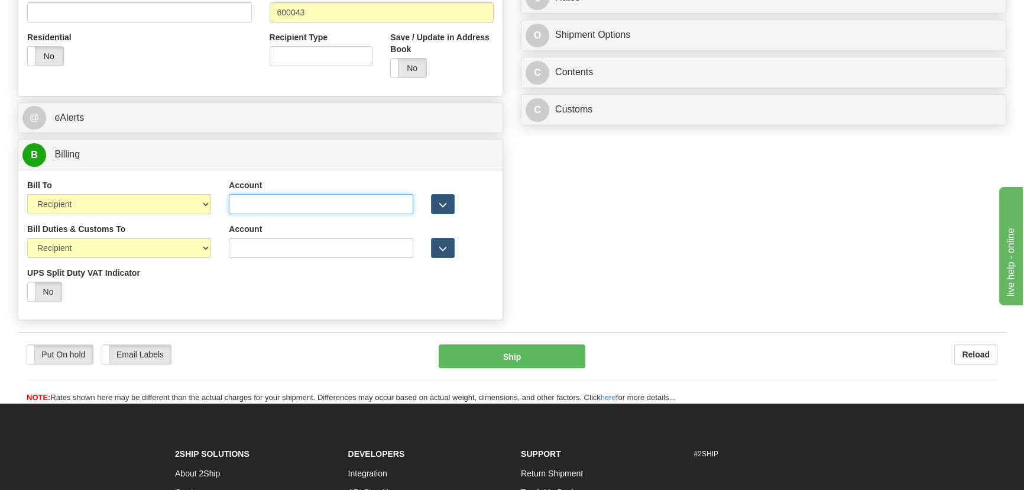
click at [273, 194] on input "Account" at bounding box center [321, 204] width 184 height 20
paste input "968305827"
type input "968305827"
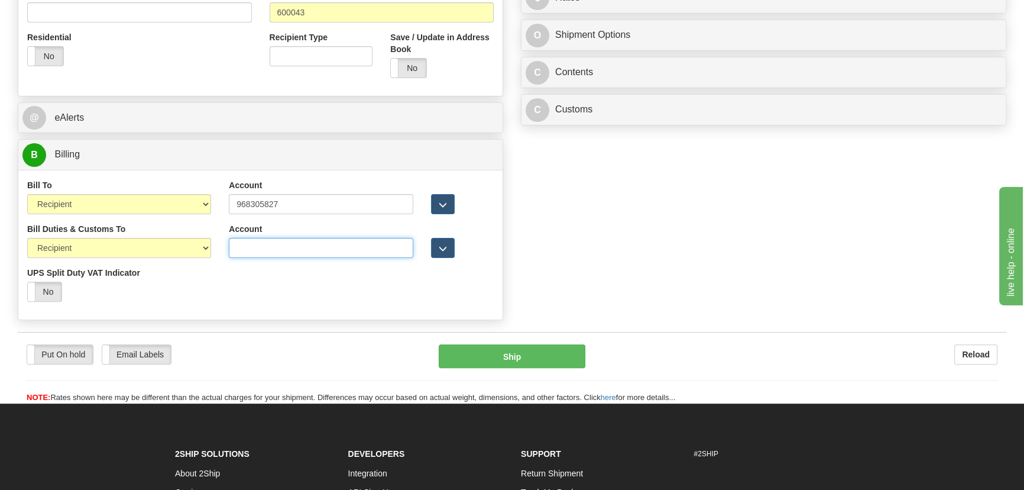
click at [254, 247] on input "Account" at bounding box center [321, 248] width 184 height 20
paste input "968305827"
type input "968305827"
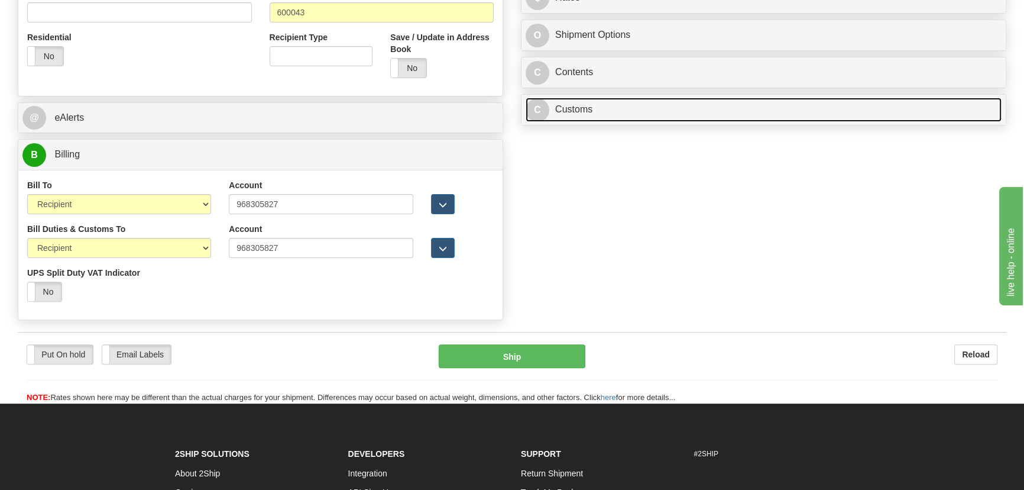
click at [757, 117] on link "C Customs" at bounding box center [764, 110] width 476 height 24
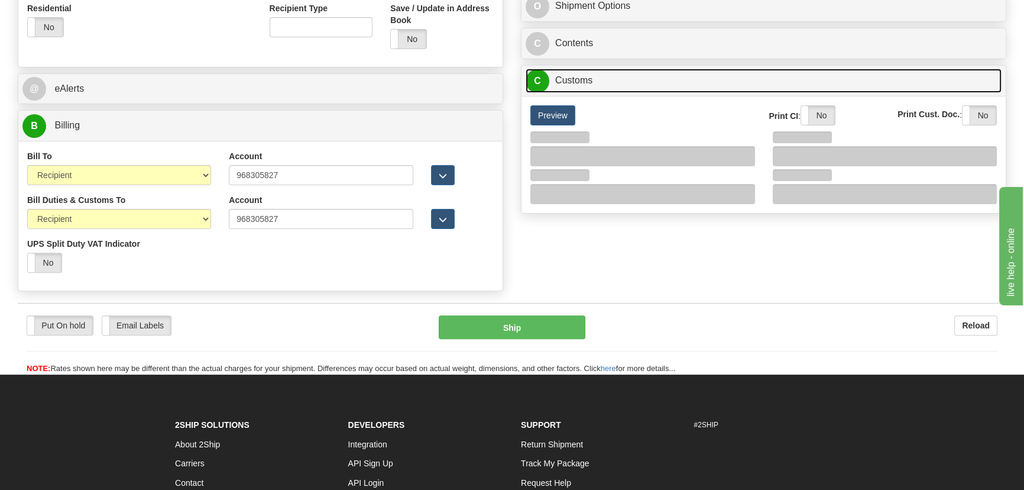
scroll to position [484, 0]
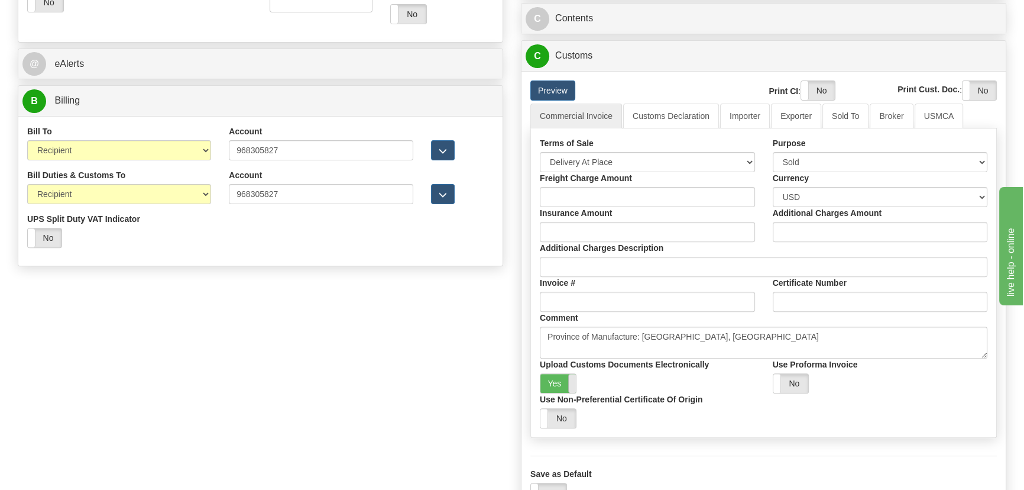
click at [571, 381] on span at bounding box center [575, 383] width 15 height 19
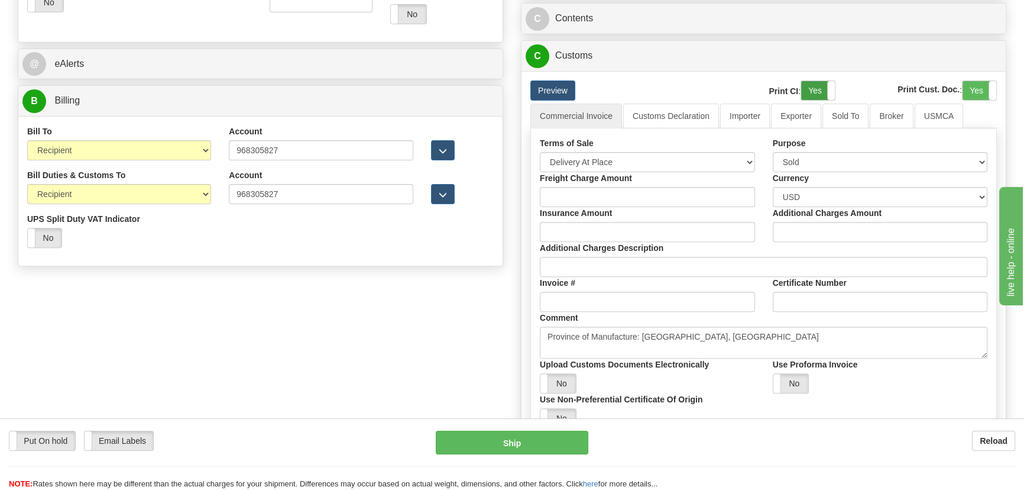
click at [821, 89] on label "Yes" at bounding box center [818, 90] width 34 height 19
click at [982, 85] on label "Yes" at bounding box center [980, 90] width 34 height 19
click at [680, 161] on select "Free Carrier Free On Board Ex Works Delivered Duty Unpaid Delivered Duty Paid C…" at bounding box center [647, 162] width 215 height 20
select select "7"
click at [540, 152] on select "Free Carrier Free On Board Ex Works Delivered Duty Unpaid Delivered Duty Paid C…" at bounding box center [647, 162] width 215 height 20
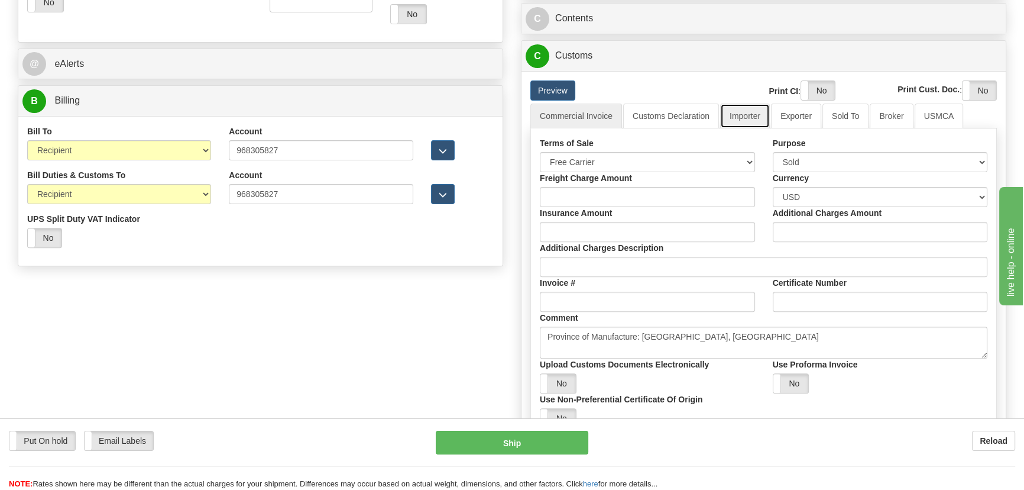
click at [734, 113] on link "Importer" at bounding box center [745, 115] width 50 height 25
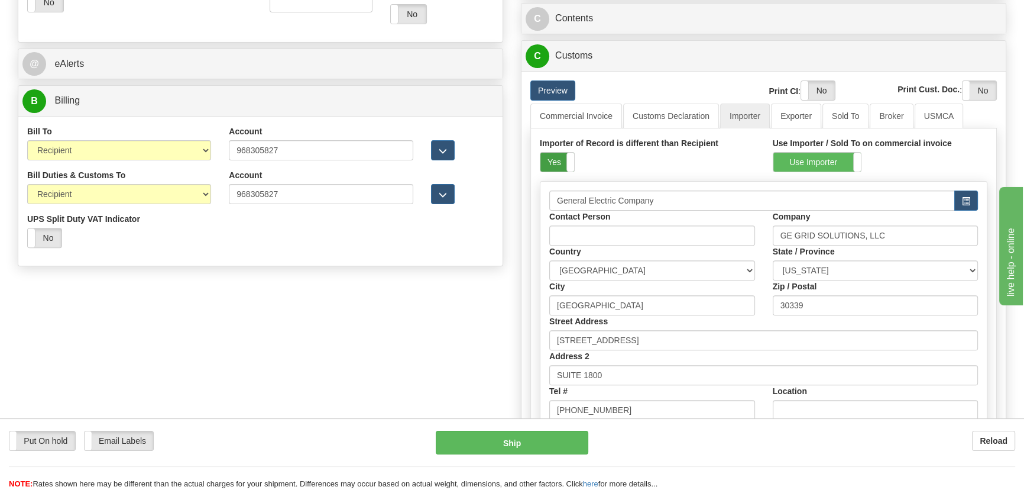
click at [563, 154] on label "Yes" at bounding box center [557, 162] width 34 height 19
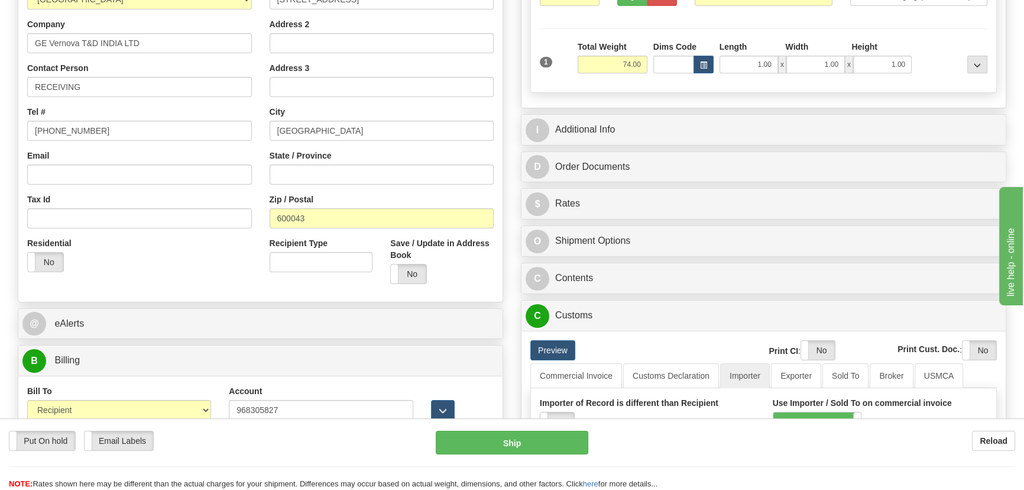
scroll to position [215, 0]
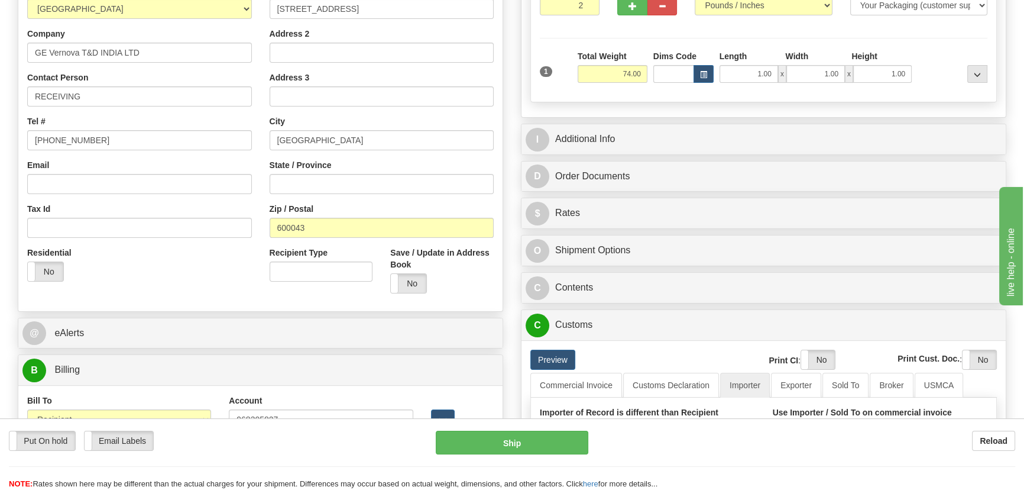
click at [824, 122] on div "Rate in Account Currency ARN AWG AUD AUS BHD BBD BFR BMD BRC BRL GBP UKL BND BG…" at bounding box center [763, 208] width 503 height 679
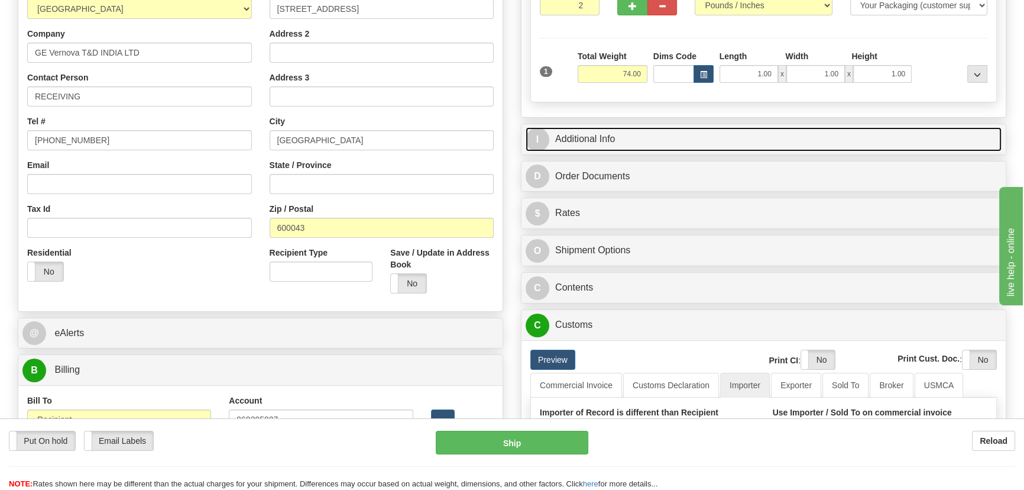
click at [831, 134] on link "I Additional Info" at bounding box center [764, 139] width 476 height 24
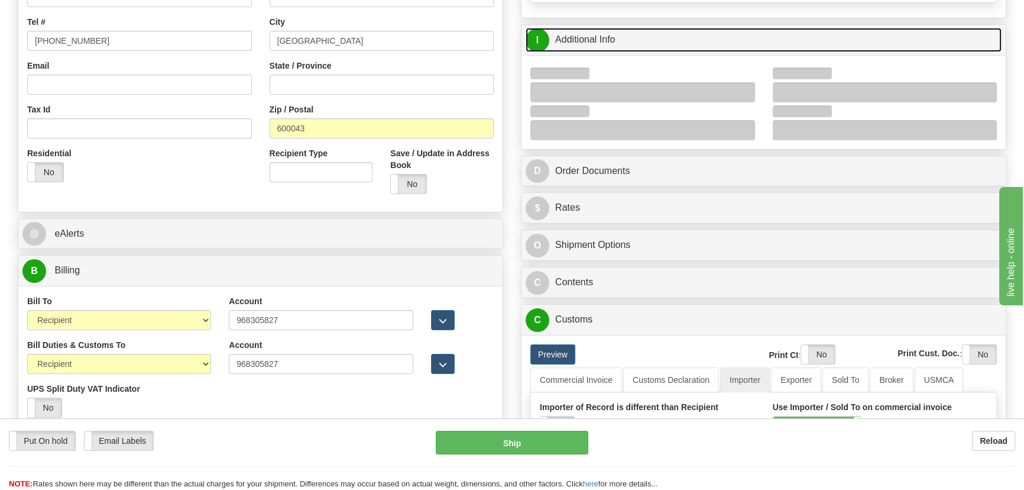
scroll to position [322, 0]
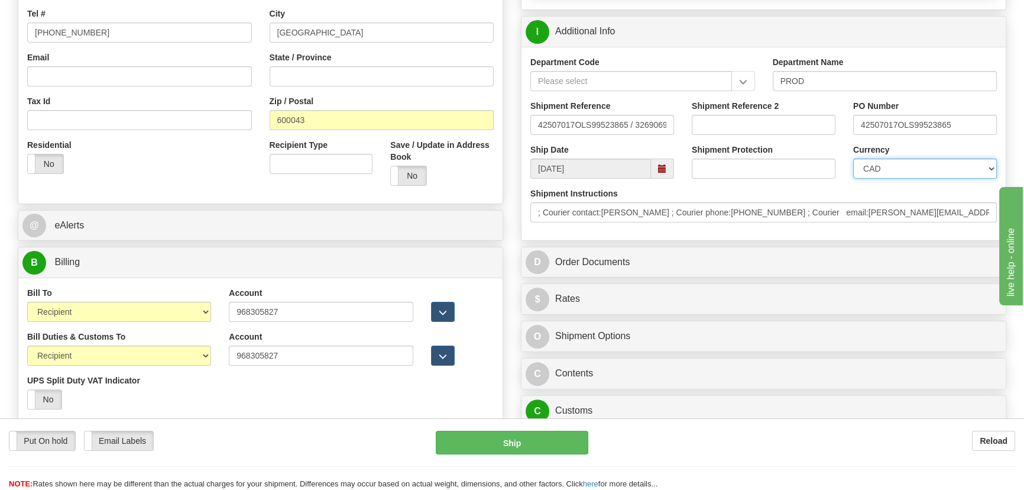
click at [903, 168] on select "CAD USD EUR ZAR [PERSON_NAME] ARN AUD AUS AWG BBD BFR BGN BHD BMD BND BRC BRL C…" at bounding box center [925, 168] width 144 height 20
select select "1"
click at [853, 158] on select "CAD USD EUR ZAR [PERSON_NAME] ARN AUD AUS AWG BBD BFR BGN BHD BMD BND BRC BRL C…" at bounding box center [925, 168] width 144 height 20
click at [736, 119] on input "Shipment Reference 2" at bounding box center [764, 125] width 144 height 20
drag, startPoint x: 754, startPoint y: 121, endPoint x: 689, endPoint y: 123, distance: 64.5
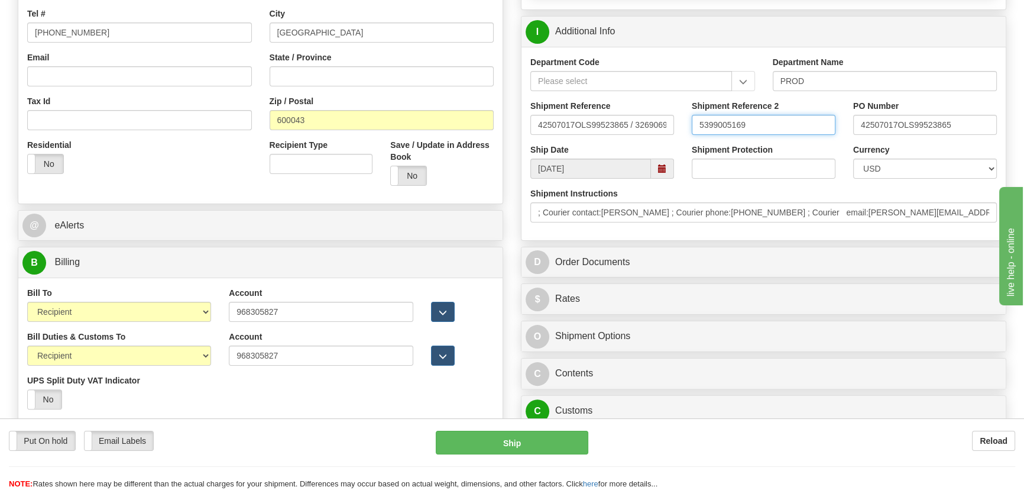
click at [689, 123] on div "Shipment Reference 2 5399005169" at bounding box center [763, 122] width 161 height 44
type input "5399005169"
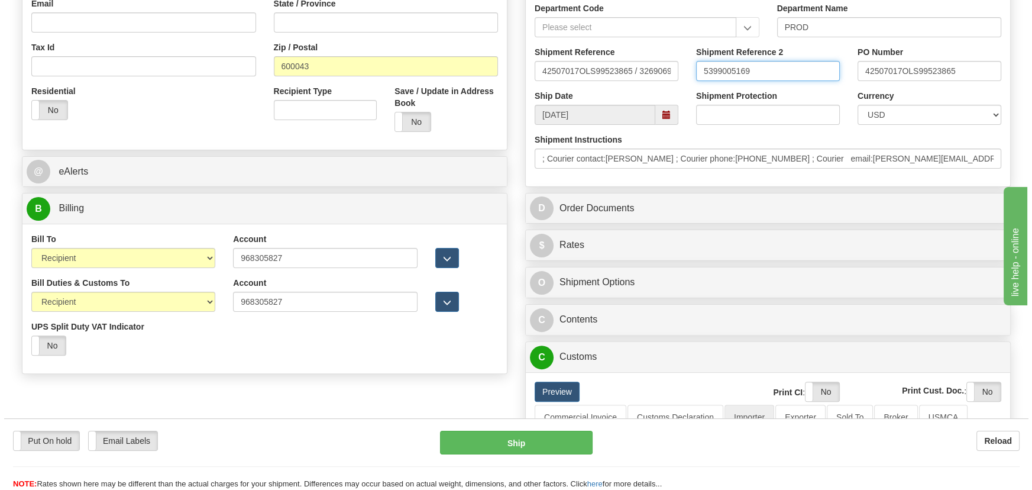
scroll to position [430, 0]
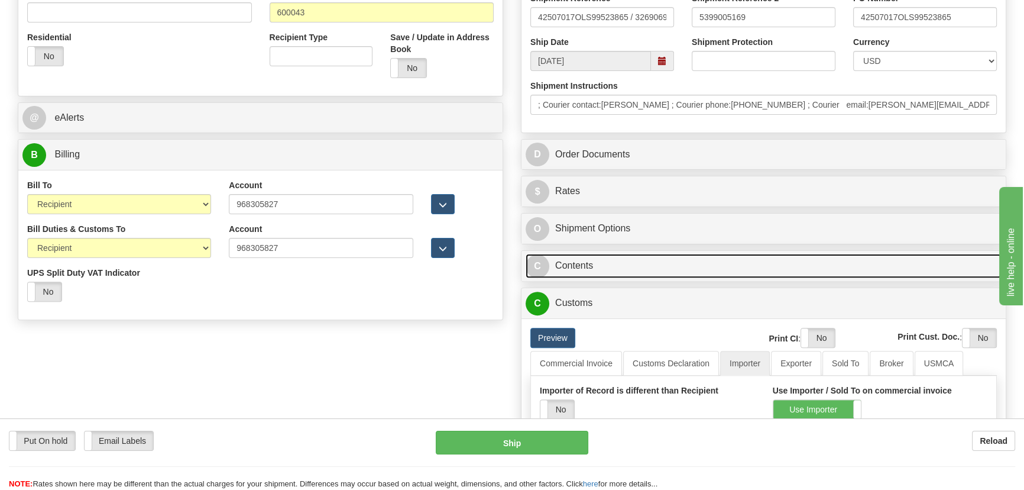
click at [692, 268] on link "C Contents" at bounding box center [764, 266] width 476 height 24
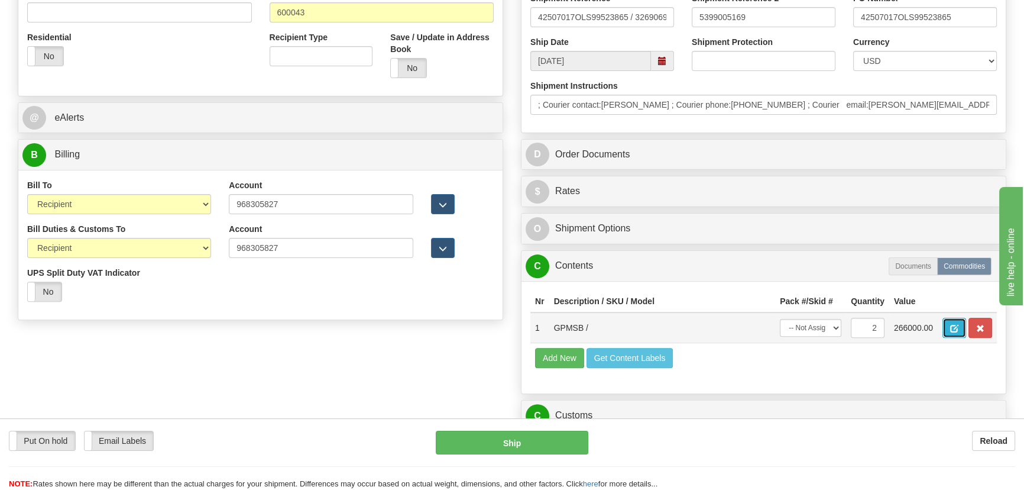
click at [950, 330] on button "button" at bounding box center [955, 328] width 24 height 20
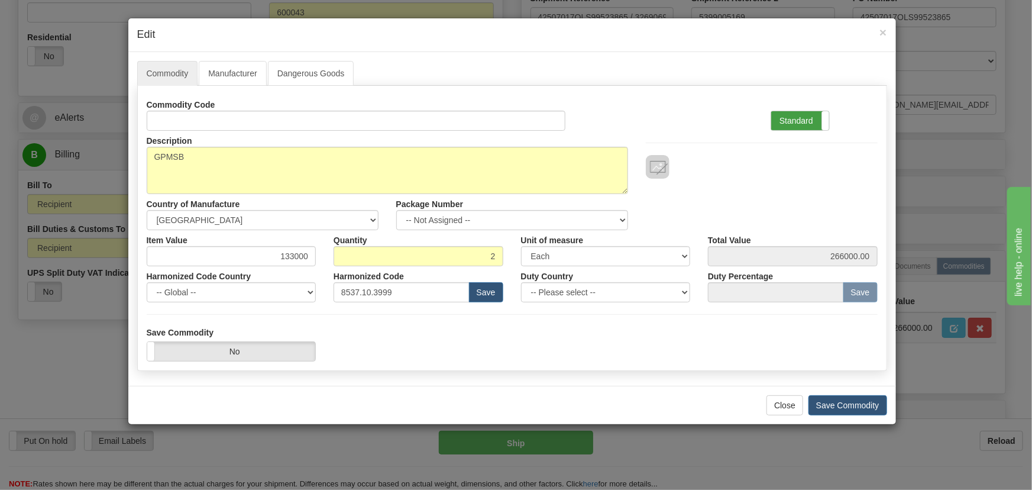
click at [804, 112] on label "Standard" at bounding box center [800, 120] width 58 height 19
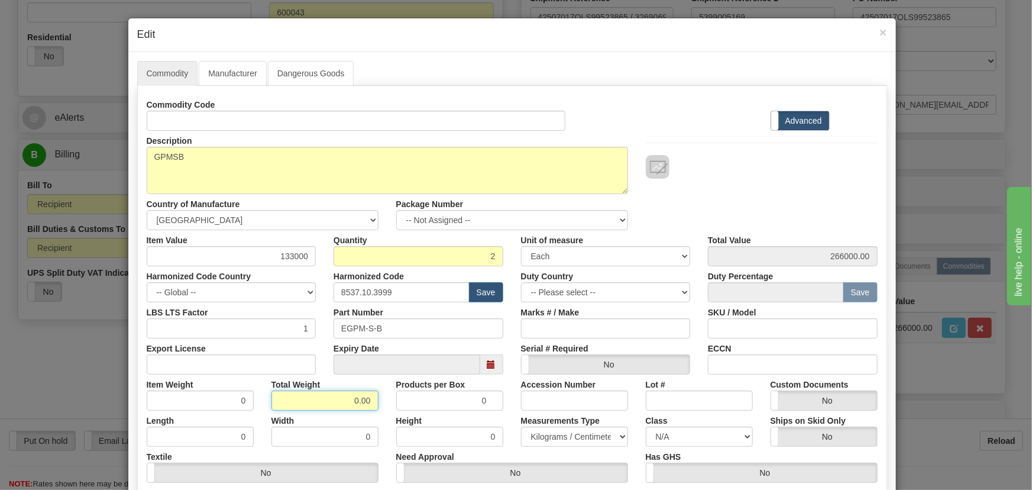
drag, startPoint x: 351, startPoint y: 396, endPoint x: 380, endPoint y: 402, distance: 30.1
click at [376, 402] on div "Total Weight 0.00" at bounding box center [325, 392] width 125 height 36
type input "2"
type input "1.0000"
drag, startPoint x: 273, startPoint y: 258, endPoint x: 321, endPoint y: 274, distance: 50.7
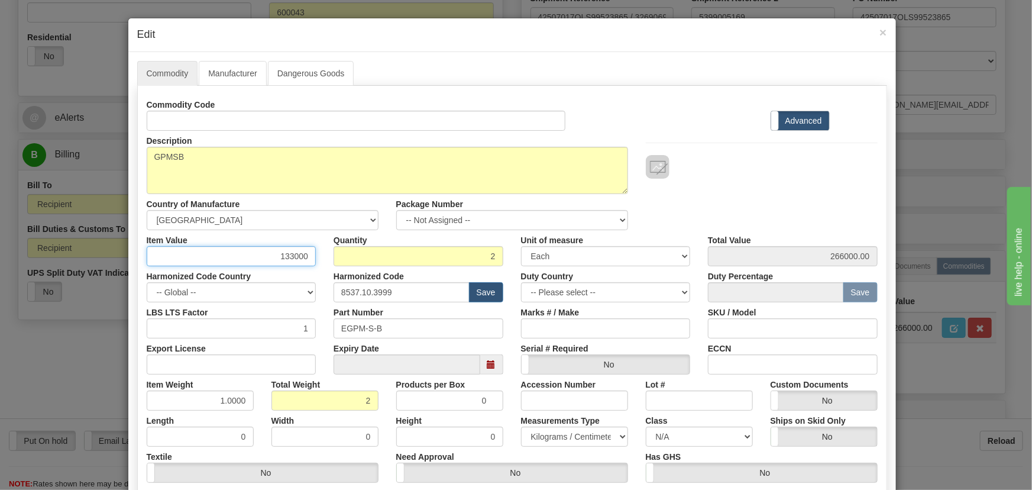
click at [322, 275] on div "Commodity Code Standard Advanced Description GPMSB Country of Manufacture -- Un…" at bounding box center [512, 307] width 731 height 424
paste input ".023,"
type input "1023.00"
type input "2046.00"
click at [745, 214] on div "Description GPMSB Country of Manufacture -- Unknown -- AFGHANISTAN ALAND ISLAND…" at bounding box center [512, 180] width 749 height 99
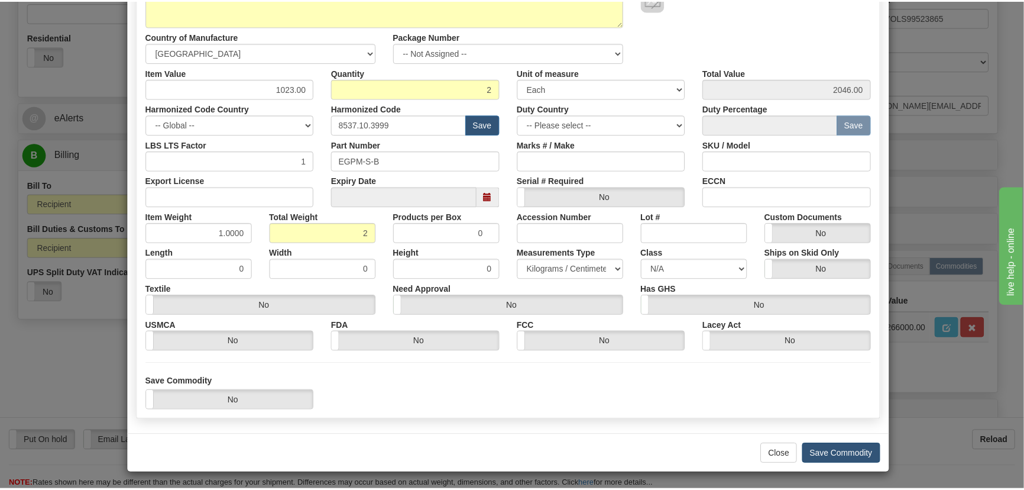
scroll to position [168, 0]
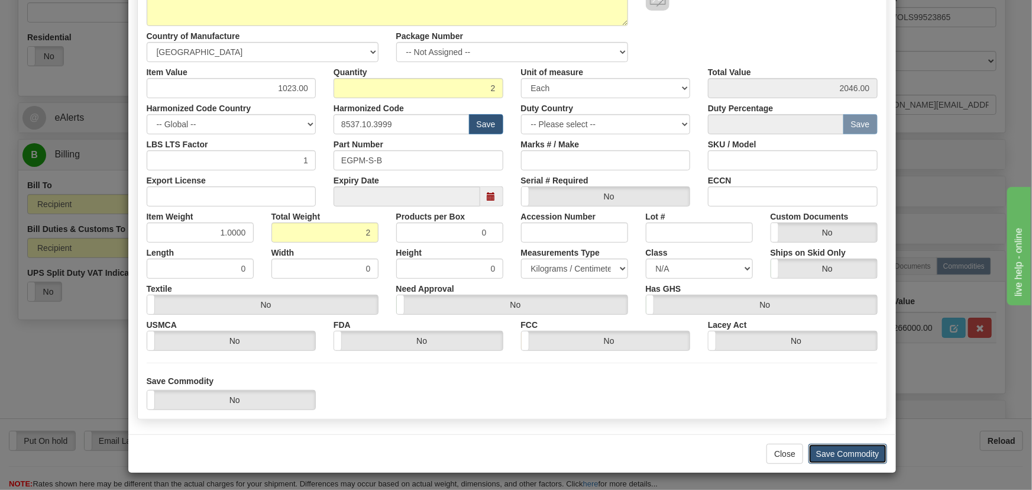
click at [846, 445] on button "Save Commodity" at bounding box center [847, 453] width 79 height 20
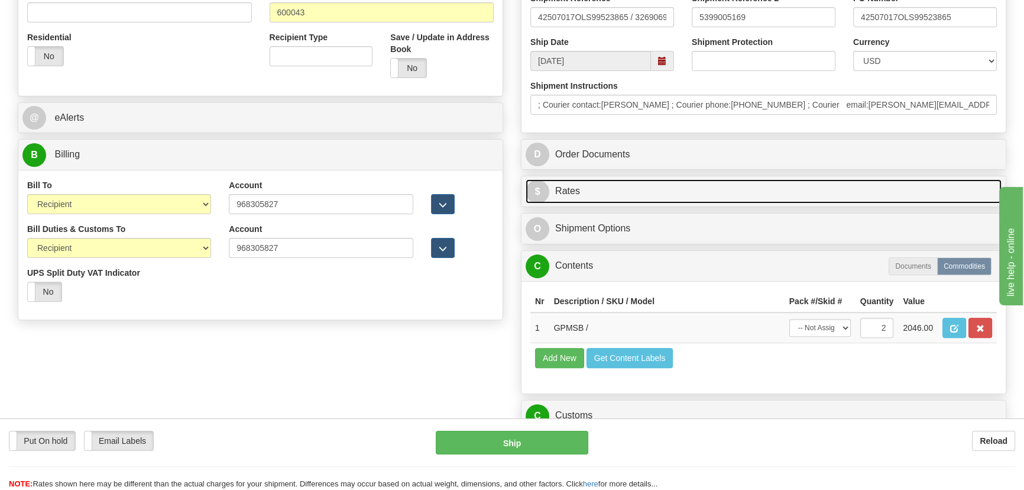
click at [767, 192] on link "$ Rates" at bounding box center [764, 191] width 476 height 24
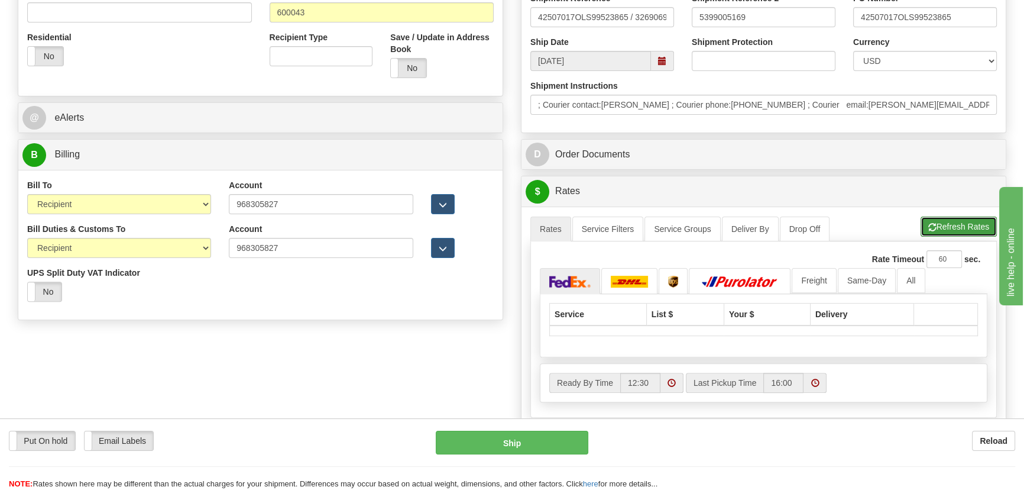
click at [952, 232] on button "Refresh Rates" at bounding box center [959, 226] width 76 height 20
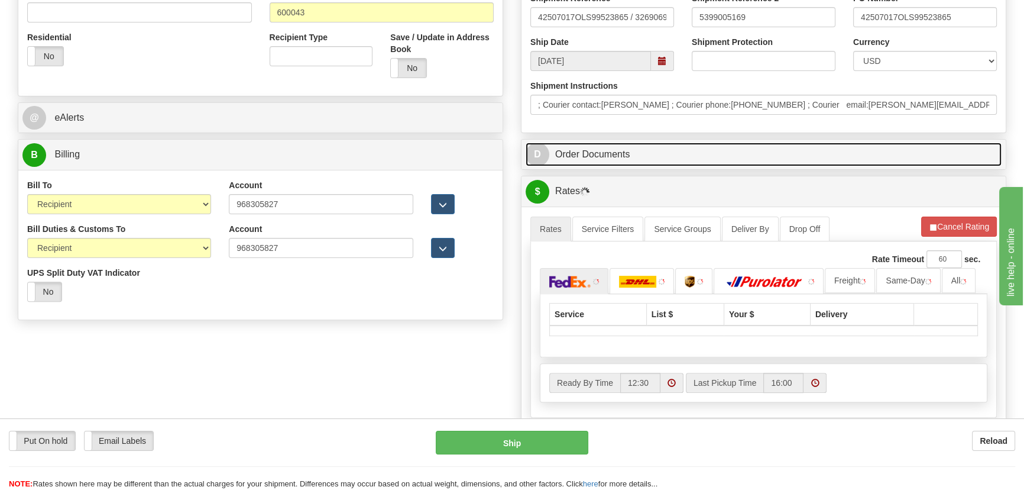
click at [890, 163] on link "D Order Documents" at bounding box center [764, 154] width 476 height 24
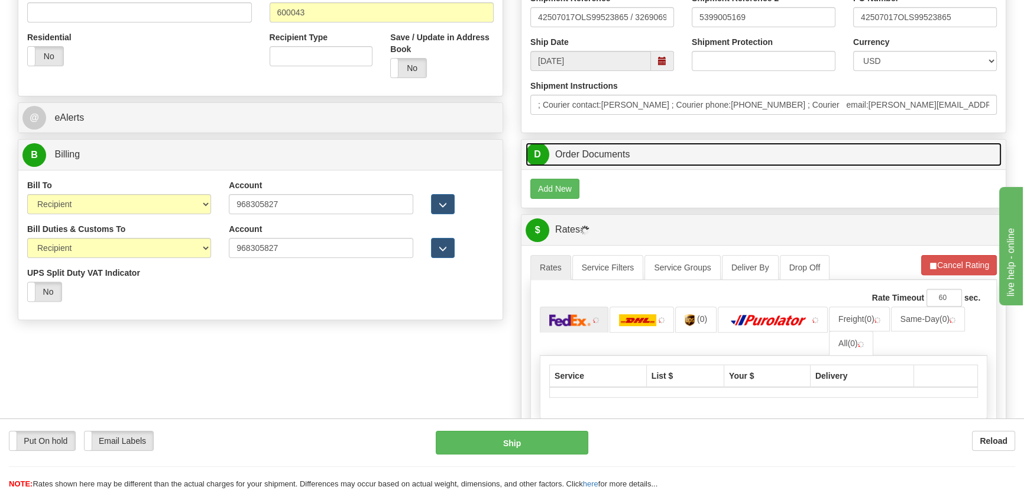
click at [890, 153] on link "D Order Documents" at bounding box center [764, 154] width 476 height 24
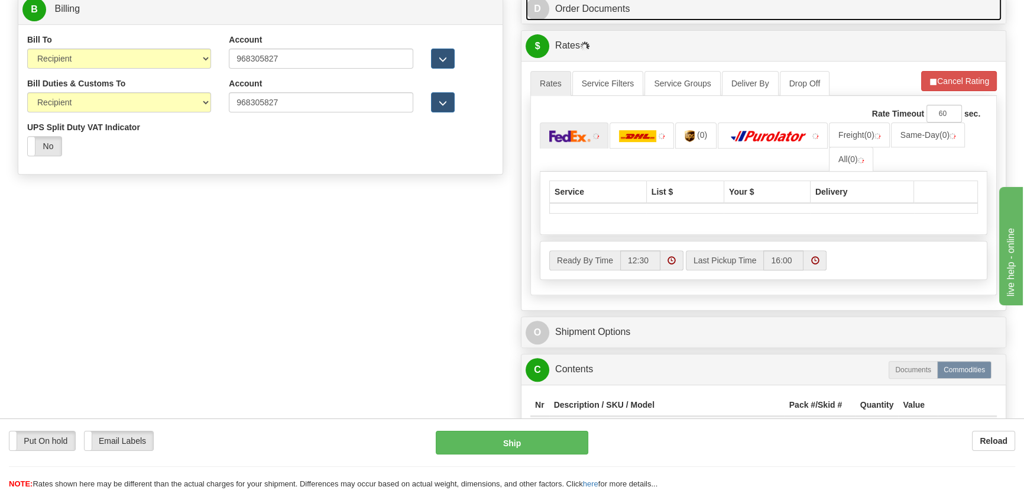
scroll to position [591, 0]
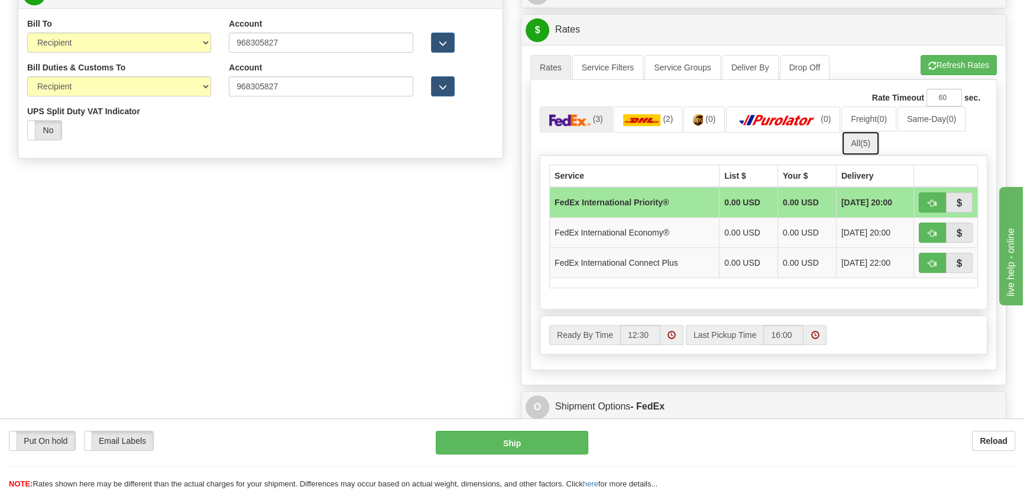
click at [875, 148] on link "All (5)" at bounding box center [860, 143] width 38 height 25
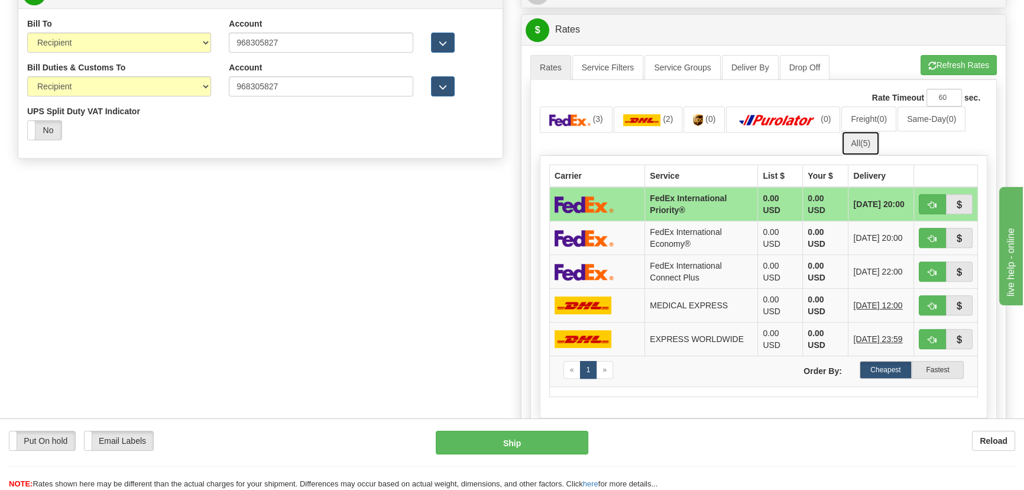
click at [866, 145] on span "(5)" at bounding box center [865, 142] width 10 height 9
click at [933, 337] on span "button" at bounding box center [932, 340] width 8 height 8
type input "P"
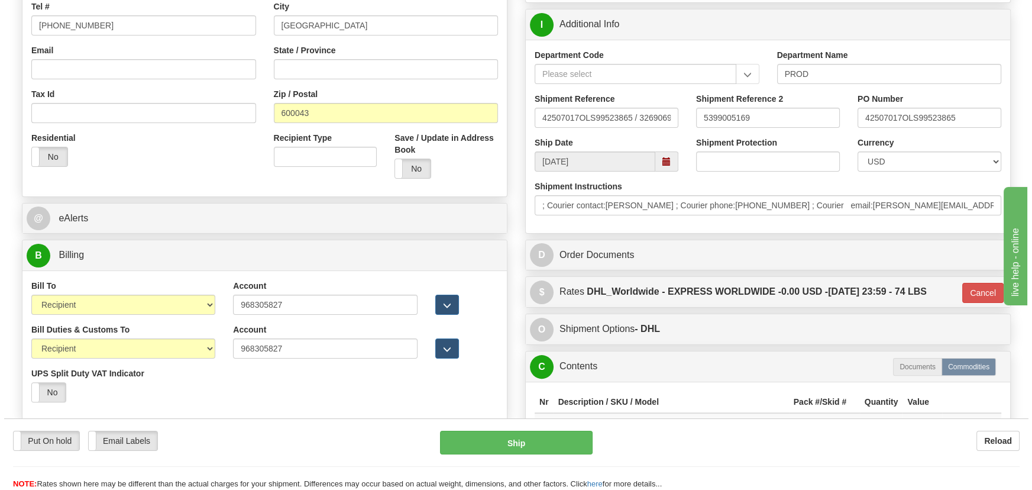
scroll to position [322, 0]
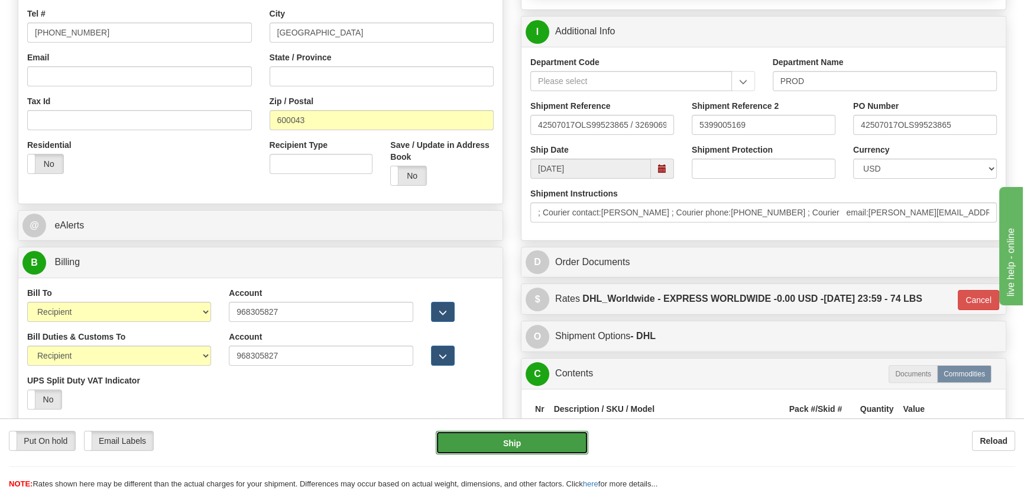
click at [500, 443] on button "Ship" at bounding box center [512, 442] width 153 height 24
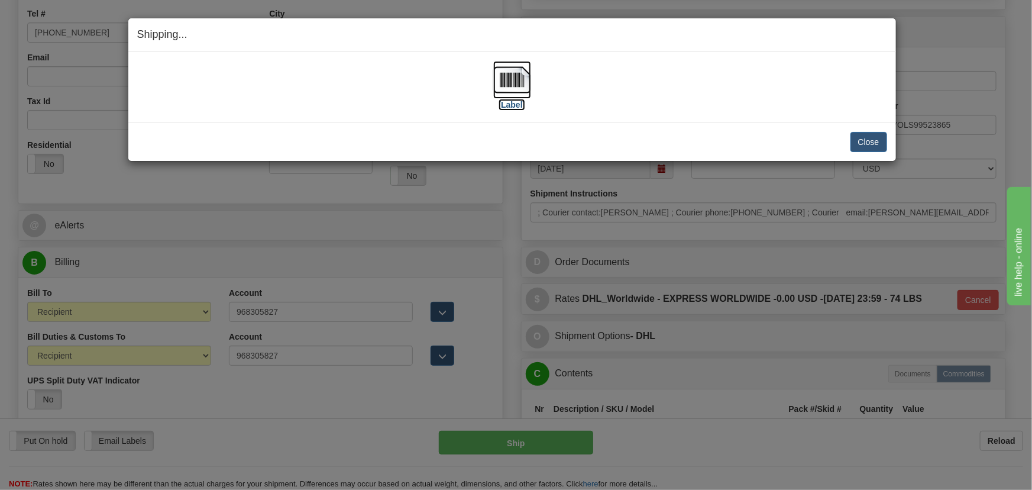
click at [520, 73] on img at bounding box center [512, 80] width 38 height 38
click at [873, 137] on button "Close" at bounding box center [868, 142] width 37 height 20
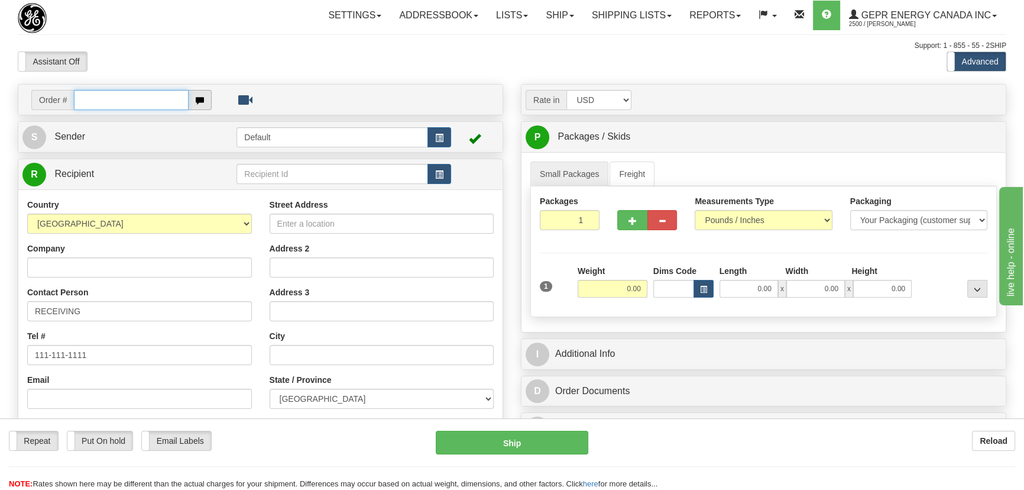
paste input "0086678338"
drag, startPoint x: 90, startPoint y: 101, endPoint x: 185, endPoint y: 116, distance: 95.8
click at [91, 101] on input "0086678338" at bounding box center [131, 100] width 115 height 20
type input "86678338"
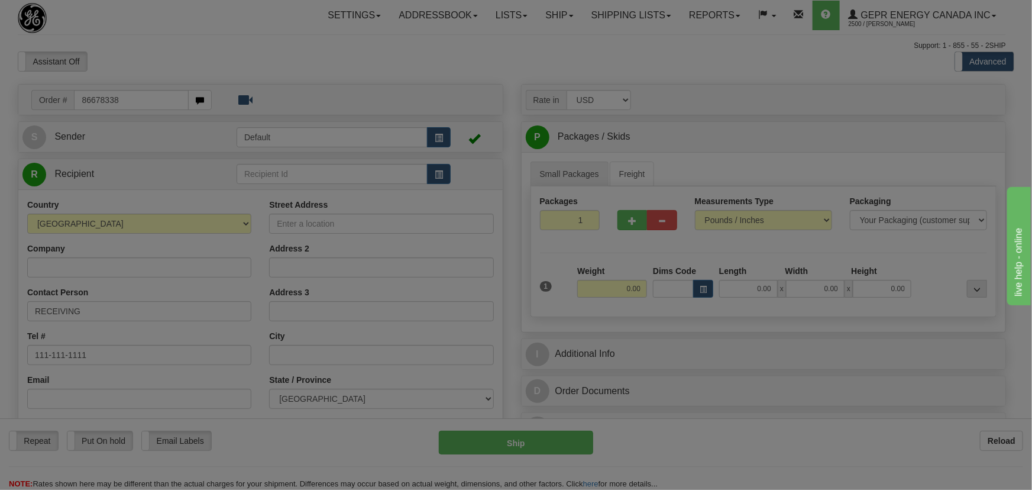
click at [367, 61] on body "Training Course Close Toggle navigation Settings Shipping Preferences New Recip…" at bounding box center [516, 245] width 1032 height 490
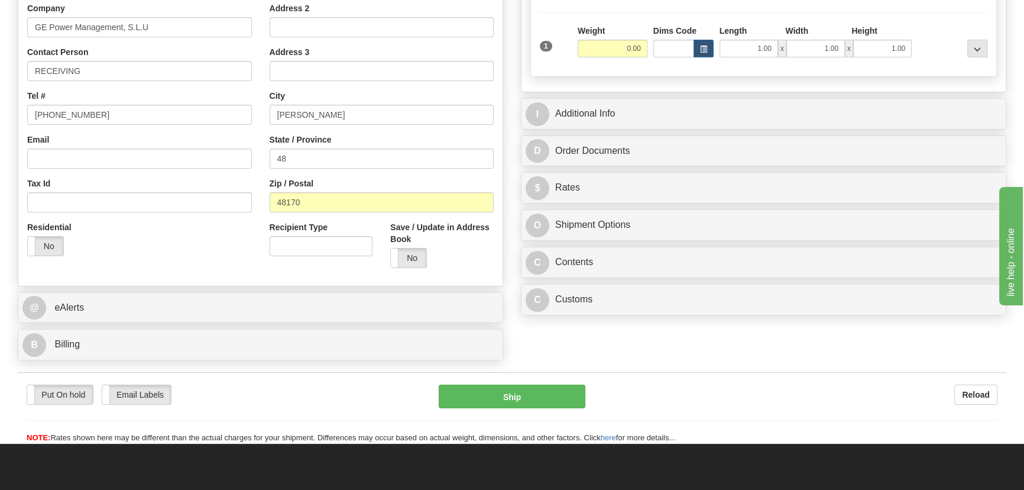
scroll to position [322, 0]
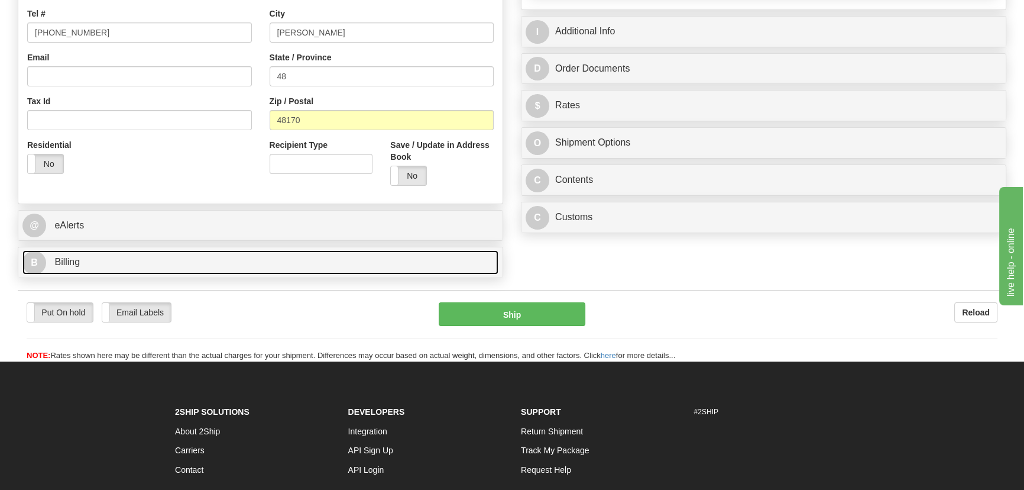
click at [234, 261] on link "B Billing" at bounding box center [260, 262] width 476 height 24
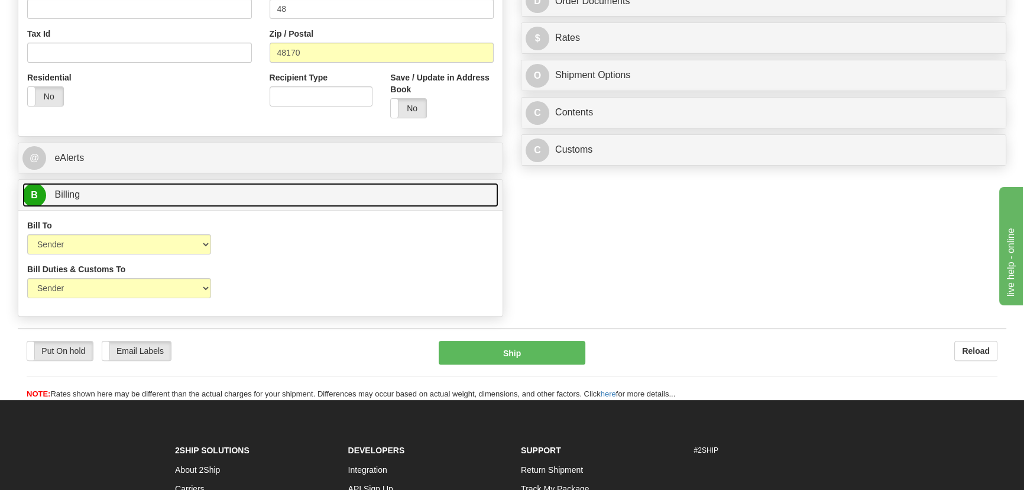
scroll to position [484, 0]
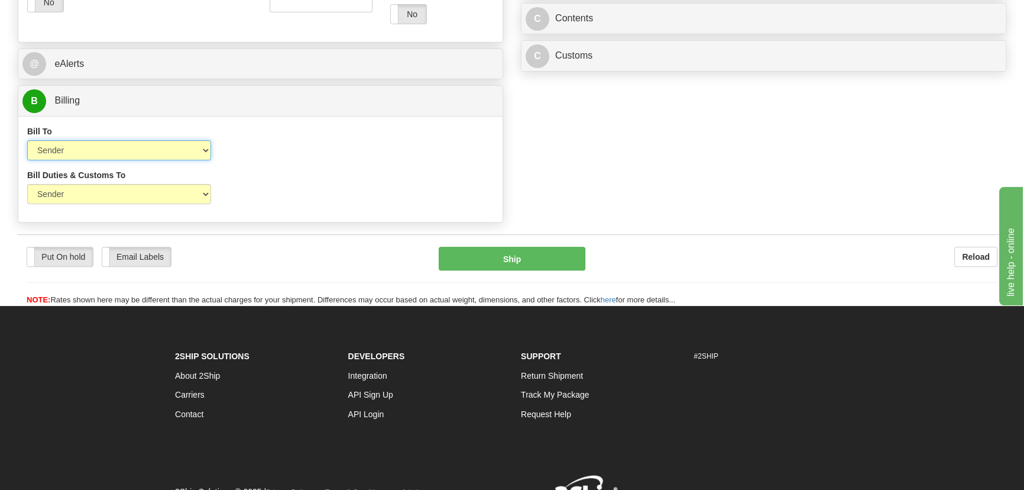
click at [135, 158] on select "Sender Recipient Third Party Collect" at bounding box center [119, 150] width 184 height 20
click at [119, 151] on select "Sender Recipient Third Party Collect" at bounding box center [119, 150] width 184 height 20
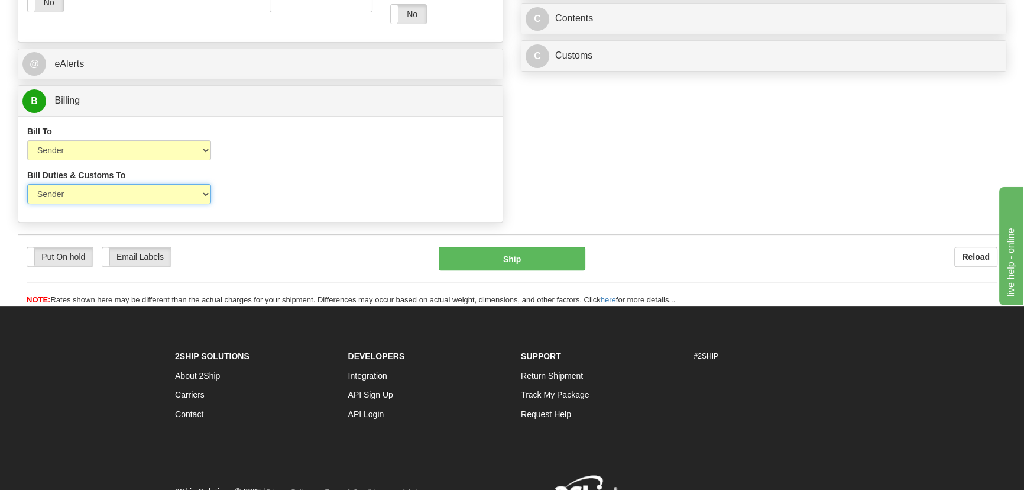
drag, startPoint x: 110, startPoint y: 189, endPoint x: 103, endPoint y: 203, distance: 16.1
click at [110, 189] on select "Sender Recipient Third Party" at bounding box center [119, 194] width 184 height 20
select select "2"
click at [27, 184] on select "Sender Recipient Third Party" at bounding box center [119, 194] width 184 height 20
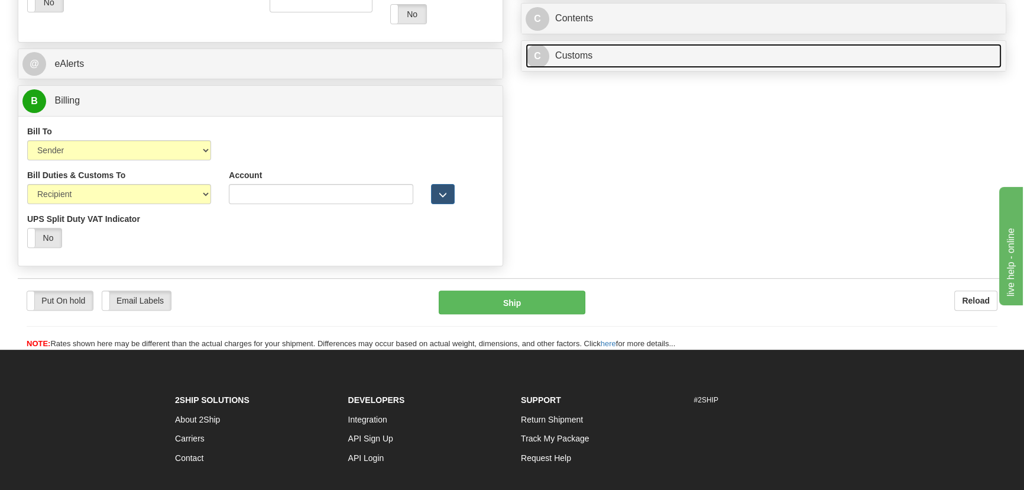
drag, startPoint x: 719, startPoint y: 61, endPoint x: 710, endPoint y: 89, distance: 28.8
click at [719, 63] on link "C Customs" at bounding box center [764, 56] width 476 height 24
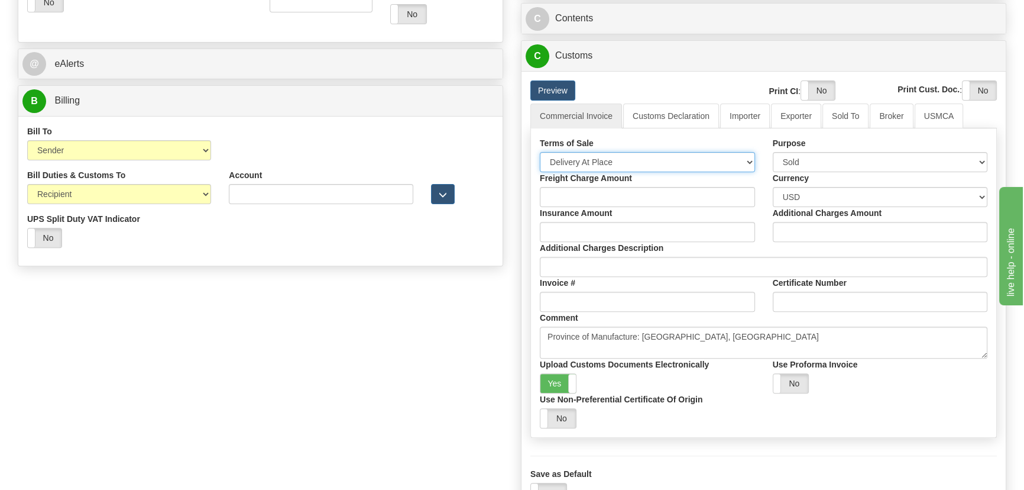
click at [671, 165] on select "Free Carrier Free On Board Ex Works Delivered Duty Unpaid Delivered Duty Paid C…" at bounding box center [647, 162] width 215 height 20
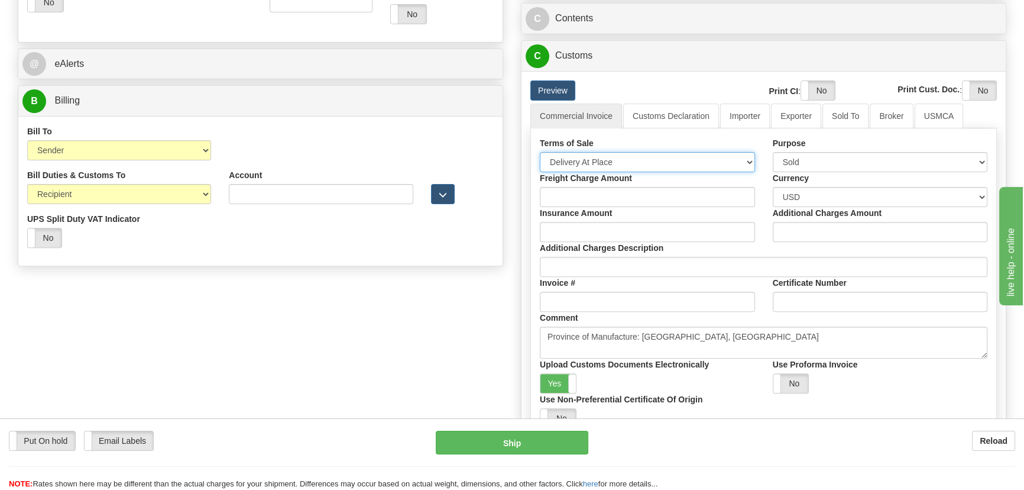
select select "7"
click at [540, 152] on select "Free Carrier Free On Board Ex Works Delivered Duty Unpaid Delivered Duty Paid C…" at bounding box center [647, 162] width 215 height 20
click at [740, 117] on link "Importer" at bounding box center [745, 115] width 50 height 25
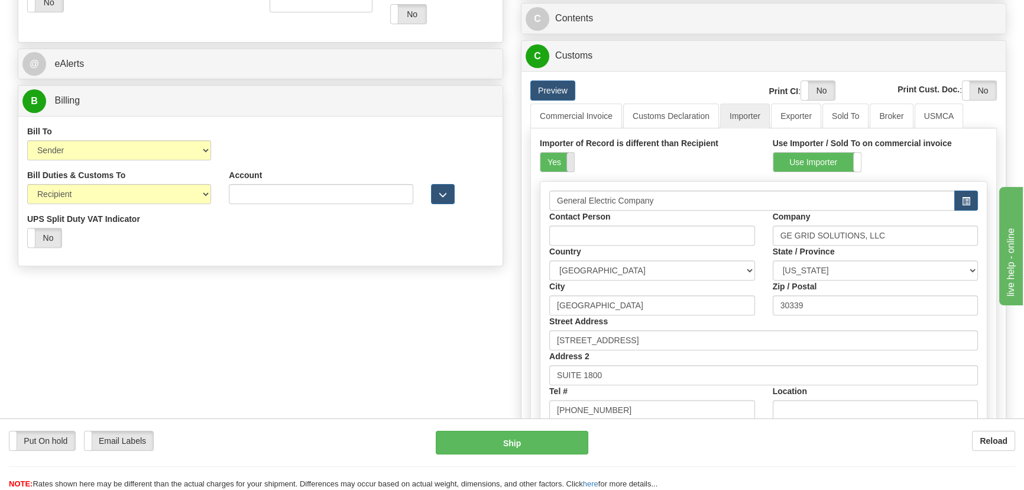
click at [566, 160] on span at bounding box center [573, 162] width 15 height 19
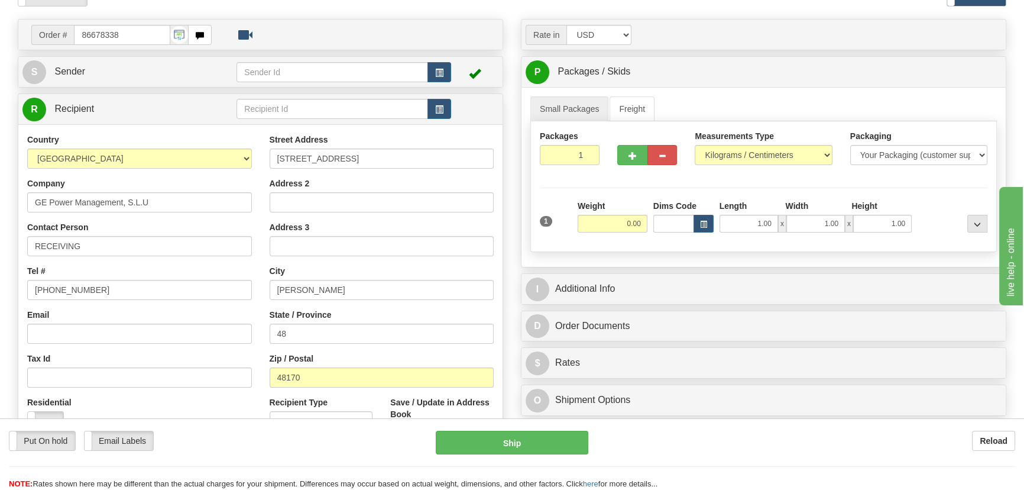
scroll to position [53, 0]
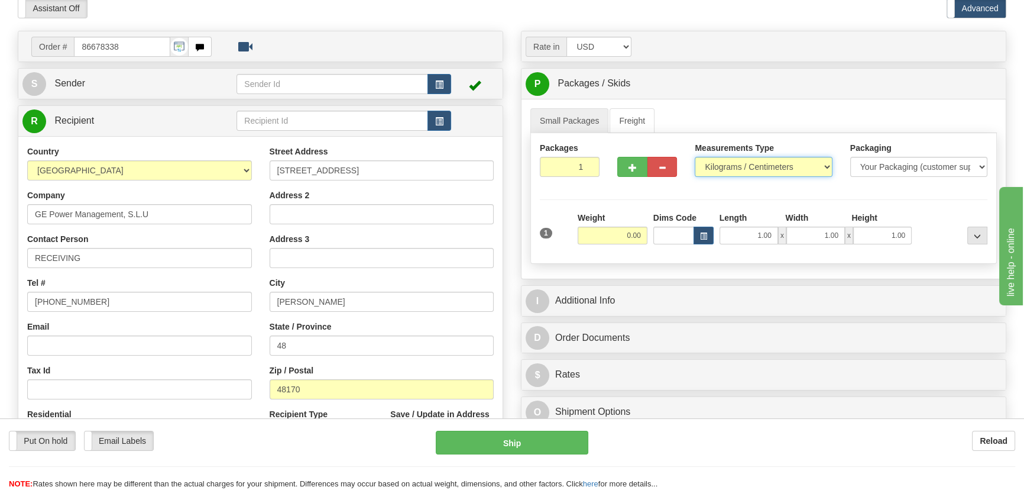
drag, startPoint x: 775, startPoint y: 163, endPoint x: 767, endPoint y: 167, distance: 8.7
click at [775, 163] on select "Pounds / Inches Kilograms / Centimeters" at bounding box center [763, 167] width 137 height 20
select select "0"
click at [695, 157] on select "Pounds / Inches Kilograms / Centimeters" at bounding box center [763, 167] width 137 height 20
click at [612, 221] on div "Weight 0.00" at bounding box center [613, 228] width 70 height 33
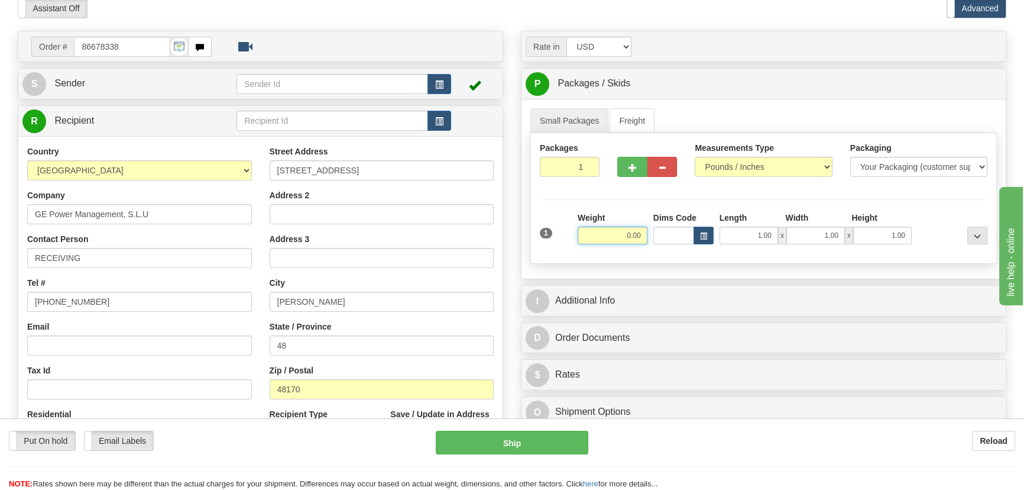
click at [615, 228] on input "0.00" at bounding box center [613, 235] width 70 height 18
type input "1.50"
click at [947, 219] on div at bounding box center [953, 228] width 76 height 33
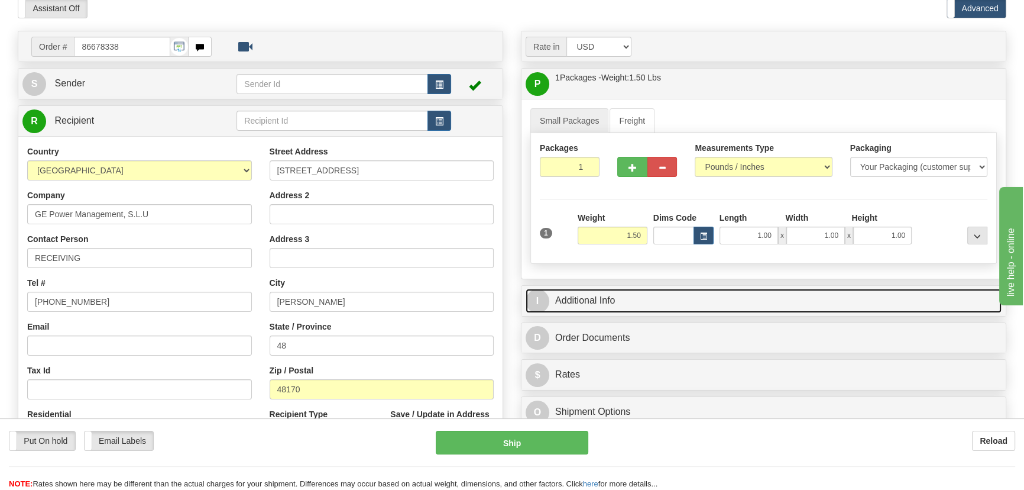
click at [787, 302] on link "I Additional Info" at bounding box center [764, 301] width 476 height 24
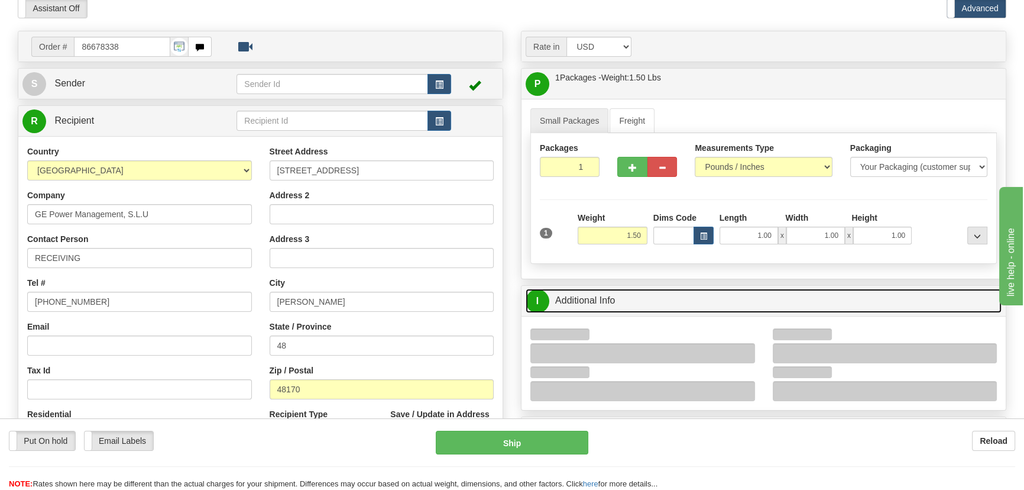
scroll to position [322, 0]
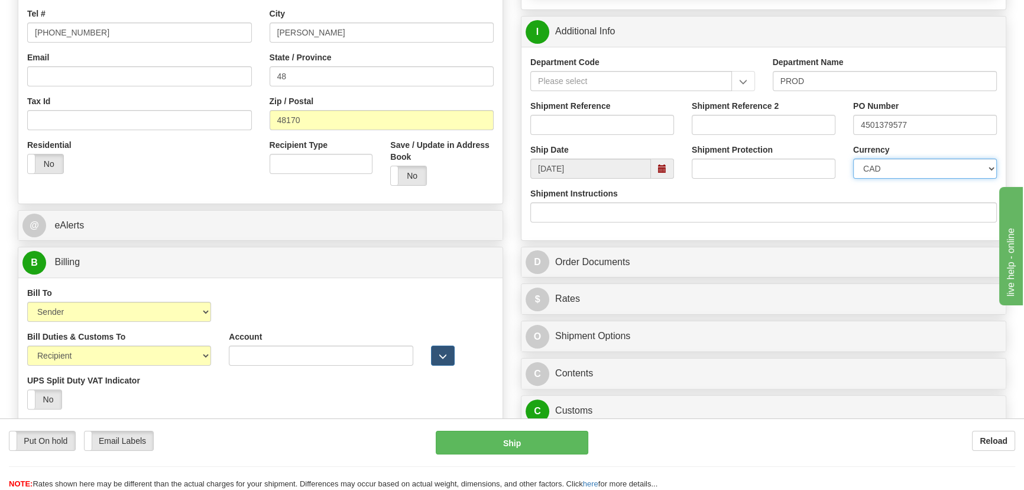
click at [897, 170] on select "CAD USD EUR ZAR RON ANG ARN AUD AUS AWG BBD BFR BGN BHD BMD BND BRC BRL CHP CKZ…" at bounding box center [925, 168] width 144 height 20
select select "1"
click at [853, 158] on select "CAD USD EUR ZAR RON ANG ARN AUD AUS AWG BBD BFR BGN BHD BMD BND BRC BRL CHP CKZ…" at bounding box center [925, 168] width 144 height 20
click at [605, 123] on input "Shipment Reference" at bounding box center [602, 125] width 144 height 20
drag, startPoint x: 624, startPoint y: 129, endPoint x: 529, endPoint y: 171, distance: 103.5
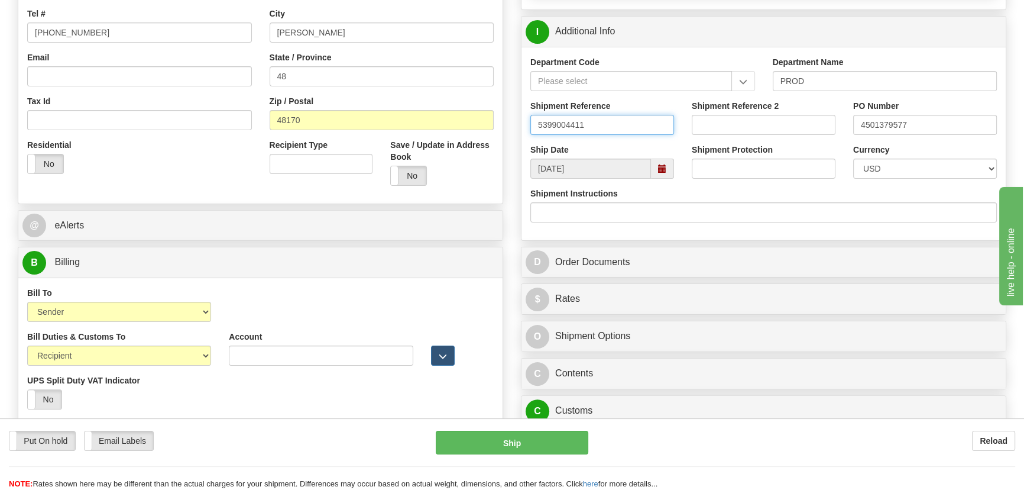
type input "5399004411"
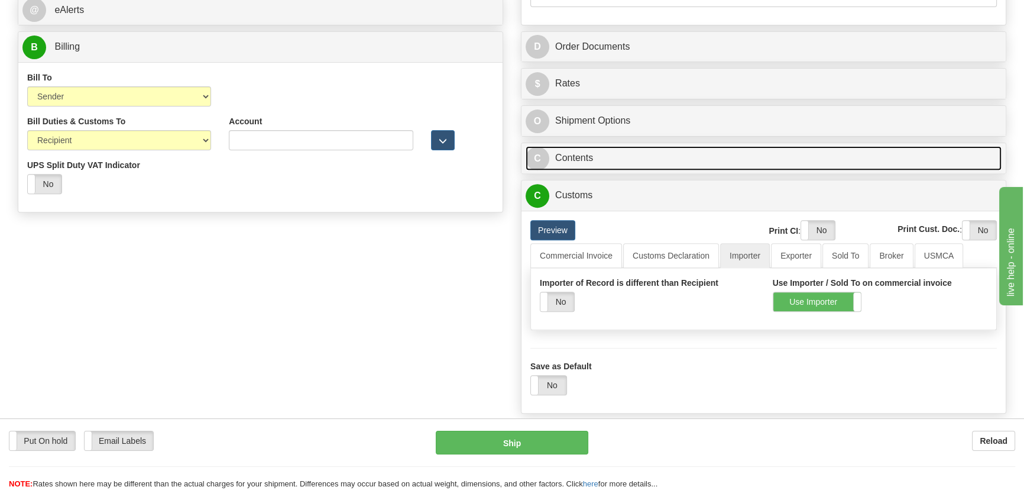
click at [786, 146] on link "C Contents" at bounding box center [764, 158] width 476 height 24
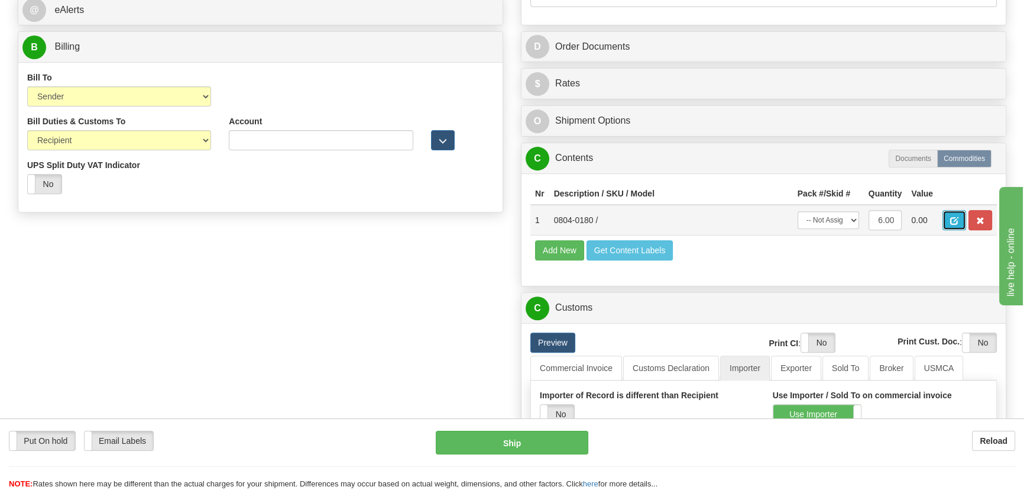
click at [958, 219] on span "button" at bounding box center [954, 221] width 8 height 8
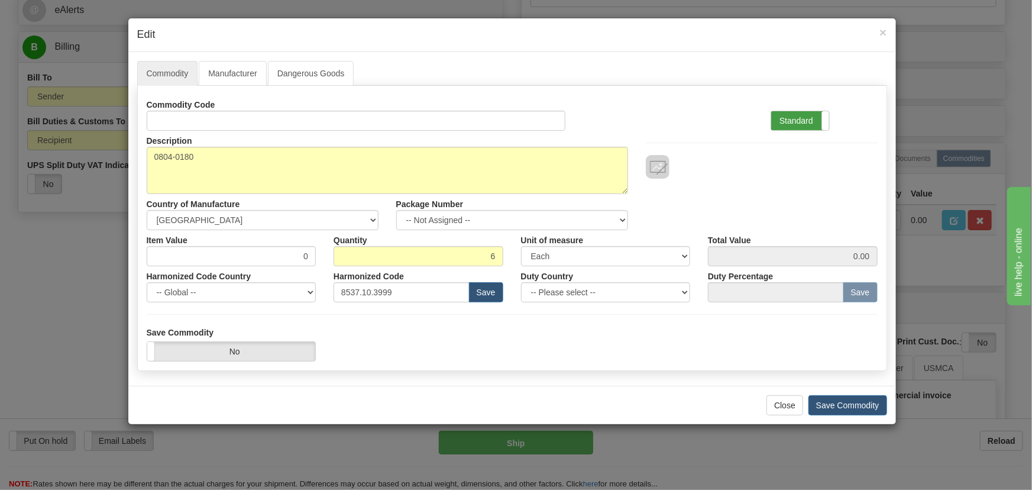
click at [820, 122] on label "Standard" at bounding box center [800, 120] width 58 height 19
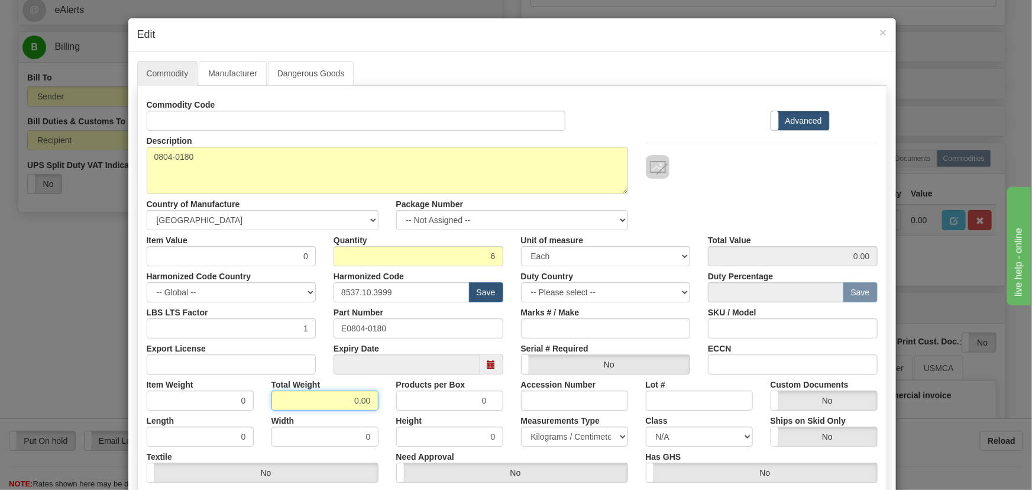
drag, startPoint x: 362, startPoint y: 412, endPoint x: 377, endPoint y: 415, distance: 15.2
click at [377, 415] on div "Commodity Code Standard Advanced Description 0804-0180 Country of Manufacture -…" at bounding box center [512, 307] width 731 height 424
type input ".6"
type input "0.1000"
drag, startPoint x: 283, startPoint y: 253, endPoint x: 318, endPoint y: 270, distance: 38.1
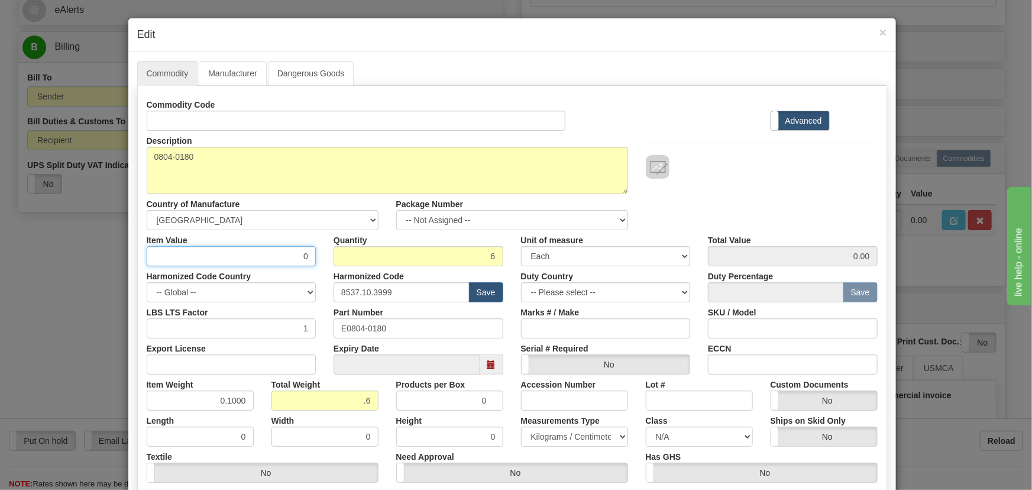
click at [318, 270] on div "Commodity Code Standard Advanced Description 0804-0180 Country of Manufacture -…" at bounding box center [512, 307] width 731 height 424
paste input "73,19"
type input "73.19"
type input "439.14"
click at [705, 151] on div at bounding box center [762, 155] width 250 height 48
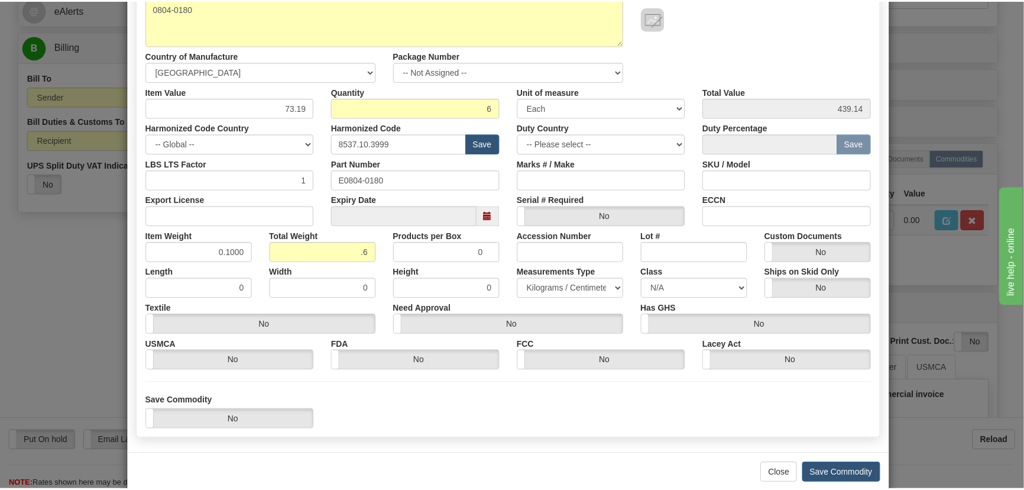
scroll to position [161, 0]
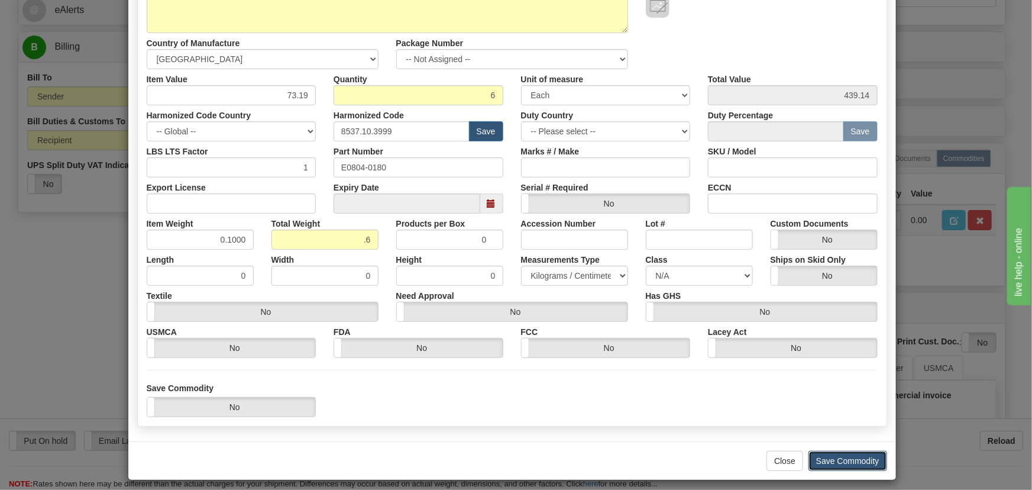
click at [847, 460] on button "Save Commodity" at bounding box center [847, 461] width 79 height 20
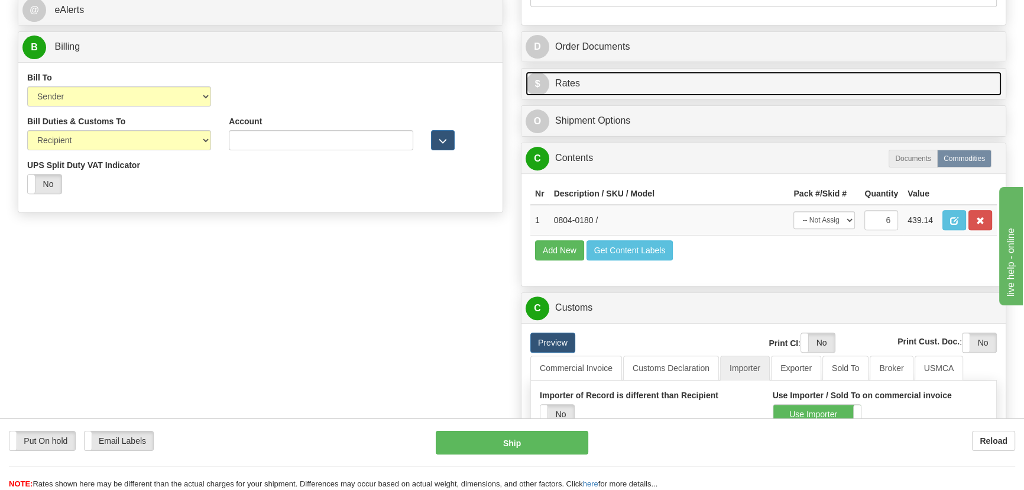
click at [859, 77] on link "$ Rates" at bounding box center [764, 84] width 476 height 24
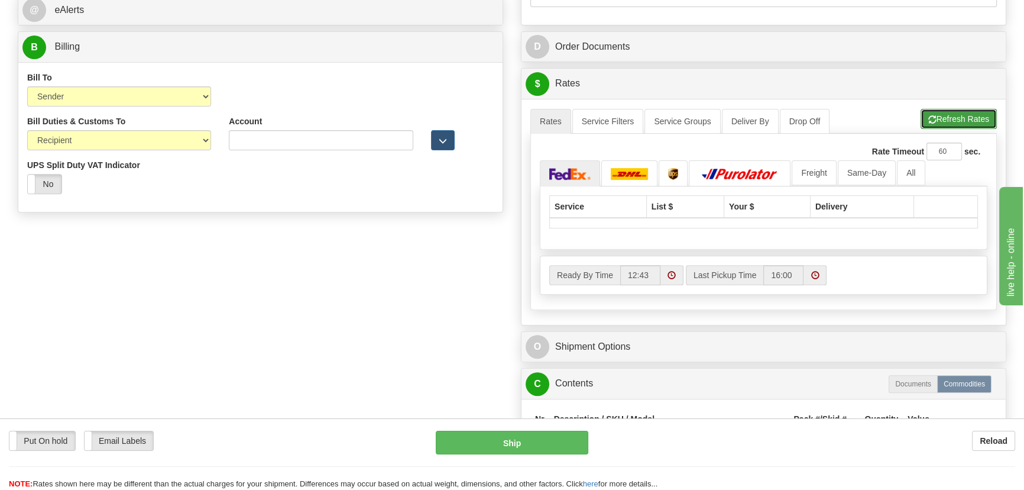
click at [960, 111] on button "Refresh Rates" at bounding box center [959, 119] width 76 height 20
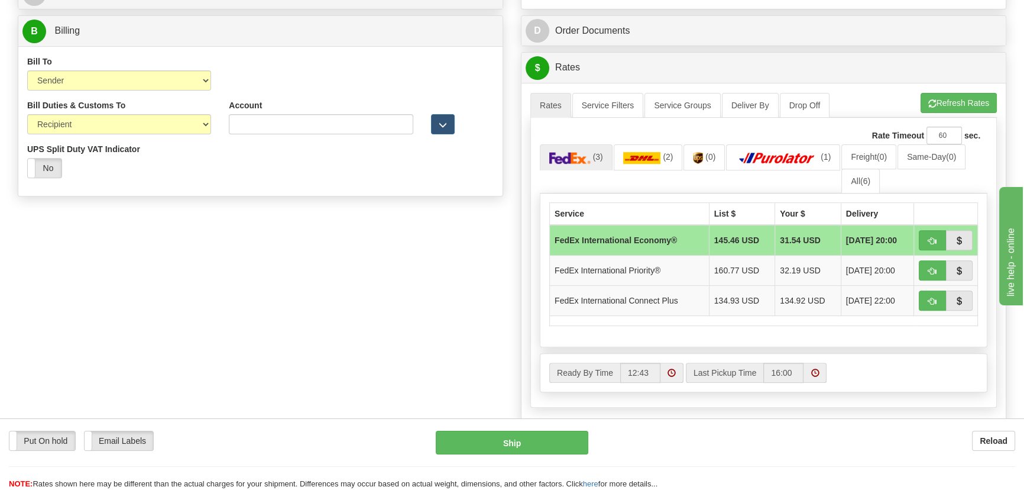
scroll to position [591, 0]
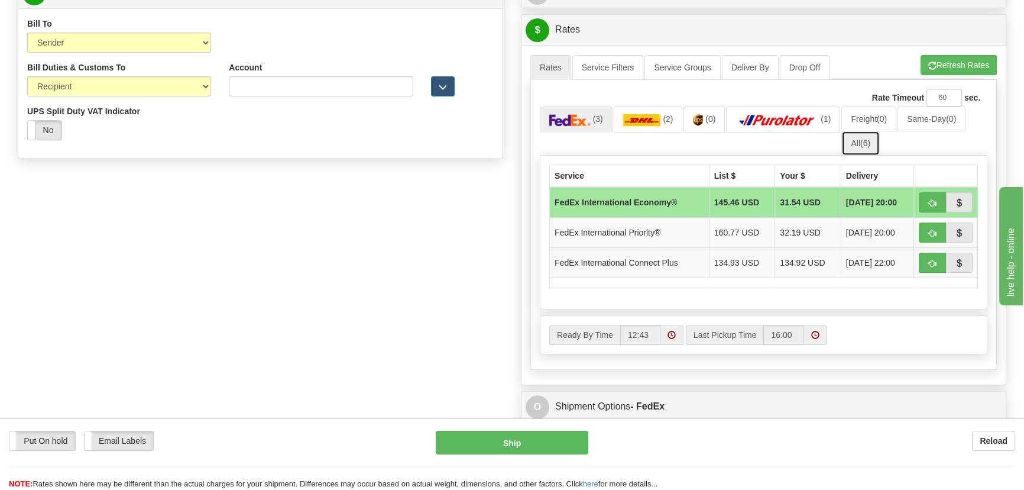
click at [871, 135] on link "All (6)" at bounding box center [860, 143] width 38 height 25
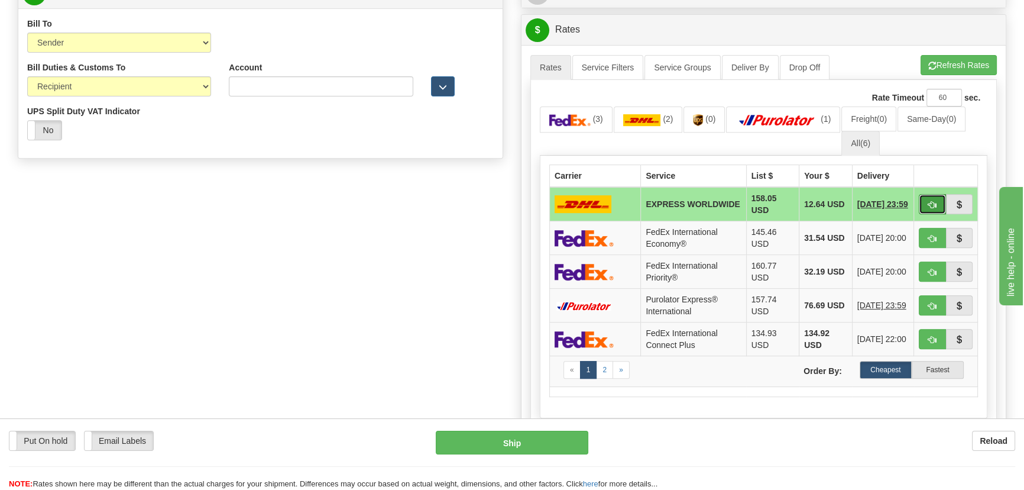
click at [930, 202] on span "button" at bounding box center [932, 205] width 8 height 8
type input "P"
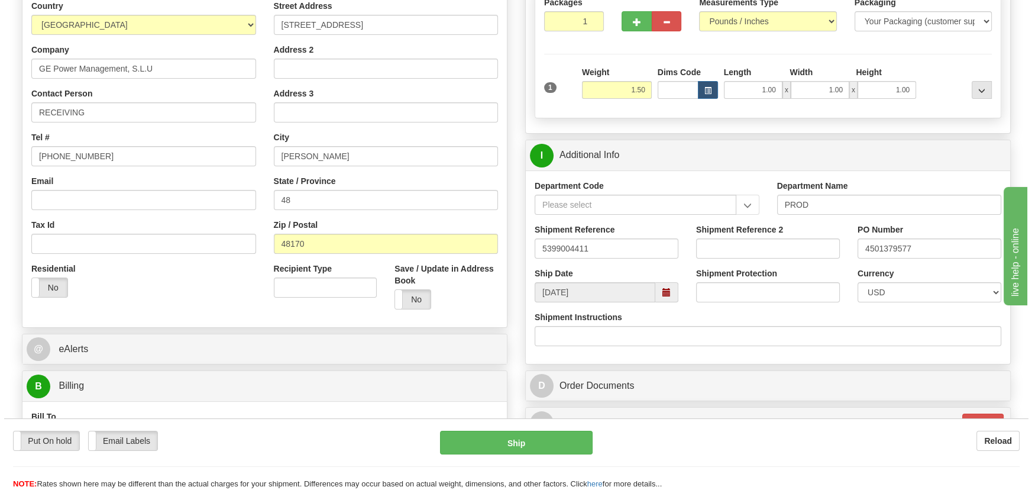
scroll to position [53, 0]
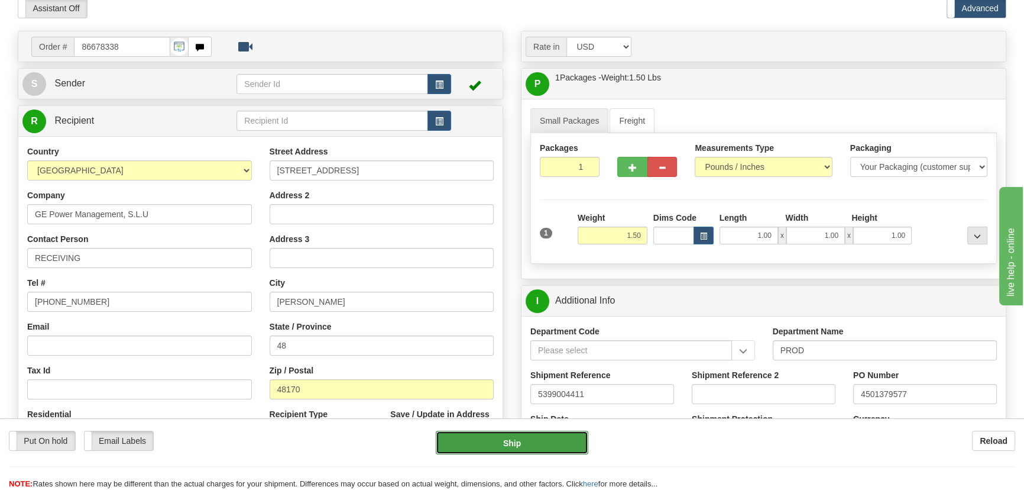
click at [553, 440] on button "Ship" at bounding box center [512, 442] width 153 height 24
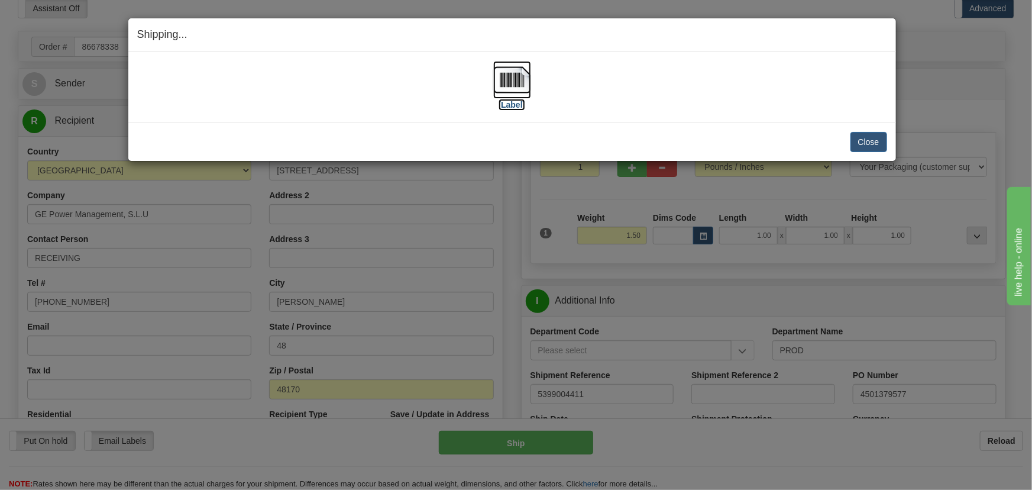
click at [515, 65] on img at bounding box center [512, 80] width 38 height 38
click at [875, 137] on button "Close" at bounding box center [868, 142] width 37 height 20
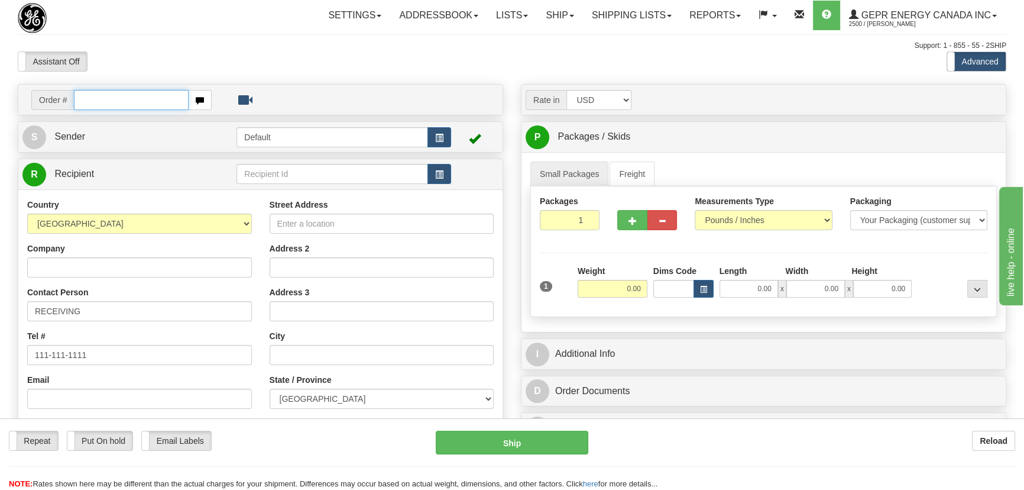
paste input "0086679390"
click at [88, 101] on input "0086679390" at bounding box center [131, 100] width 115 height 20
type input "86679390"
click at [159, 45] on body "Training Course Close Toggle navigation Settings Shipping Preferences New Recip…" at bounding box center [512, 245] width 1024 height 490
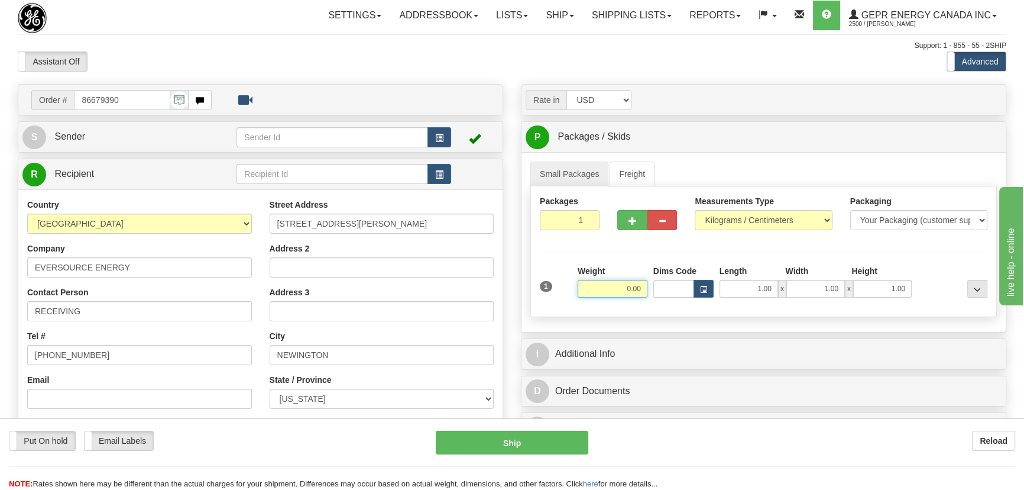
click at [618, 286] on input "0.00" at bounding box center [613, 289] width 70 height 18
type input "55.00"
click at [726, 222] on select "Pounds / Inches Kilograms / Centimeters" at bounding box center [763, 220] width 137 height 20
select select "0"
click at [695, 210] on select "Pounds / Inches Kilograms / Centimeters" at bounding box center [763, 220] width 137 height 20
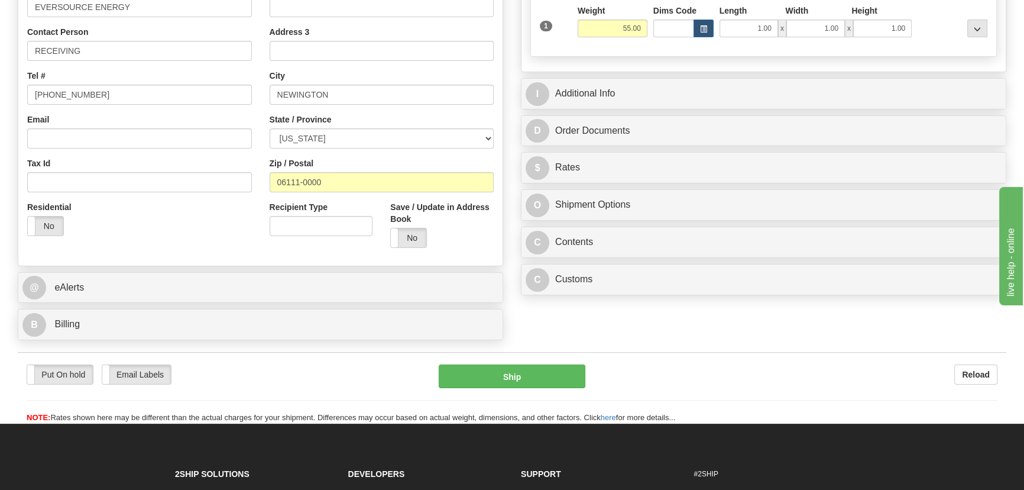
scroll to position [268, 0]
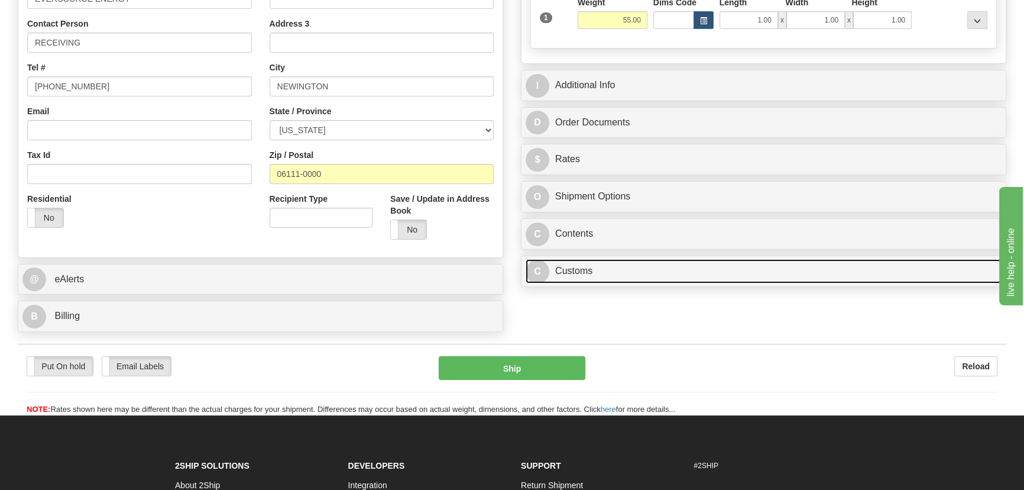
click at [620, 271] on link "C Customs" at bounding box center [764, 271] width 476 height 24
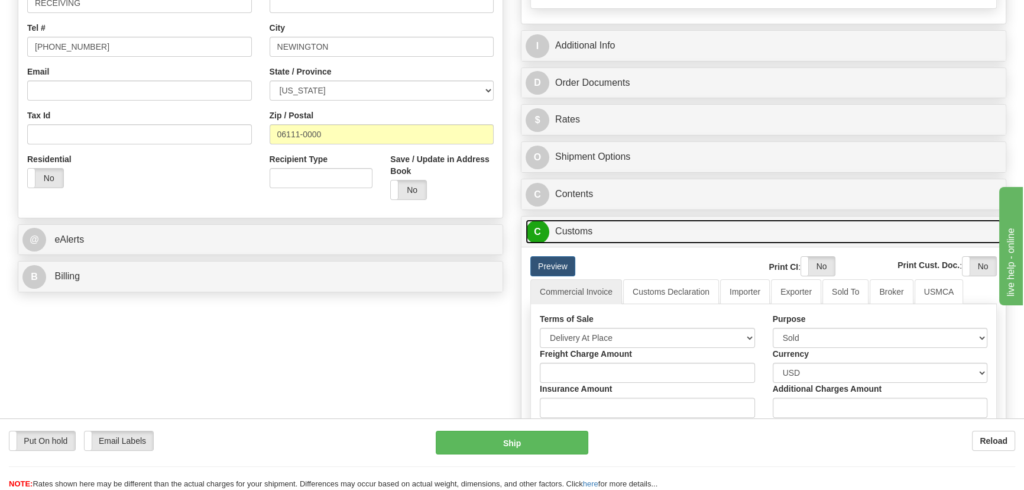
scroll to position [376, 0]
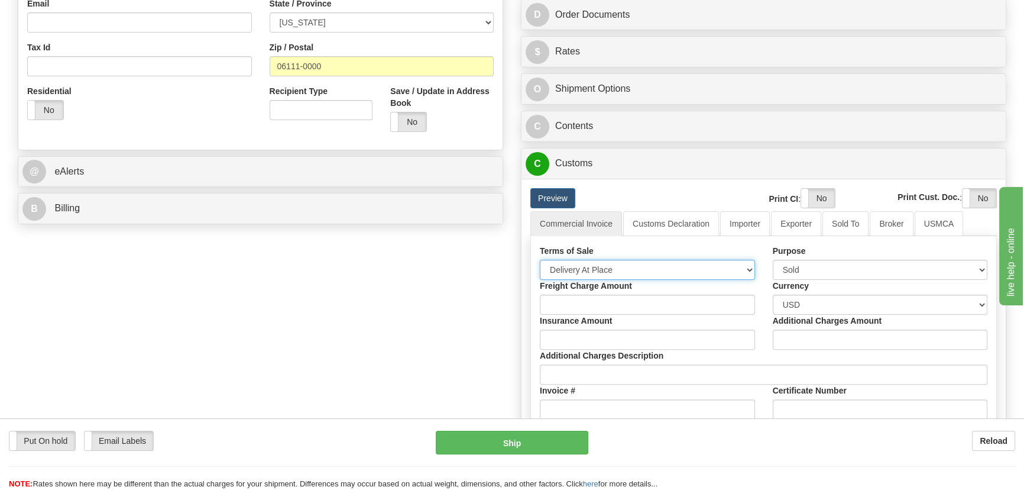
click at [614, 268] on select "Free Carrier Free On Board Ex Works Delivered Duty Unpaid Delivered Duty Paid C…" at bounding box center [647, 270] width 215 height 20
select select "7"
click at [540, 260] on select "Free Carrier Free On Board Ex Works Delivered Duty Unpaid Delivered Duty Paid C…" at bounding box center [647, 270] width 215 height 20
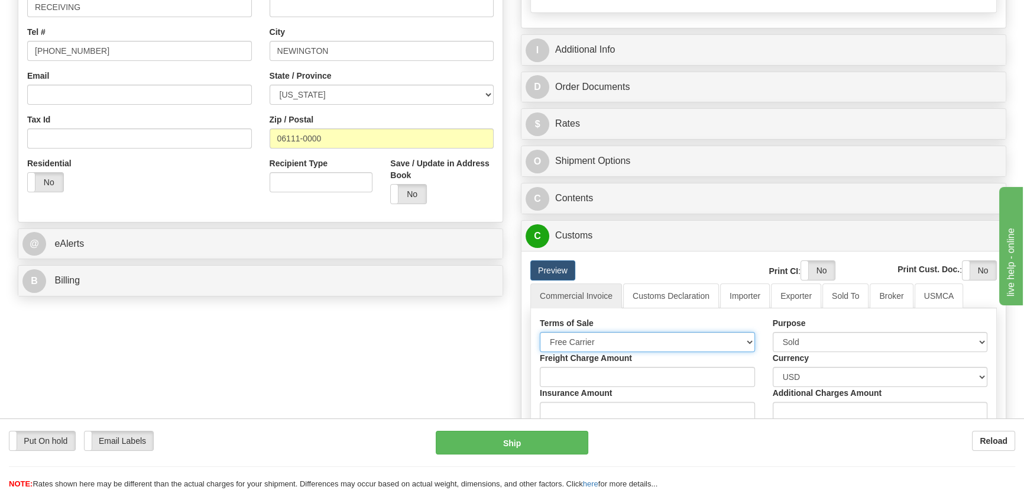
scroll to position [215, 0]
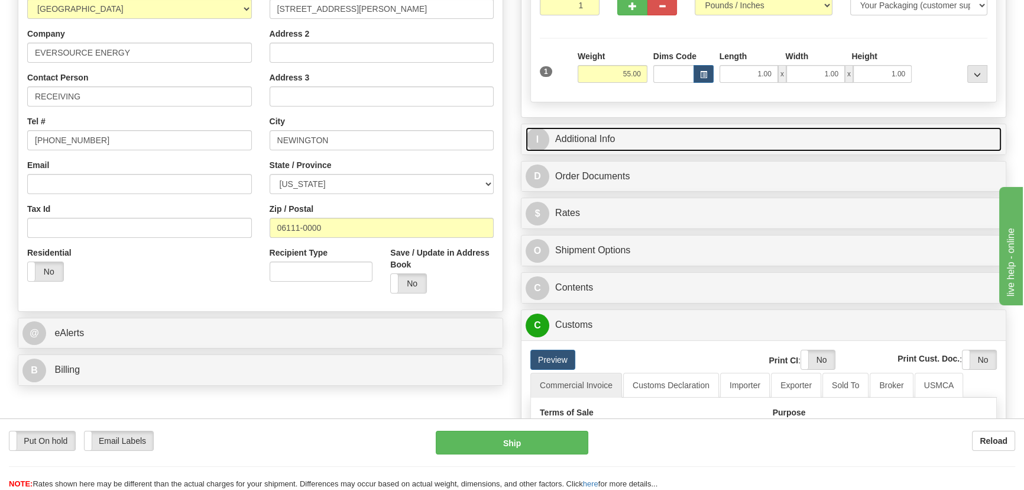
click at [707, 134] on link "I Additional Info" at bounding box center [764, 139] width 476 height 24
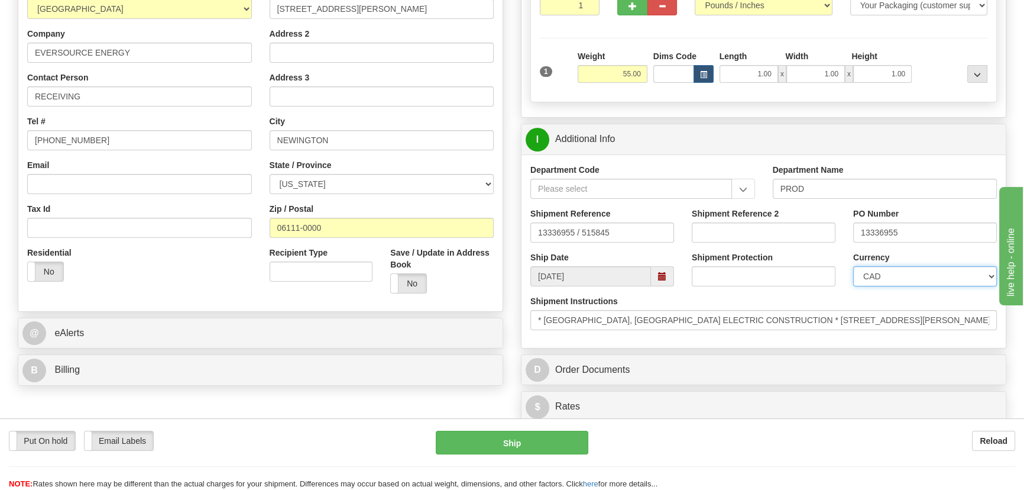
click at [910, 270] on select "CAD USD EUR ZAR RON ANG ARN AUD AUS AWG BBD BFR BGN BHD BMD BND BRC BRL CHP CKZ…" at bounding box center [925, 276] width 144 height 20
select select "1"
click at [853, 266] on select "CAD USD EUR ZAR RON ANG ARN AUD AUS AWG BBD BFR BGN BHD BMD BND BRC BRL CHP CKZ…" at bounding box center [925, 276] width 144 height 20
click at [740, 229] on input "Shipment Reference 2" at bounding box center [764, 232] width 144 height 20
drag, startPoint x: 756, startPoint y: 232, endPoint x: 672, endPoint y: 228, distance: 83.5
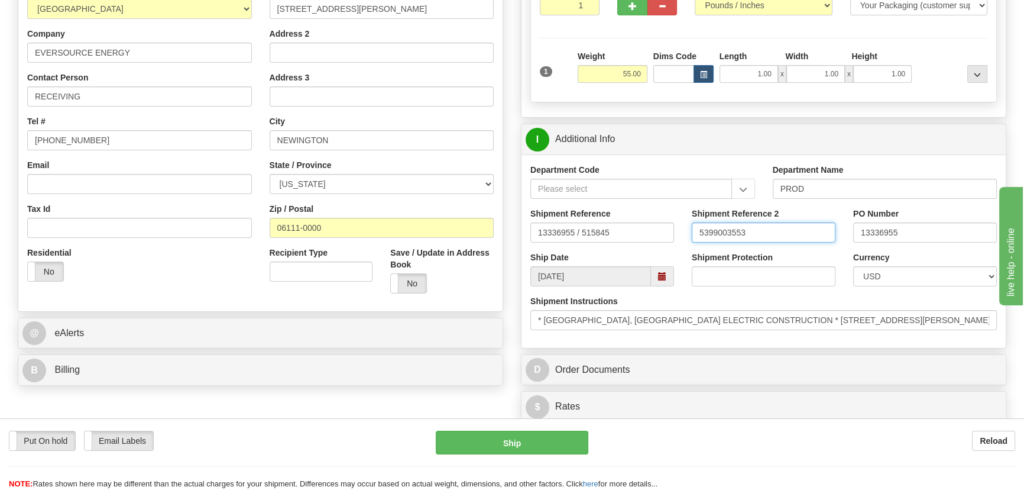
click at [672, 228] on div "Shipment Reference 13336955 / 515845 Shipment Reference 2 5399003553 PO Number …" at bounding box center [764, 230] width 484 height 44
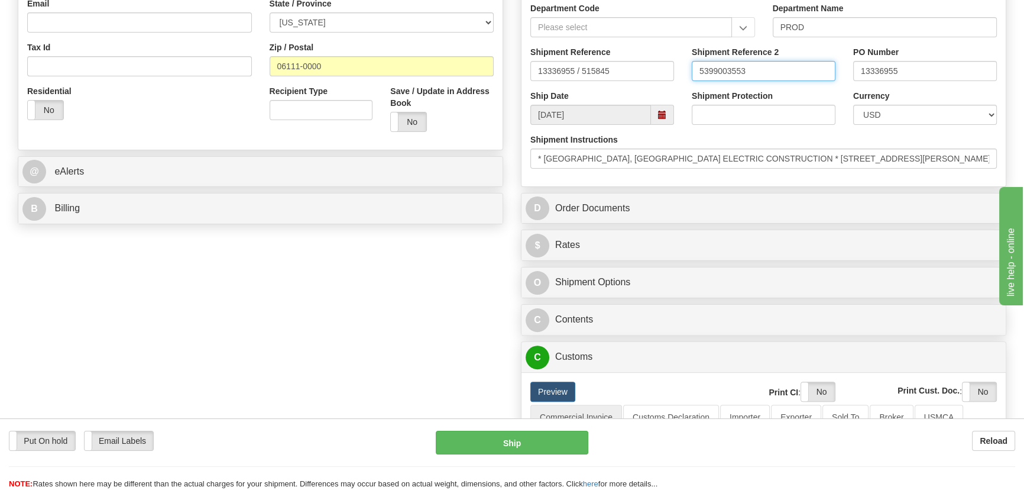
type input "5399003553"
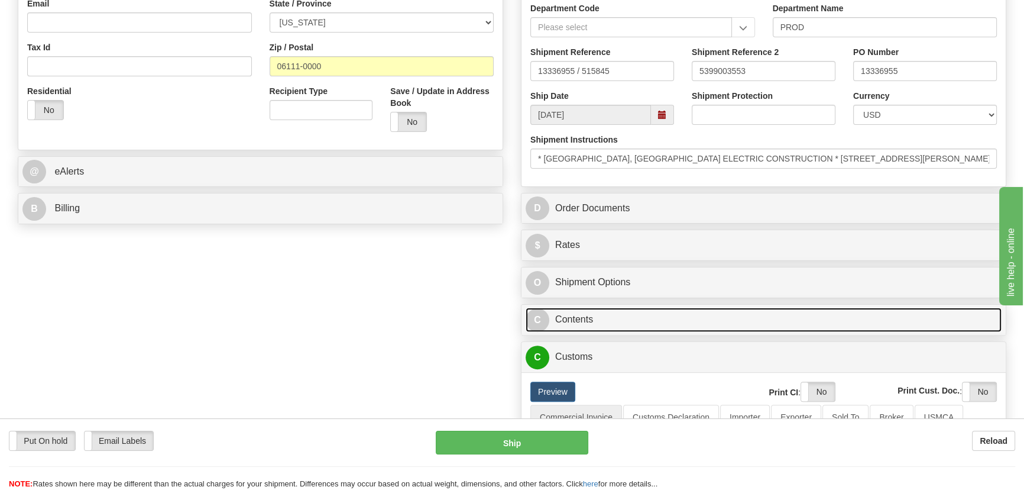
click at [782, 318] on link "C Contents" at bounding box center [764, 319] width 476 height 24
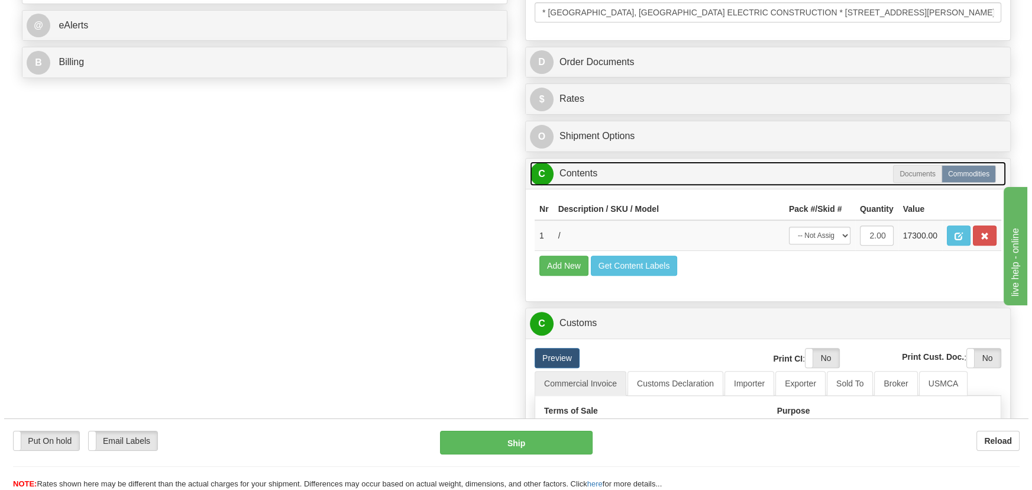
scroll to position [537, 0]
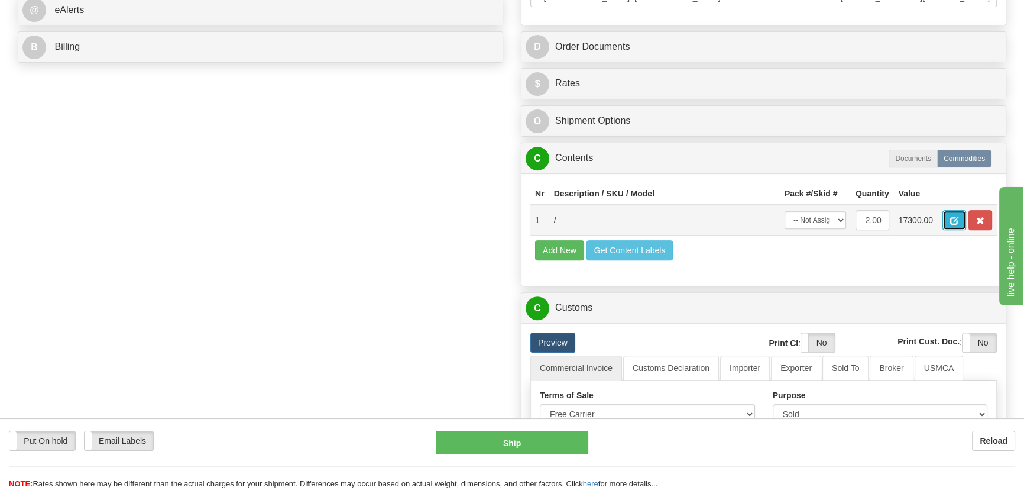
click at [957, 221] on span "button" at bounding box center [954, 221] width 8 height 8
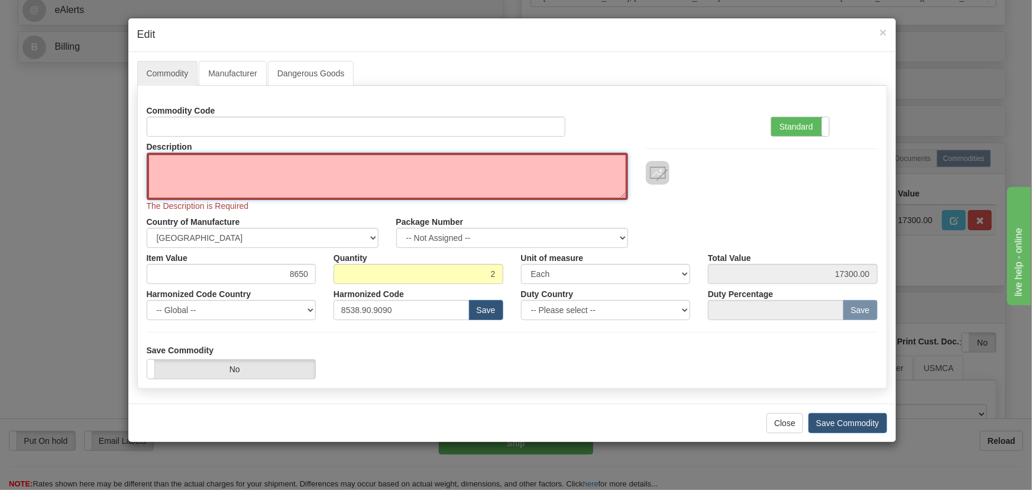
click at [190, 168] on textarea "Description" at bounding box center [387, 176] width 481 height 47
paste textarea "E510-0328"
click at [171, 164] on textarea "E510-0328" at bounding box center [387, 176] width 481 height 47
type textarea "E510-0328"
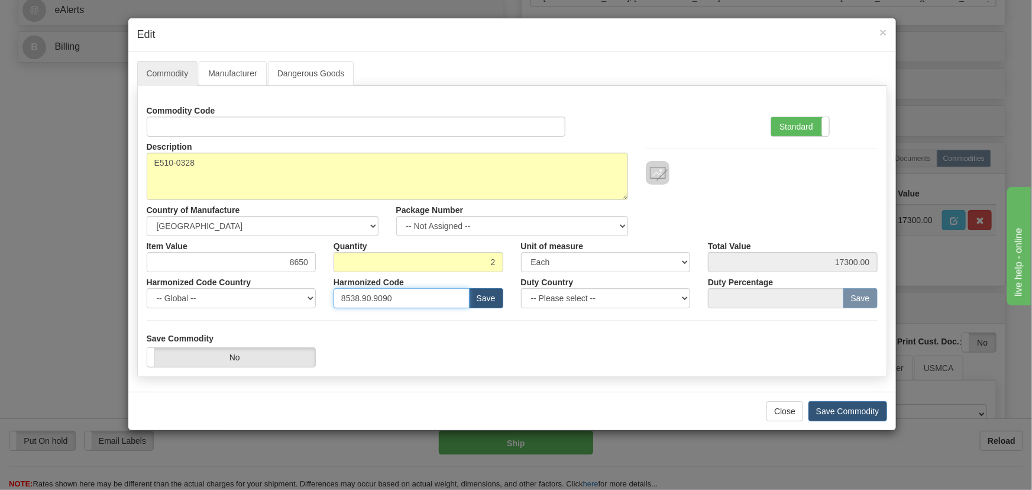
drag, startPoint x: 315, startPoint y: 292, endPoint x: 270, endPoint y: 289, distance: 45.6
click at [270, 289] on div "Harmonized Code Country -- Global -- AFGHANISTAN ALAND ISLANDS ALBANIA ALGERIA …" at bounding box center [512, 290] width 749 height 36
paste input "7.10.917"
type input "8537.10.9170"
click at [798, 129] on label "Standard" at bounding box center [800, 126] width 58 height 19
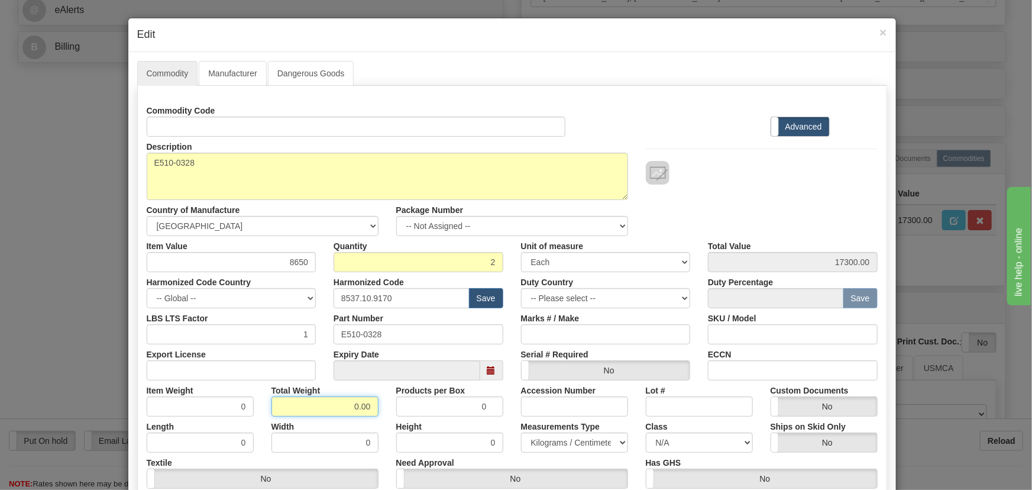
drag, startPoint x: 337, startPoint y: 410, endPoint x: 380, endPoint y: 417, distance: 43.7
click at [380, 417] on div "Commodity Code Standard Advanced Description E510-0328 Country of Manufacture -…" at bounding box center [512, 313] width 731 height 424
type input "2"
type input "1.0000"
drag, startPoint x: 284, startPoint y: 260, endPoint x: 335, endPoint y: 266, distance: 51.2
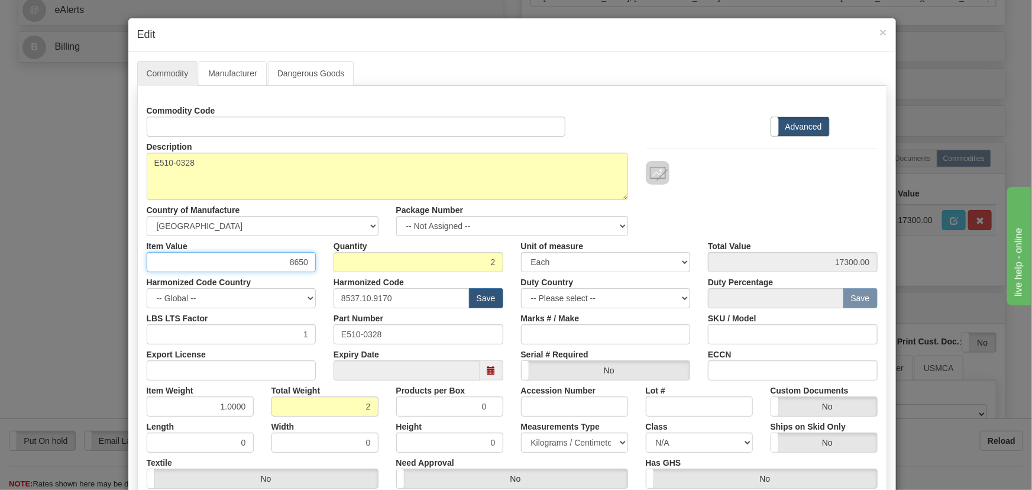
click at [316, 269] on div "Item Value 8650" at bounding box center [231, 254] width 187 height 36
paste input "11.016,64"
type input "11016.64"
type input "22033.28"
click at [658, 126] on div "Commodity Code Standard Advanced" at bounding box center [512, 119] width 749 height 36
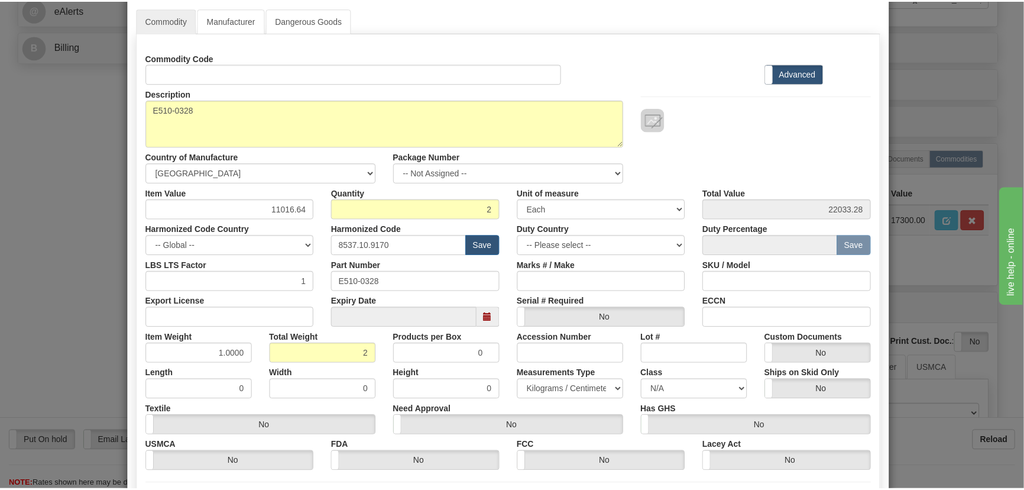
scroll to position [174, 0]
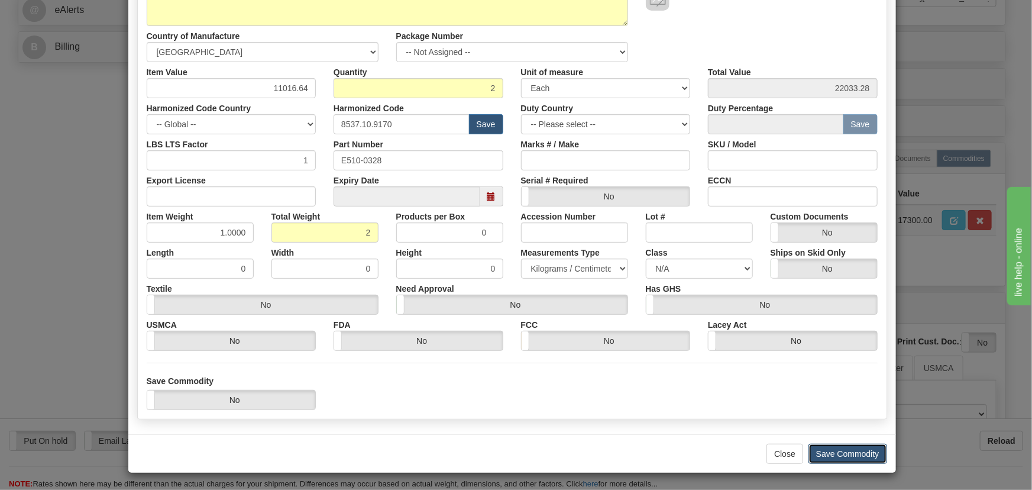
click at [856, 451] on button "Save Commodity" at bounding box center [847, 453] width 79 height 20
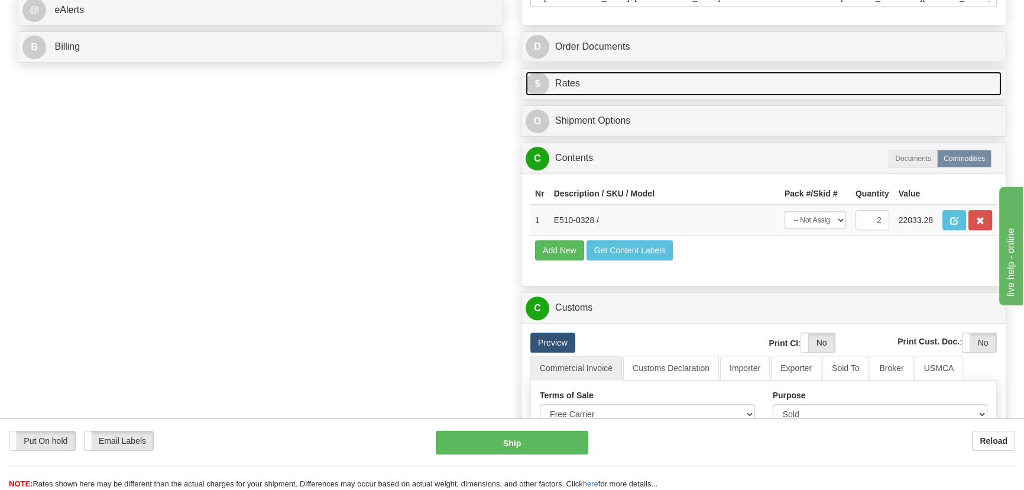
click at [856, 76] on link "$ Rates" at bounding box center [764, 84] width 476 height 24
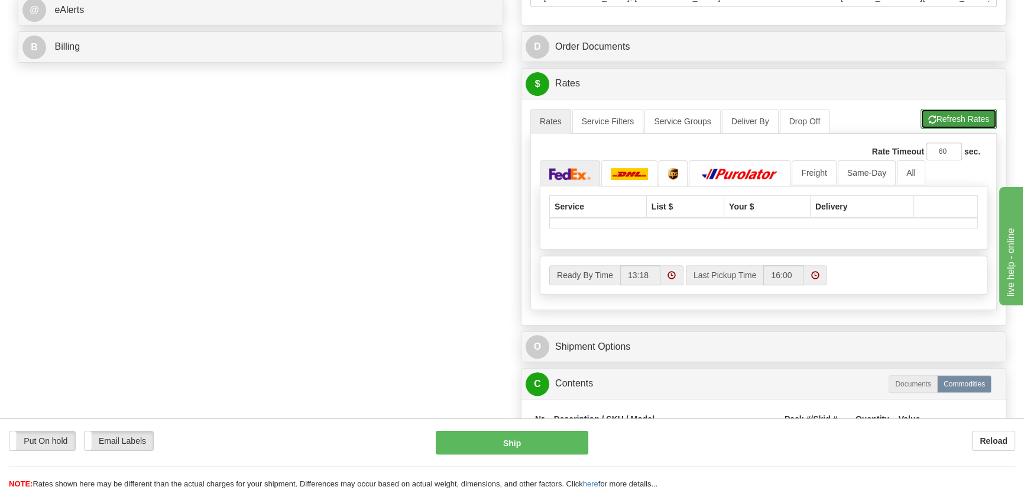
click at [963, 119] on button "Refresh Rates" at bounding box center [959, 119] width 76 height 20
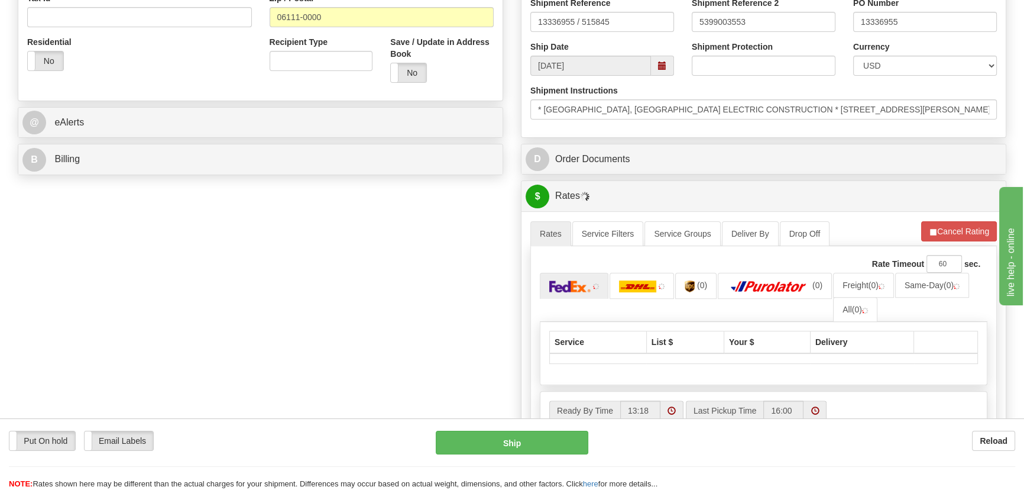
scroll to position [430, 0]
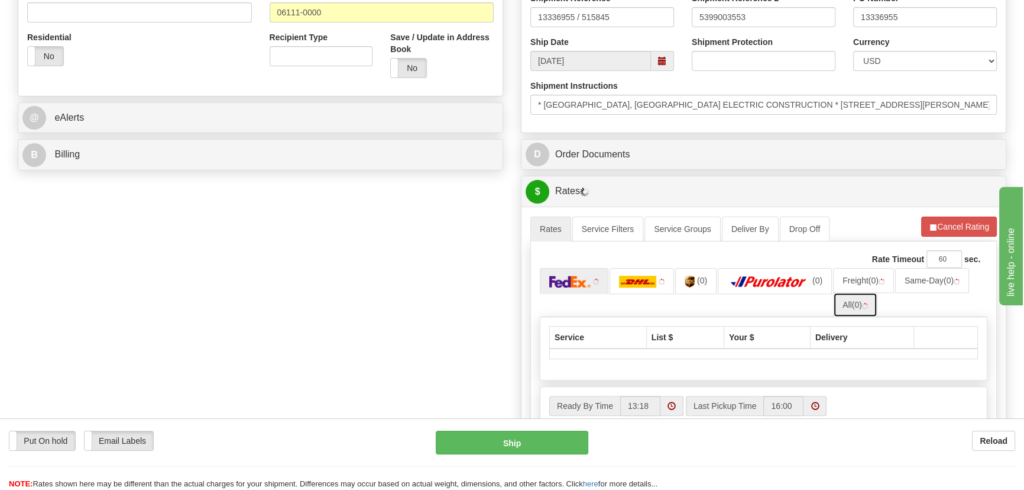
drag, startPoint x: 866, startPoint y: 300, endPoint x: 867, endPoint y: 294, distance: 6.6
click at [866, 301] on link "All (0)" at bounding box center [855, 304] width 44 height 25
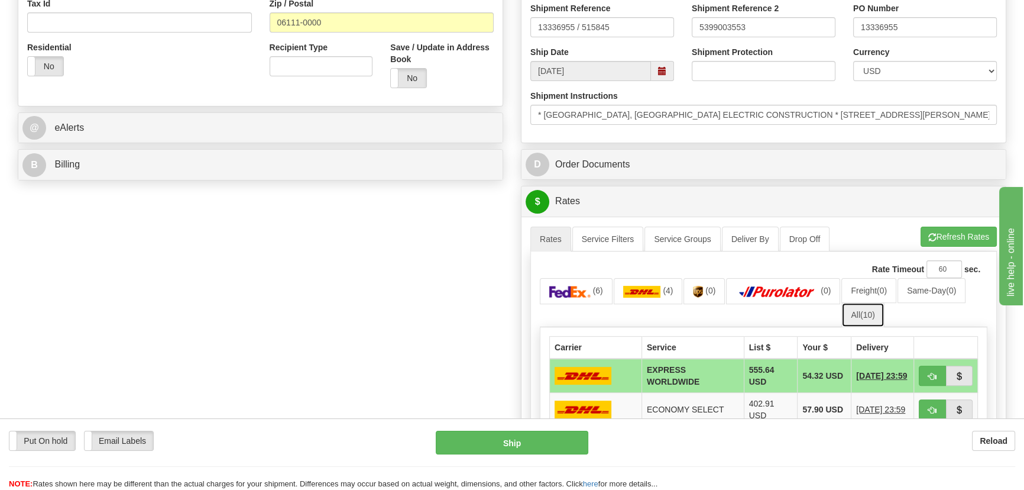
scroll to position [161, 0]
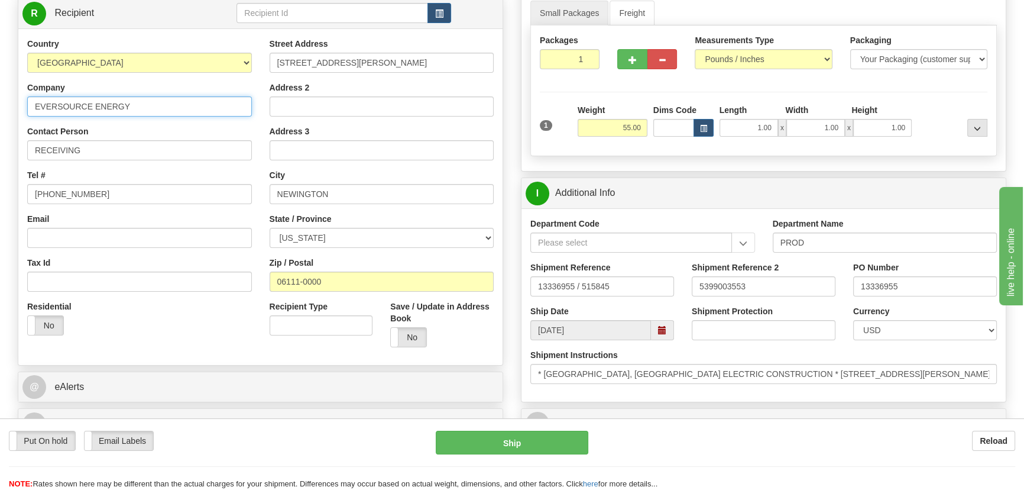
drag, startPoint x: 144, startPoint y: 109, endPoint x: 0, endPoint y: 109, distance: 144.3
paste input "BERLIN, CT ELECTRIC CONSTRUCTION"
type input "EVERSOURCE ENERGY"
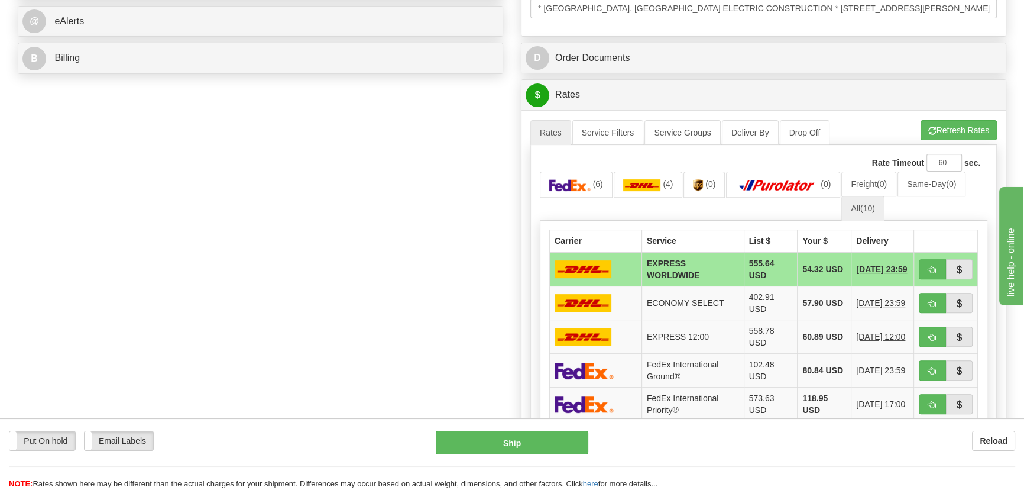
scroll to position [537, 0]
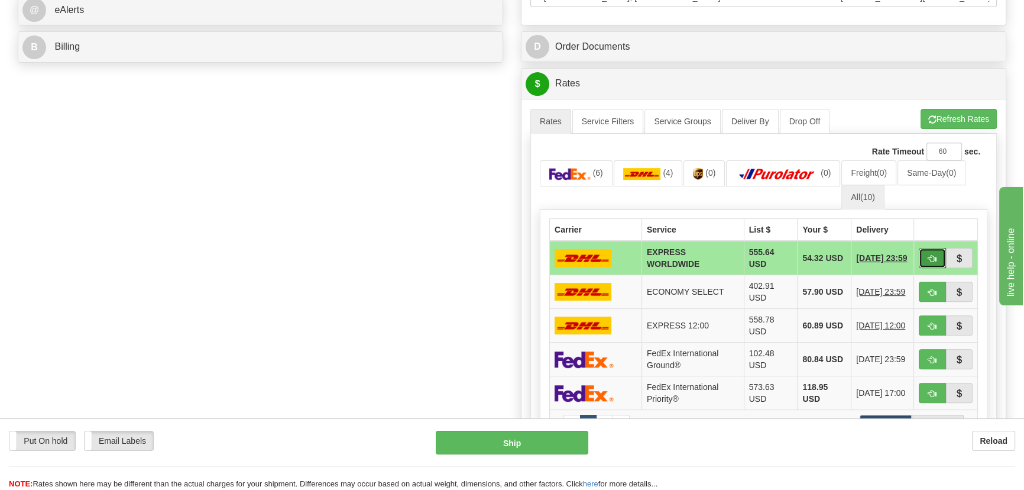
click at [931, 258] on span "button" at bounding box center [932, 259] width 8 height 8
type input "P"
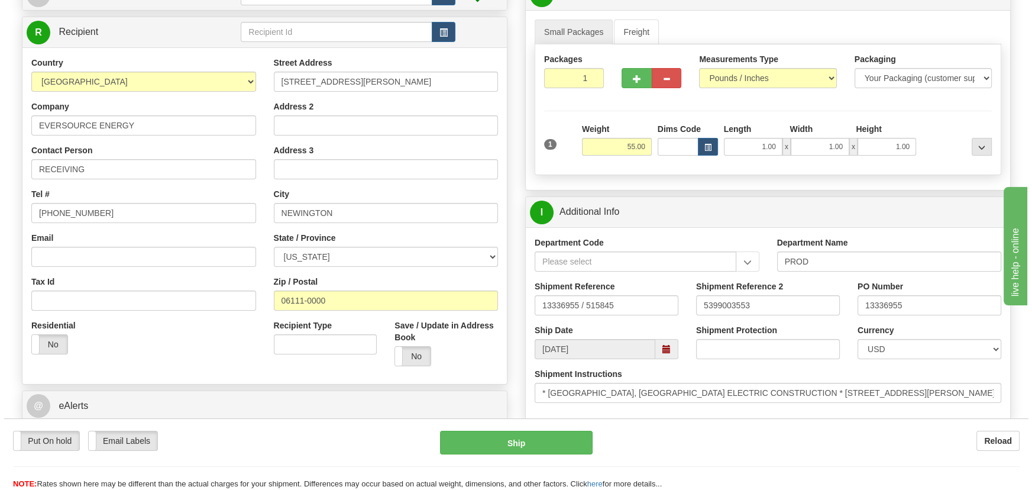
scroll to position [107, 0]
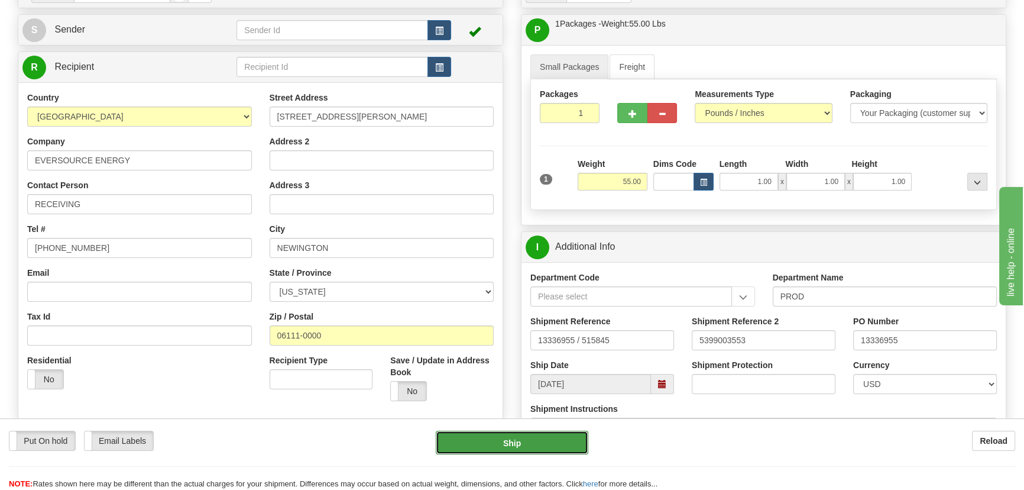
click at [520, 446] on button "Ship" at bounding box center [512, 442] width 153 height 24
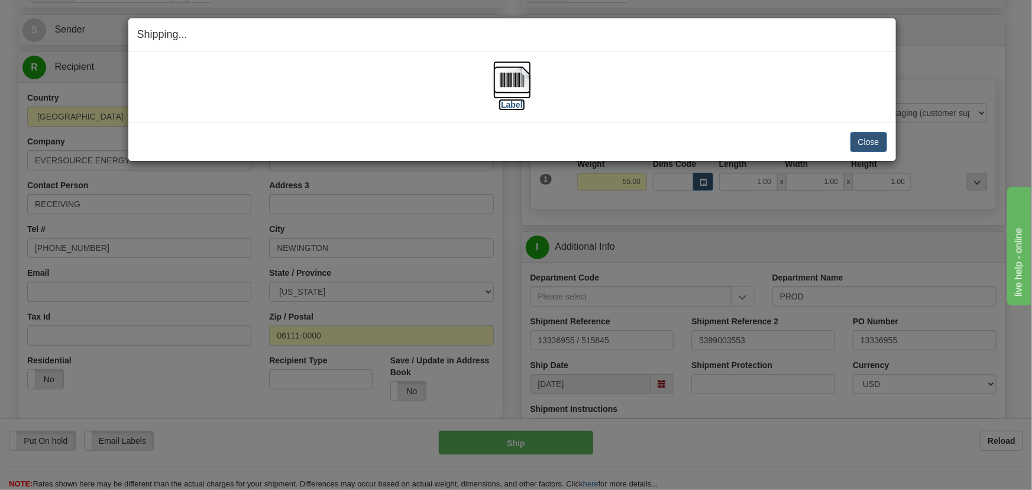
click at [516, 93] on img at bounding box center [512, 80] width 38 height 38
click at [874, 139] on button "Close" at bounding box center [868, 142] width 37 height 20
